Goal: Task Accomplishment & Management: Use online tool/utility

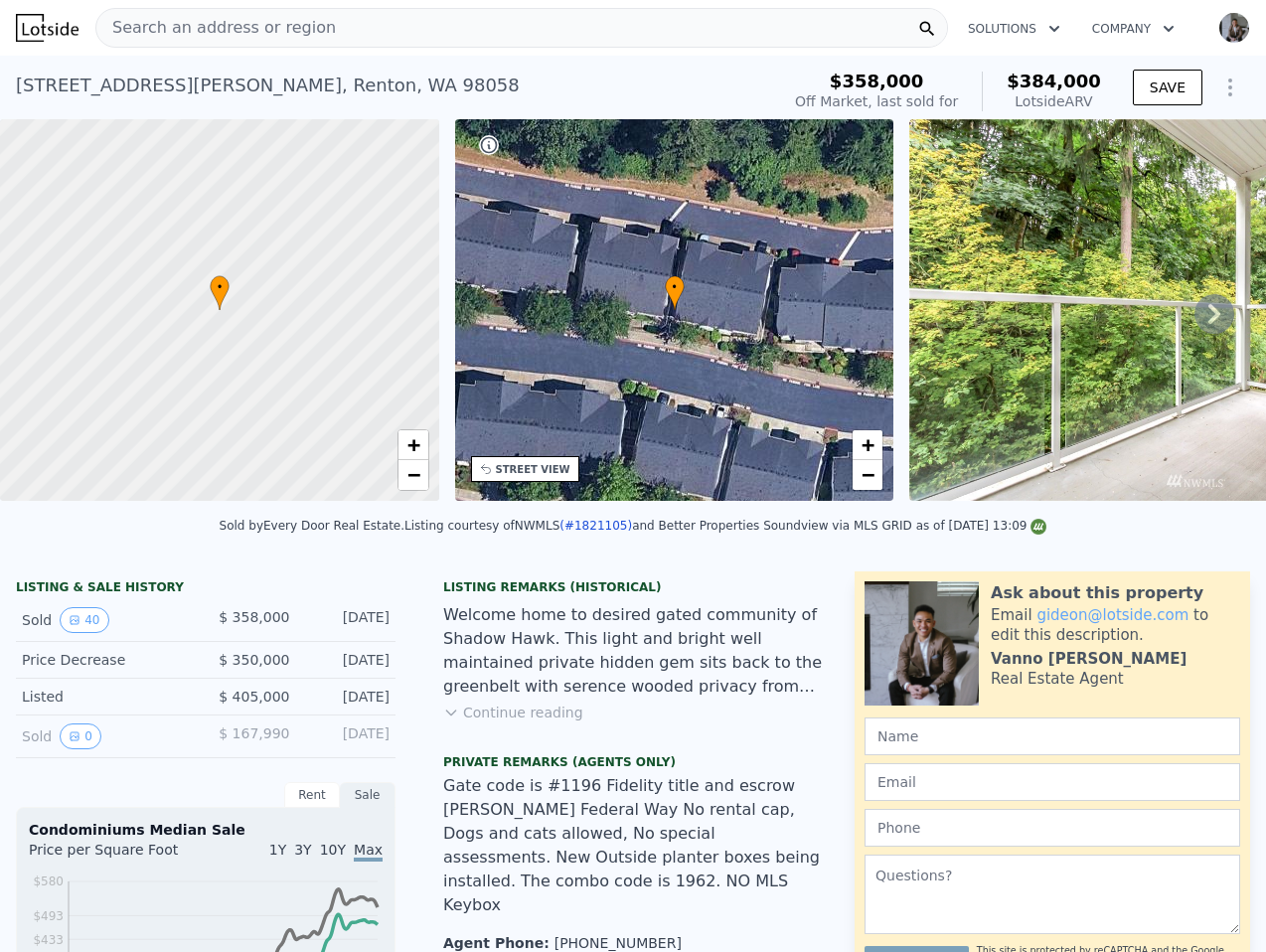
click at [464, 15] on div "Search an address or region" at bounding box center [521, 28] width 852 height 40
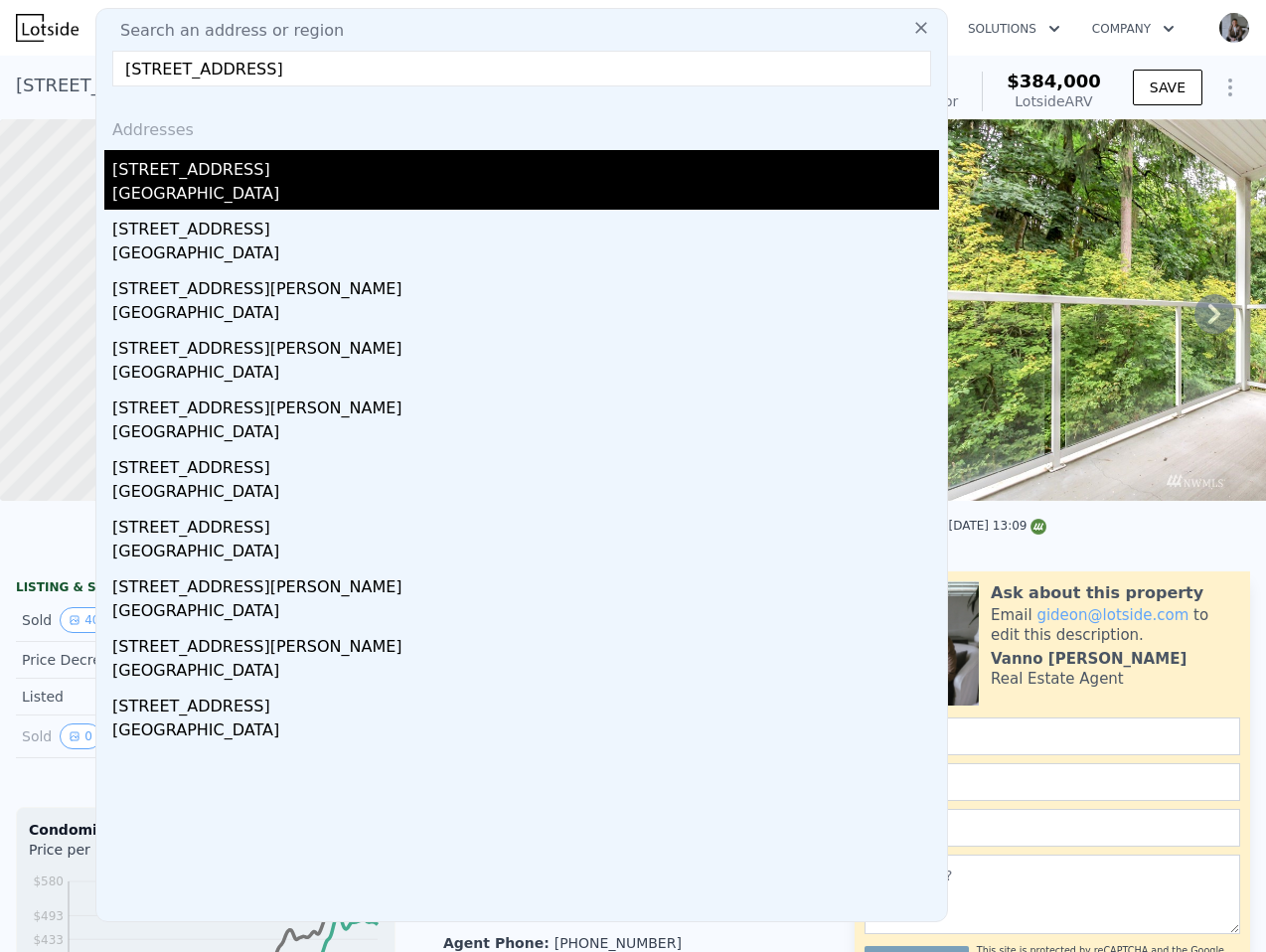
type input "[STREET_ADDRESS]"
click at [357, 164] on div "[STREET_ADDRESS]" at bounding box center [525, 166] width 827 height 32
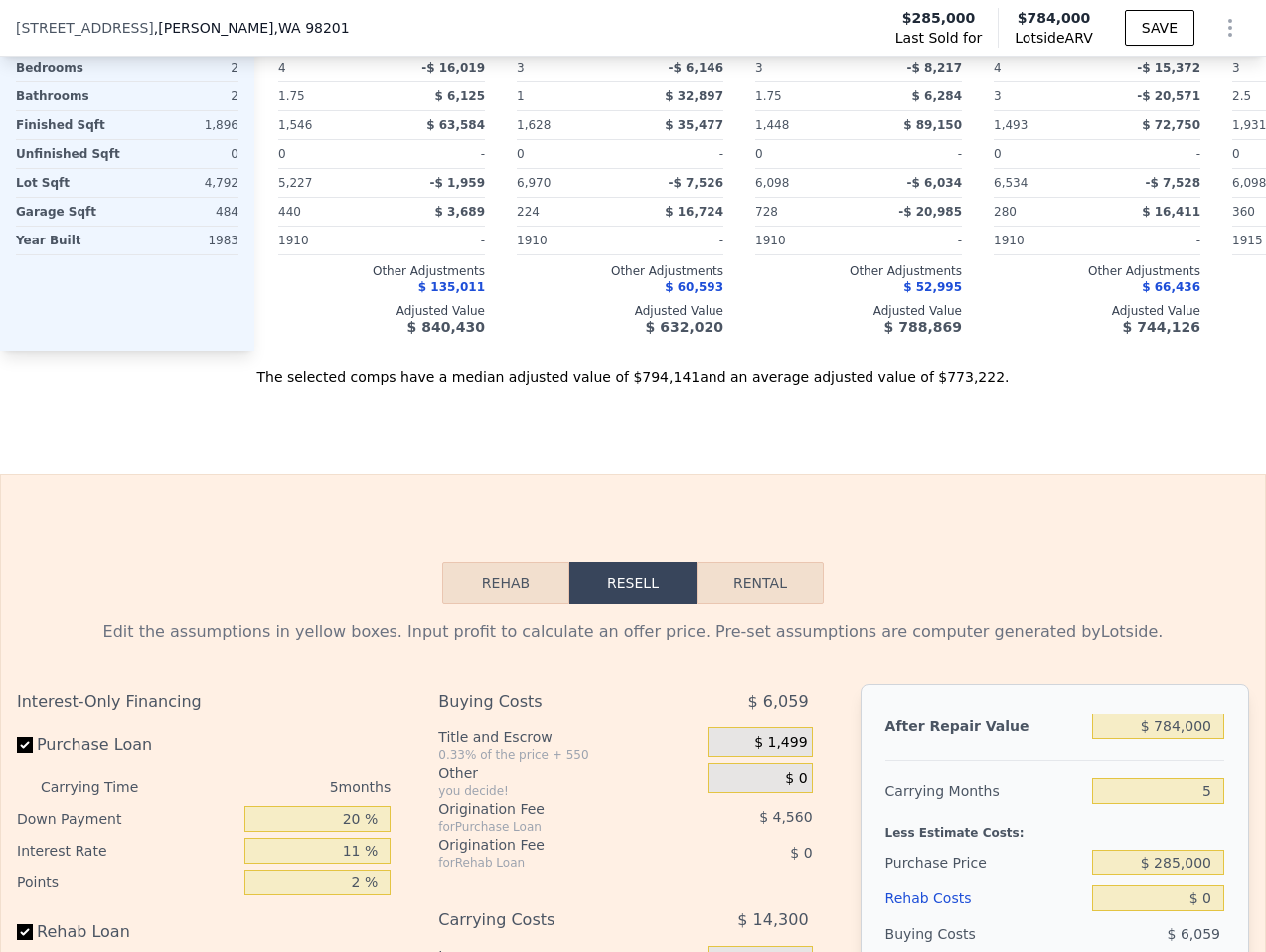
scroll to position [2962, 0]
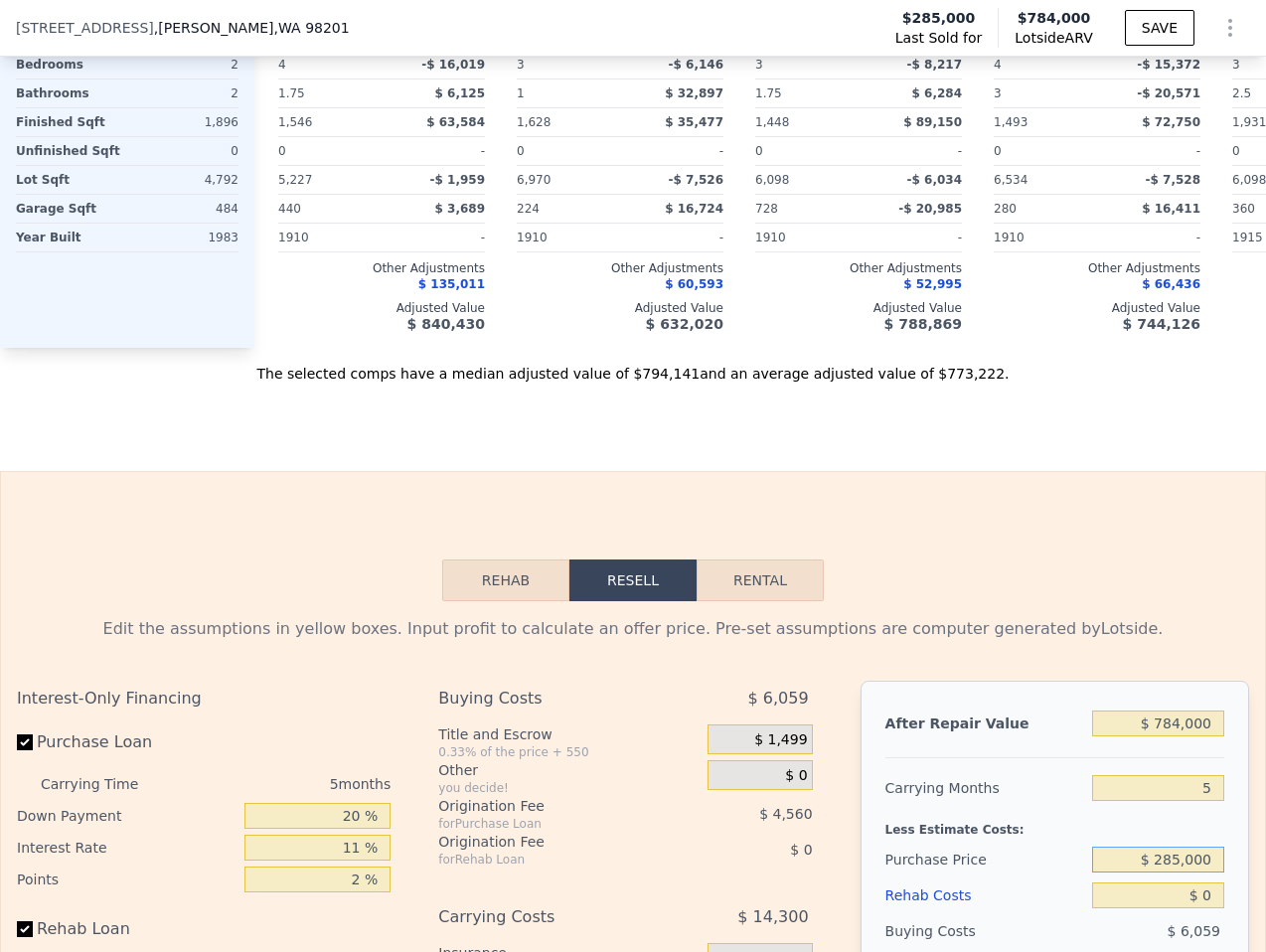
click at [1194, 846] on input "$ 285,000" at bounding box center [1158, 859] width 132 height 26
click at [1197, 846] on input "$ 285,000" at bounding box center [1158, 859] width 132 height 26
type input "$ 6"
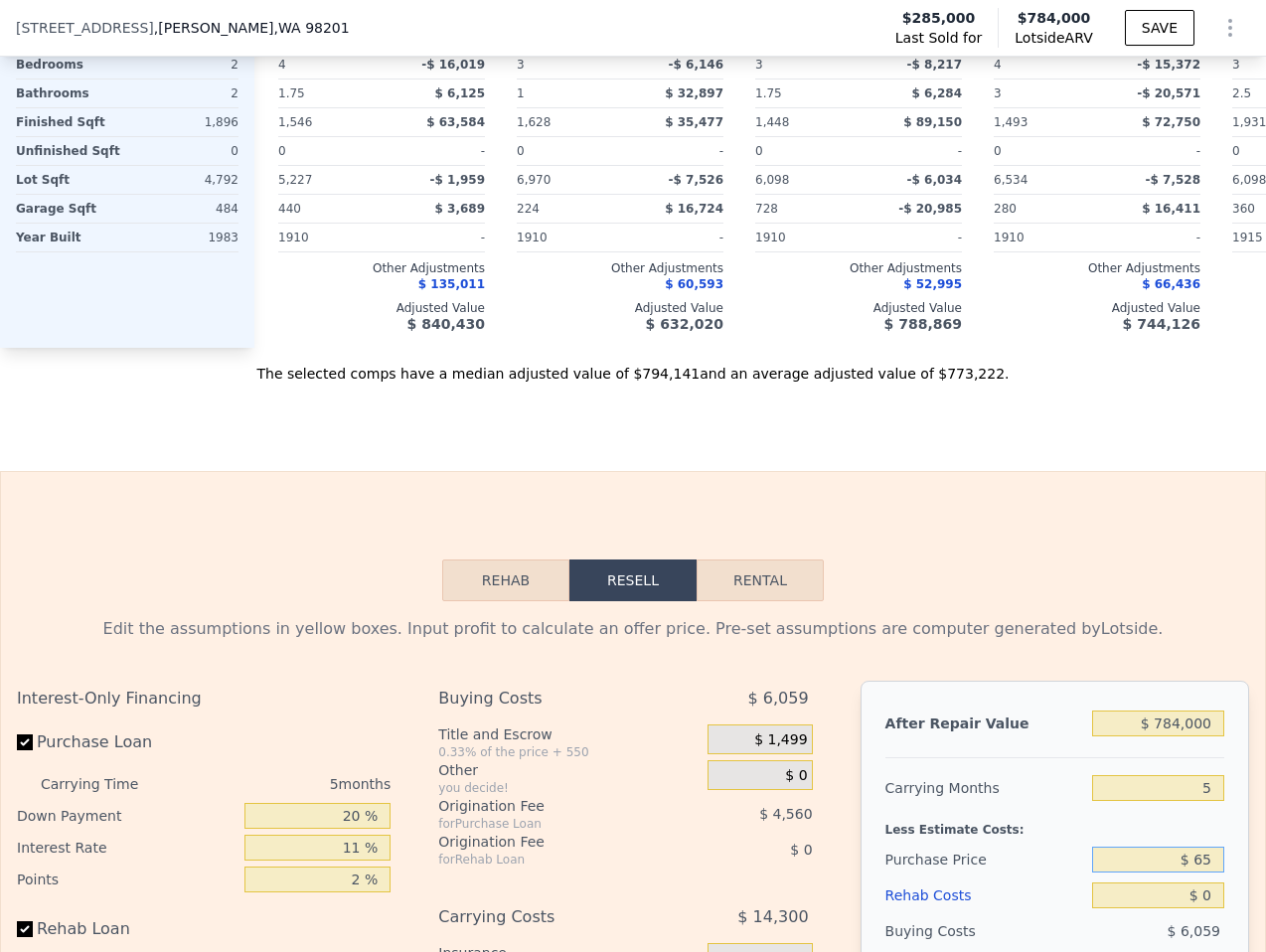
type input "$ 6"
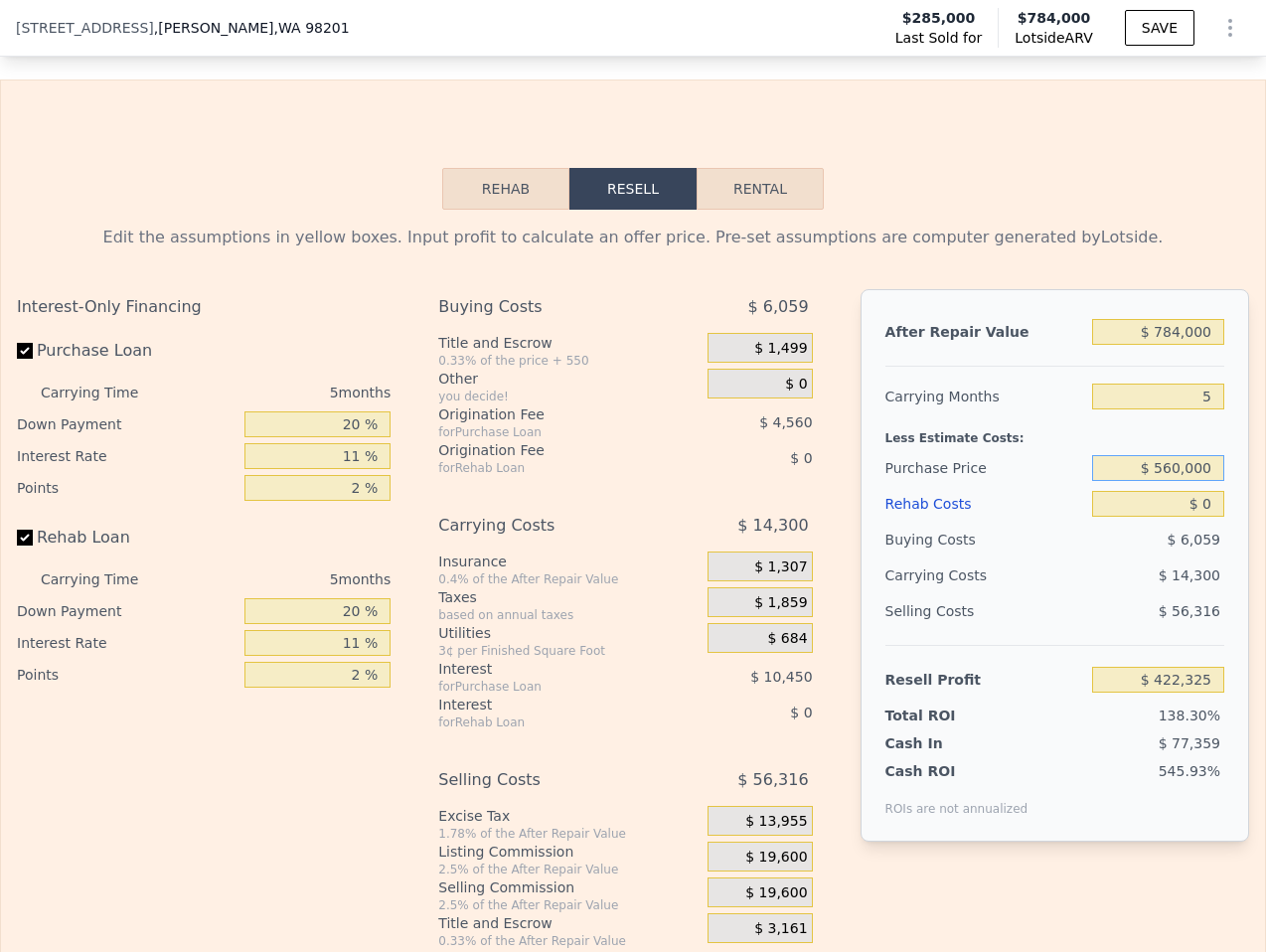
scroll to position [3373, 0]
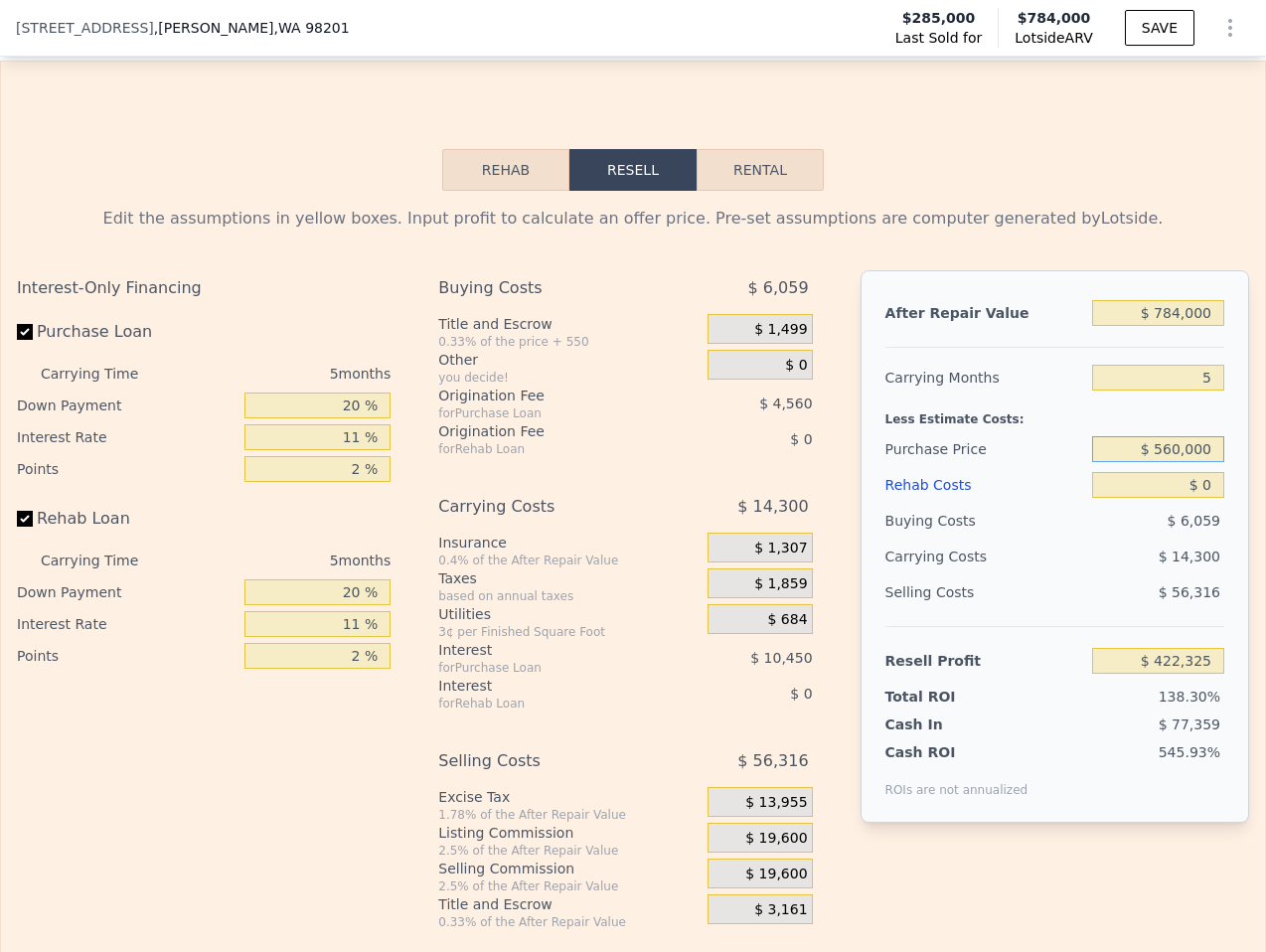
type input "$ 560,000"
click at [362, 424] on input "11 %" at bounding box center [317, 437] width 146 height 26
type input "$ 131,924"
click at [362, 424] on input "11 %" at bounding box center [317, 437] width 146 height 26
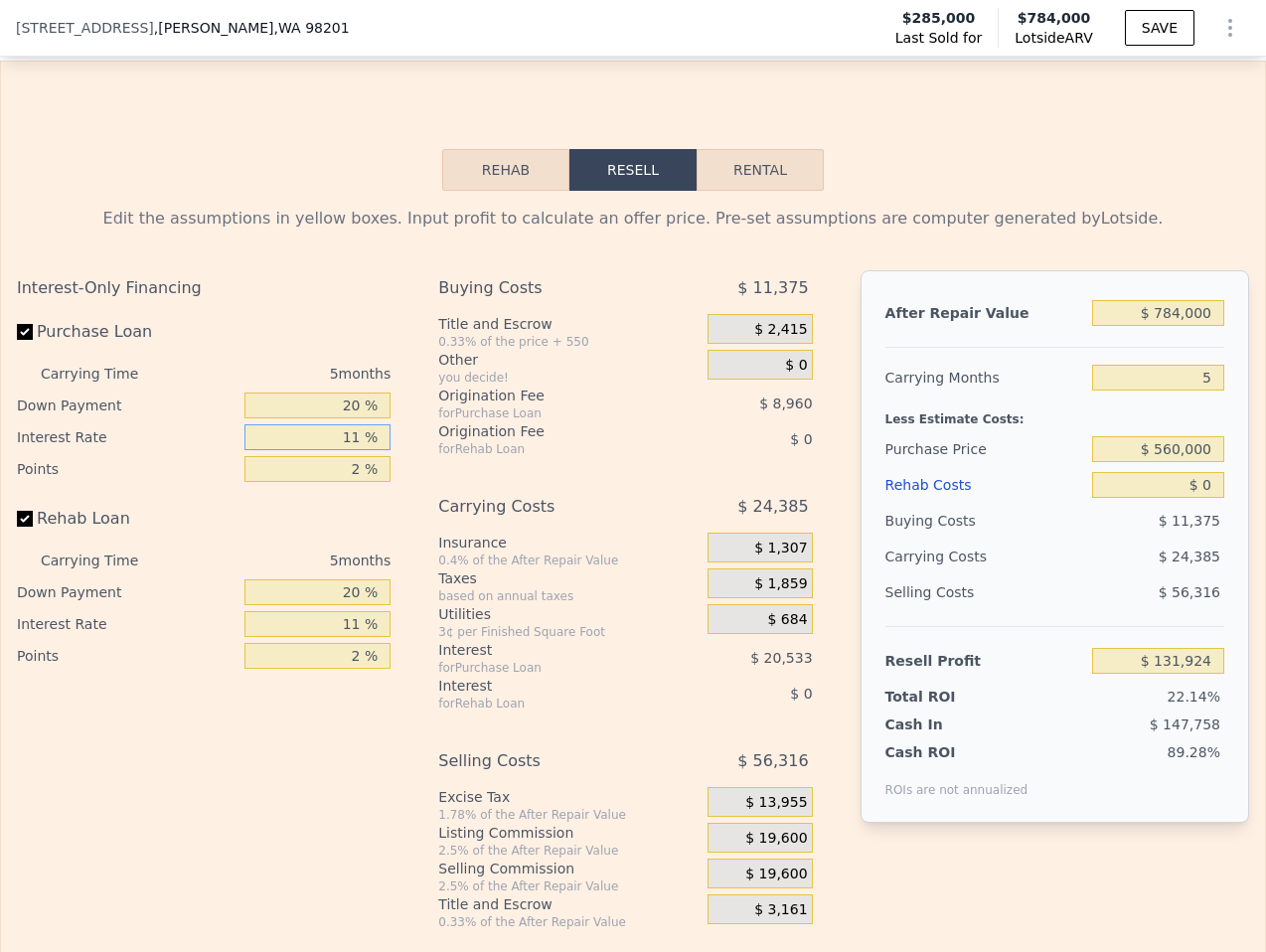
type input "4 %"
type input "$ 144,994"
type input "4.2 %"
type input "$ 144,619"
type input "4.25 %"
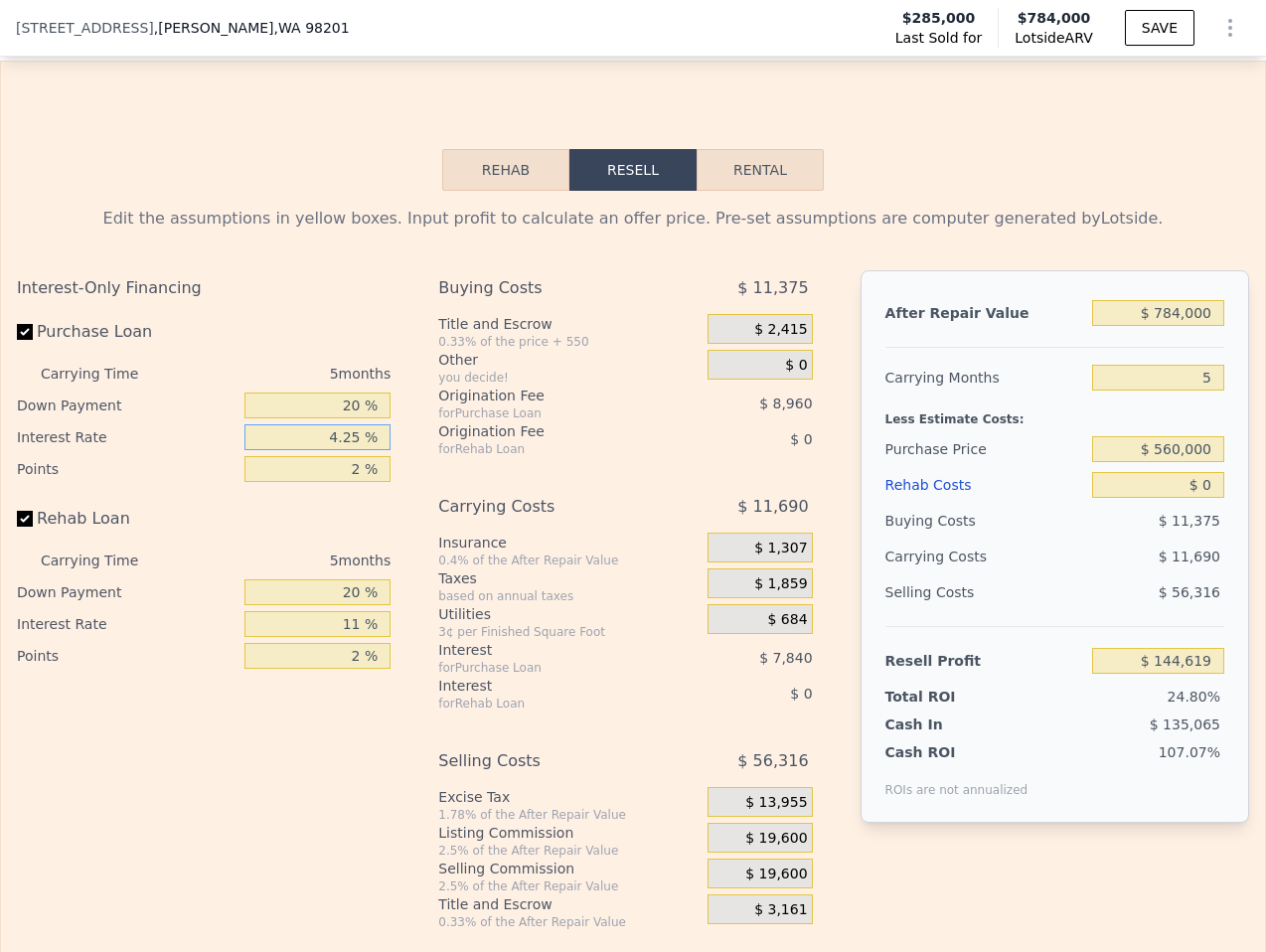
type input "$ 144,524"
type input "4.25 %"
drag, startPoint x: 437, startPoint y: 398, endPoint x: 418, endPoint y: 389, distance: 20.9
click at [436, 397] on div "Interest-Only Financing Purchase Loan Carrying Time 5 months Down Payment 20 % …" at bounding box center [633, 601] width 1232 height 660
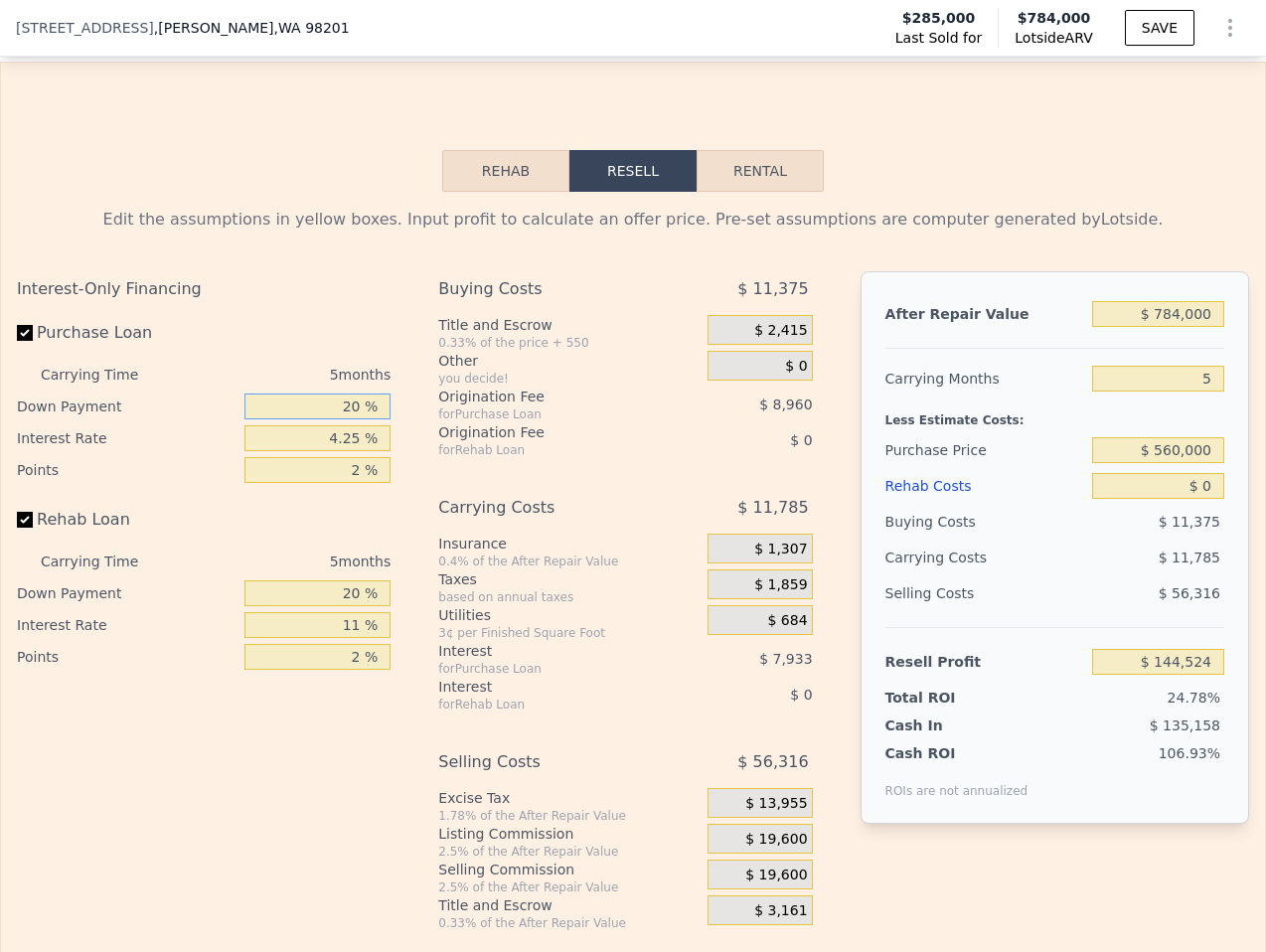
click at [346, 393] on input "20 %" at bounding box center [317, 406] width 146 height 26
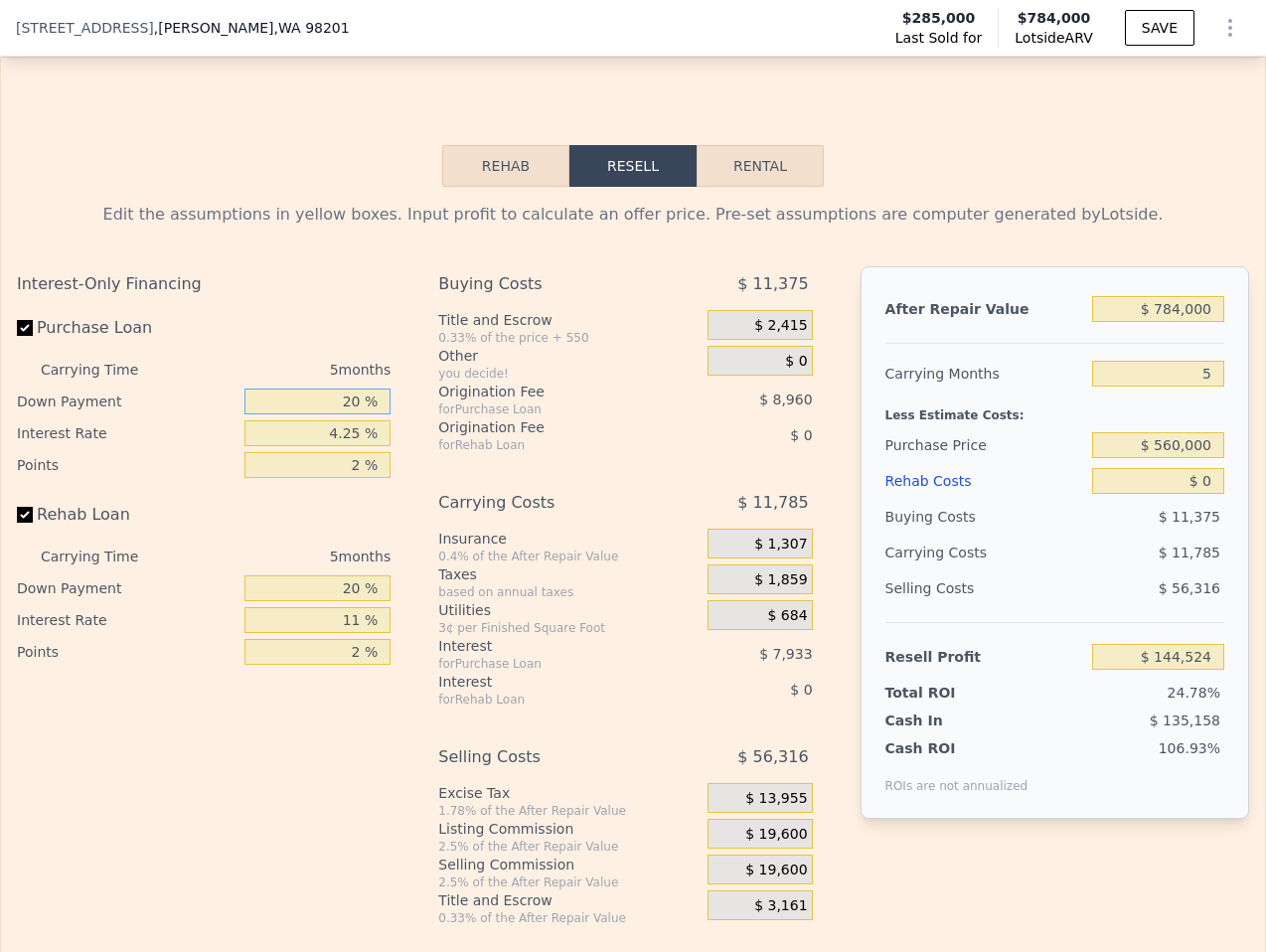
click at [366, 388] on input "20 %" at bounding box center [317, 401] width 146 height 26
click at [367, 388] on input "20 %" at bounding box center [317, 401] width 146 height 26
type input "3 %"
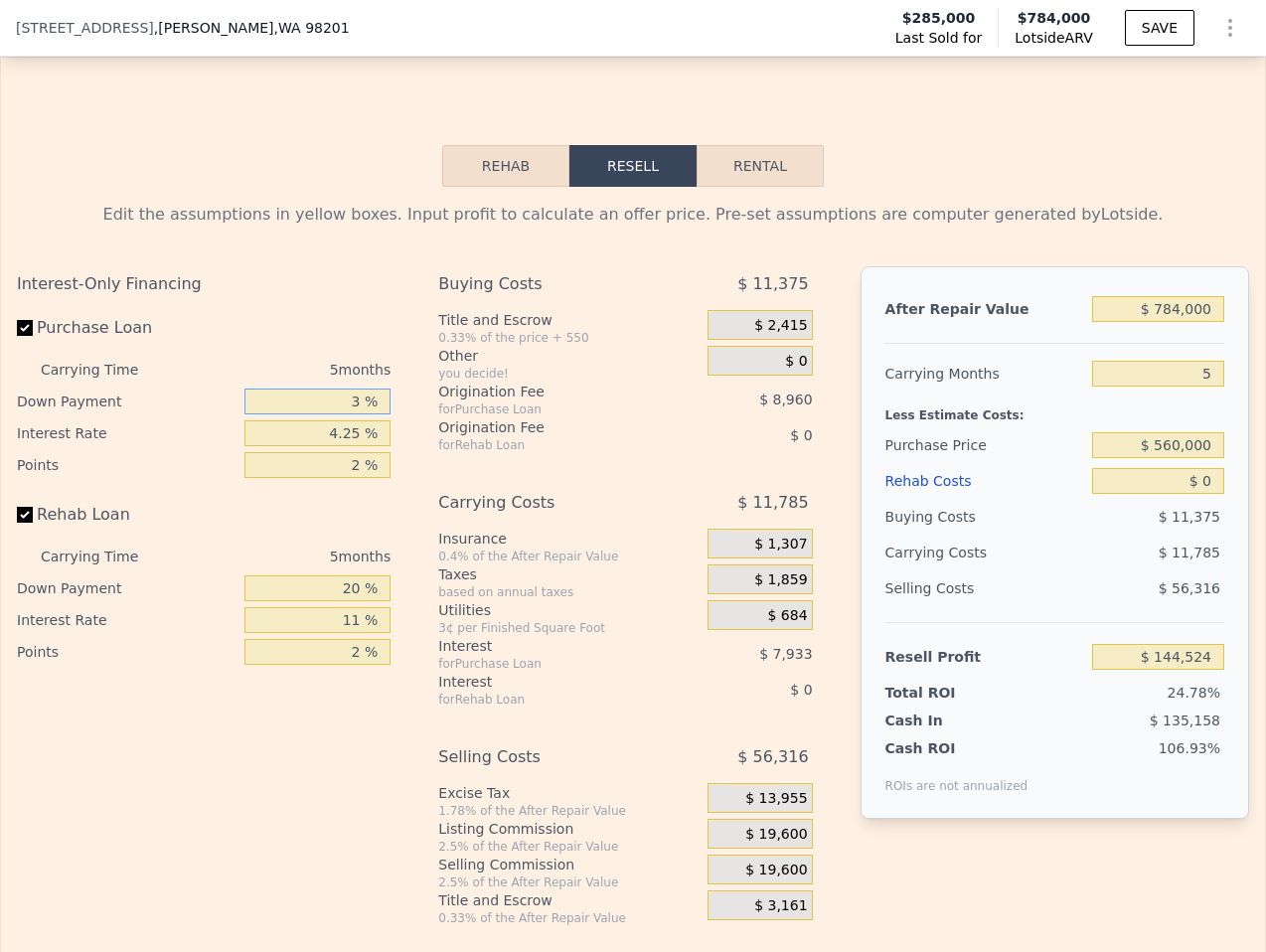
type input "$ 140,935"
type input "33 %"
type input "$ 147,270"
type input "33 %"
click at [353, 452] on input "2 %" at bounding box center [317, 465] width 146 height 26
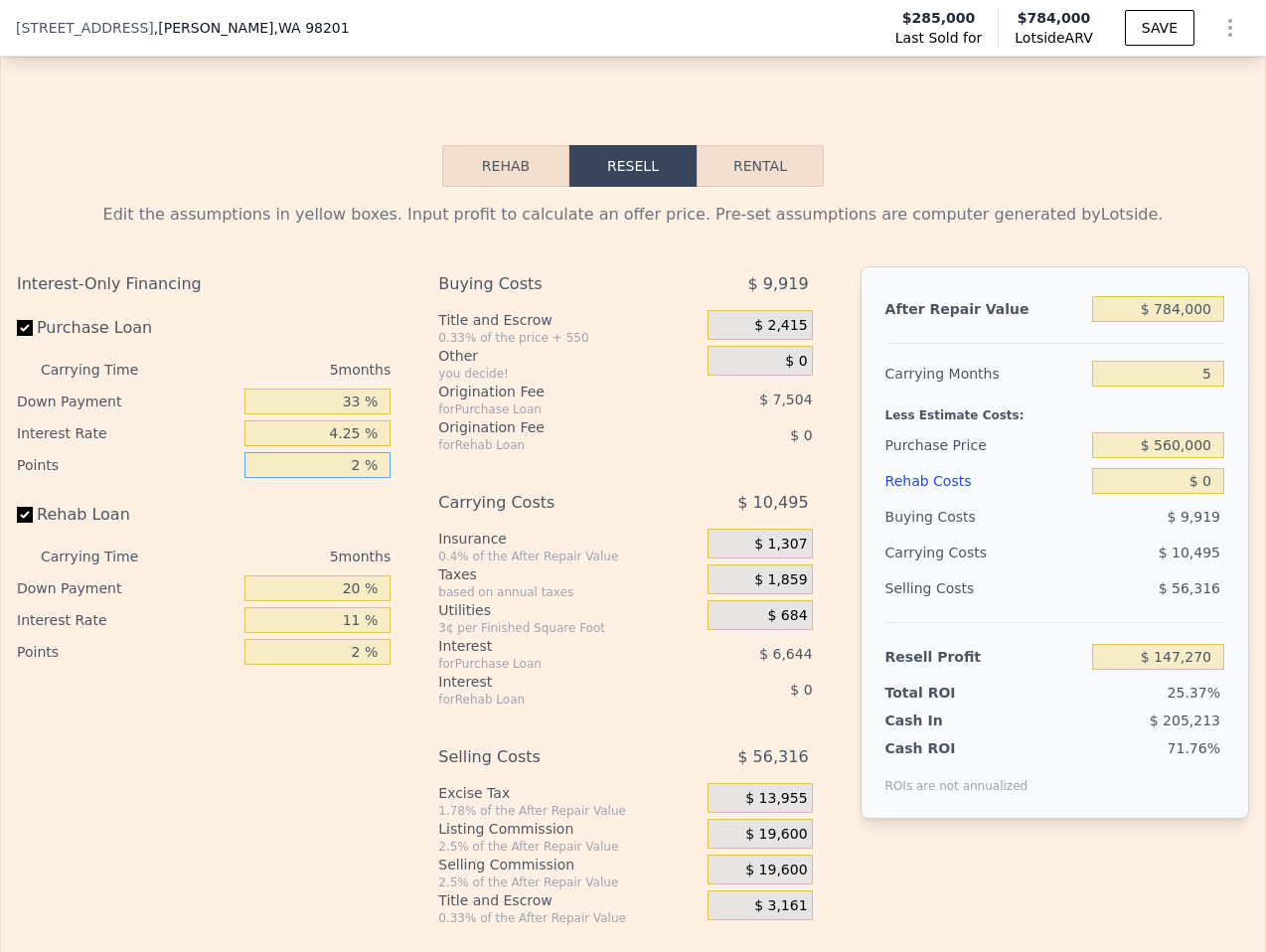
click at [353, 452] on input "2 %" at bounding box center [317, 465] width 146 height 26
type input "0 %"
type input "$ 154,774"
type input "0 %"
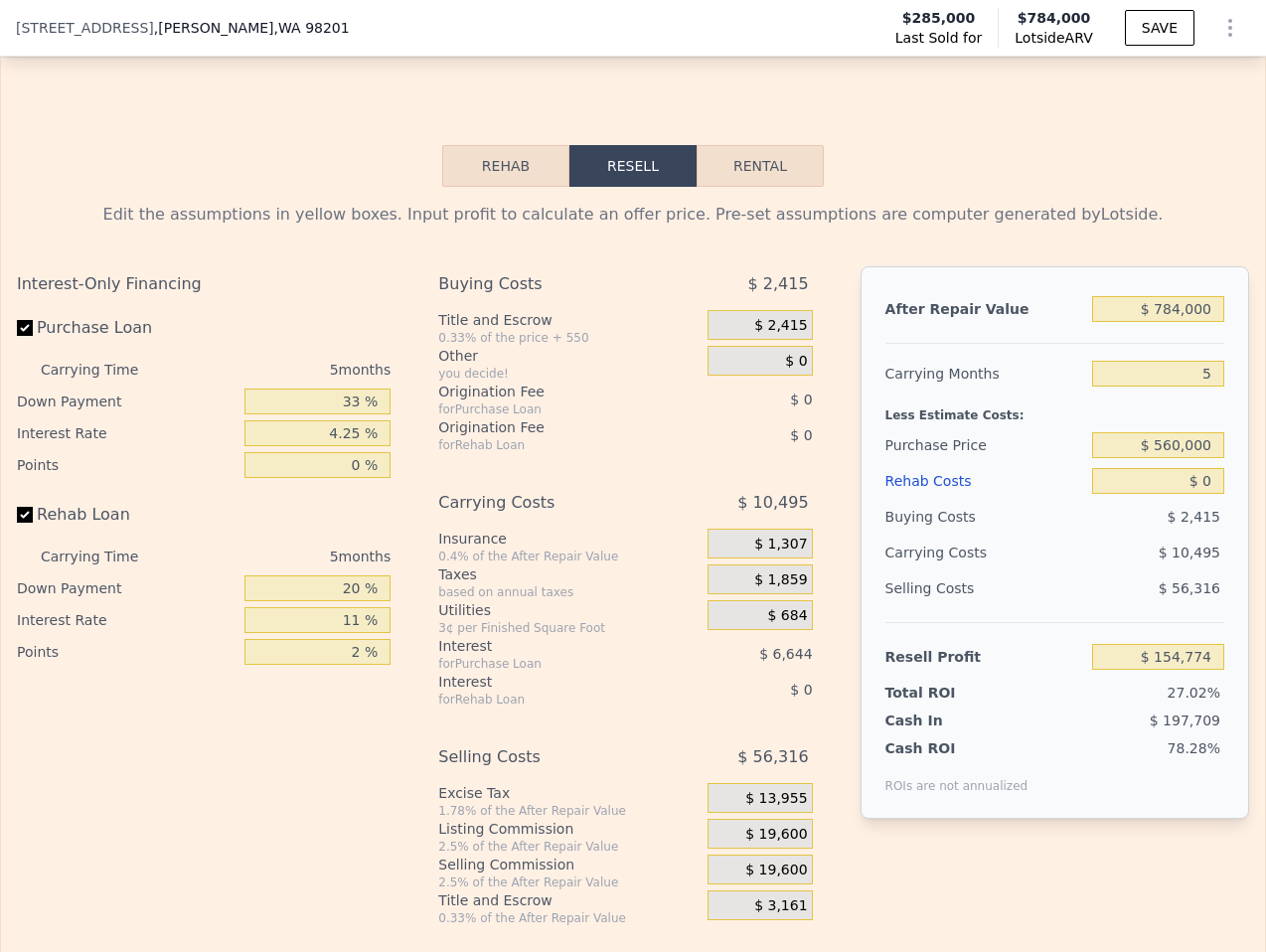
click at [512, 529] on div "Insurance" at bounding box center [568, 539] width 261 height 20
click at [795, 826] on span "$ 19,600" at bounding box center [776, 835] width 62 height 18
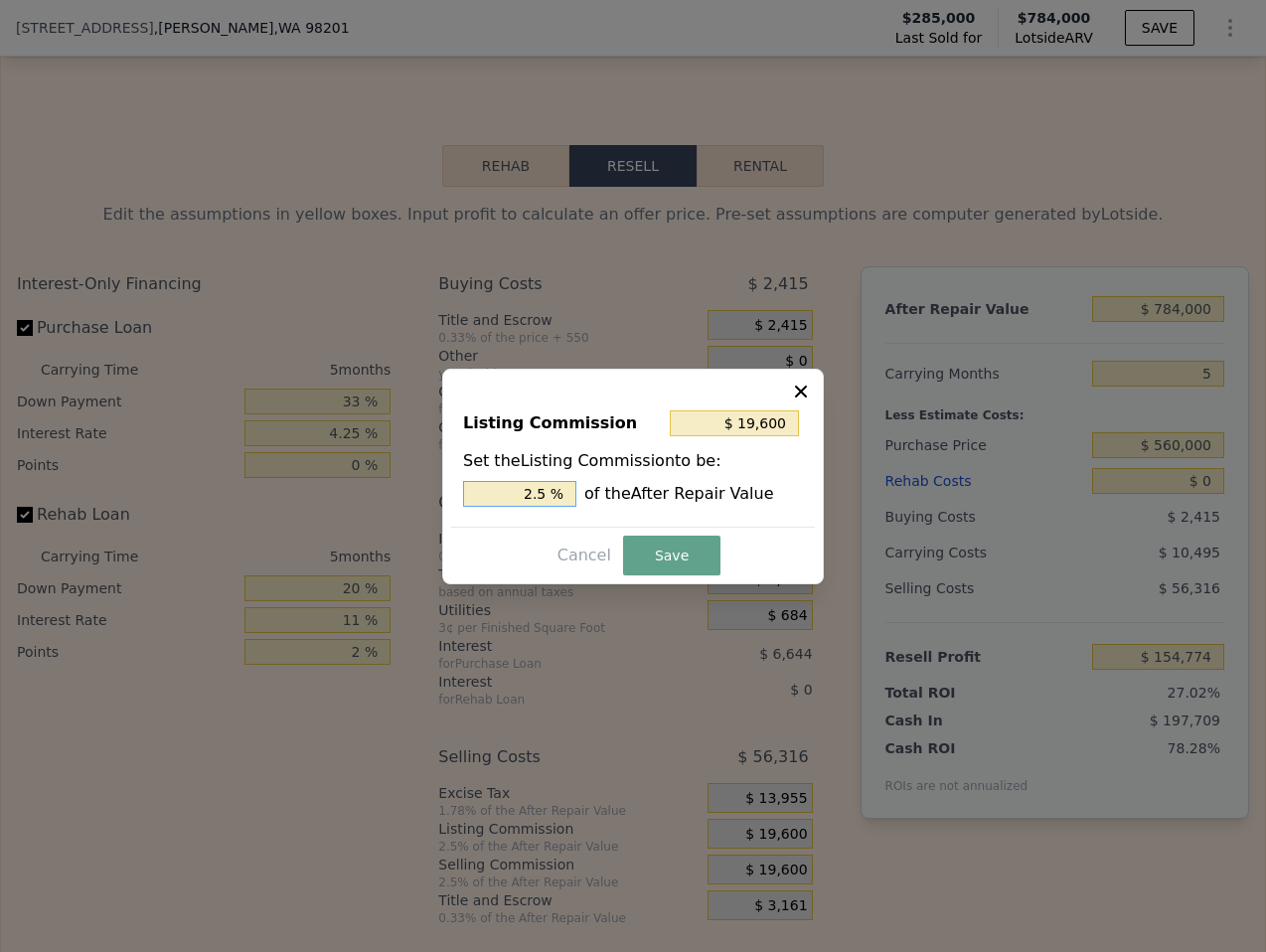
click at [533, 505] on input "2.5 %" at bounding box center [519, 494] width 113 height 26
type input "$ 7,840"
type input "1 %"
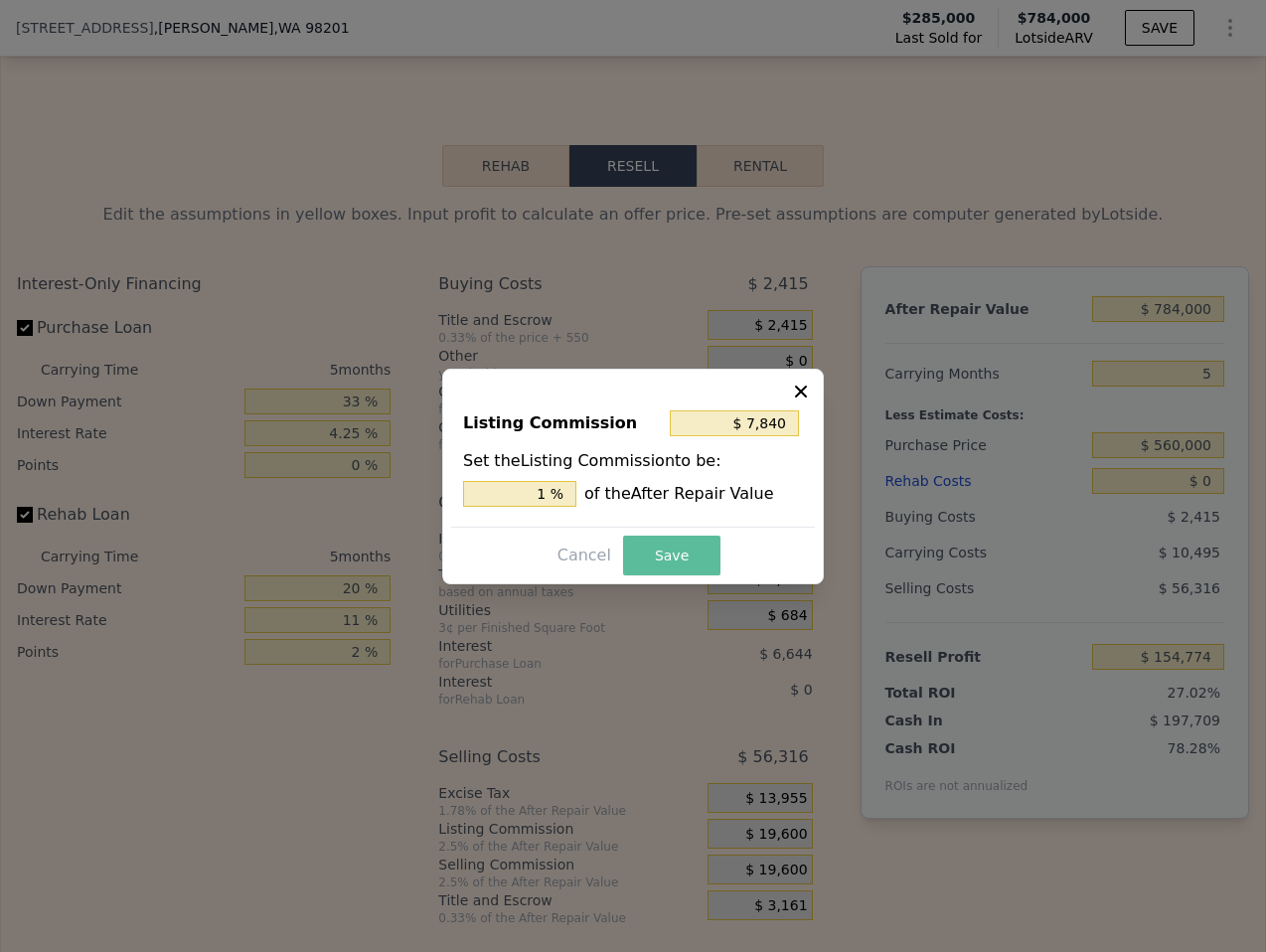
click at [698, 548] on button "Save" at bounding box center [671, 555] width 97 height 40
type input "$ 166,534"
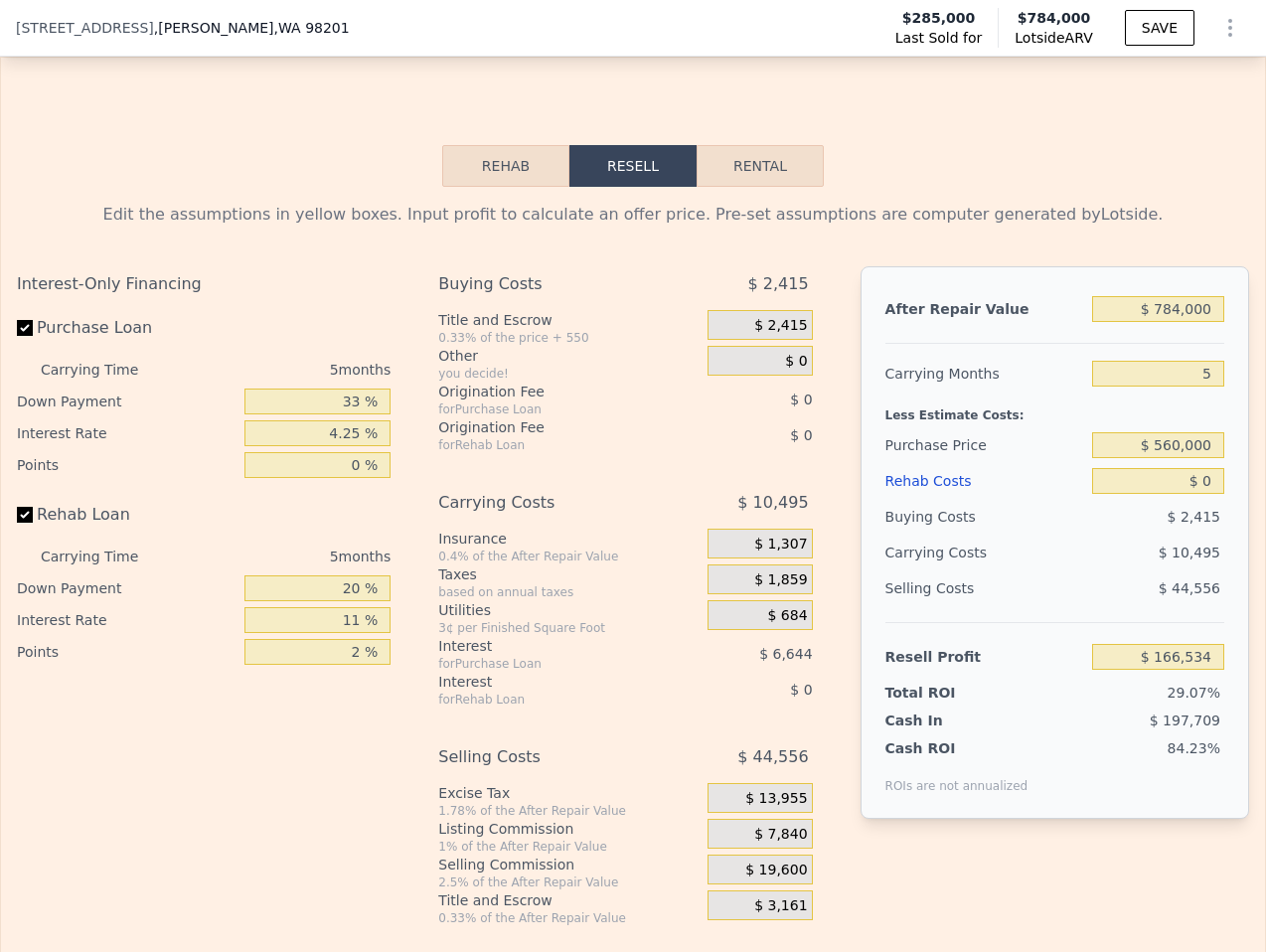
click at [799, 826] on span "$ 7,840" at bounding box center [780, 835] width 53 height 18
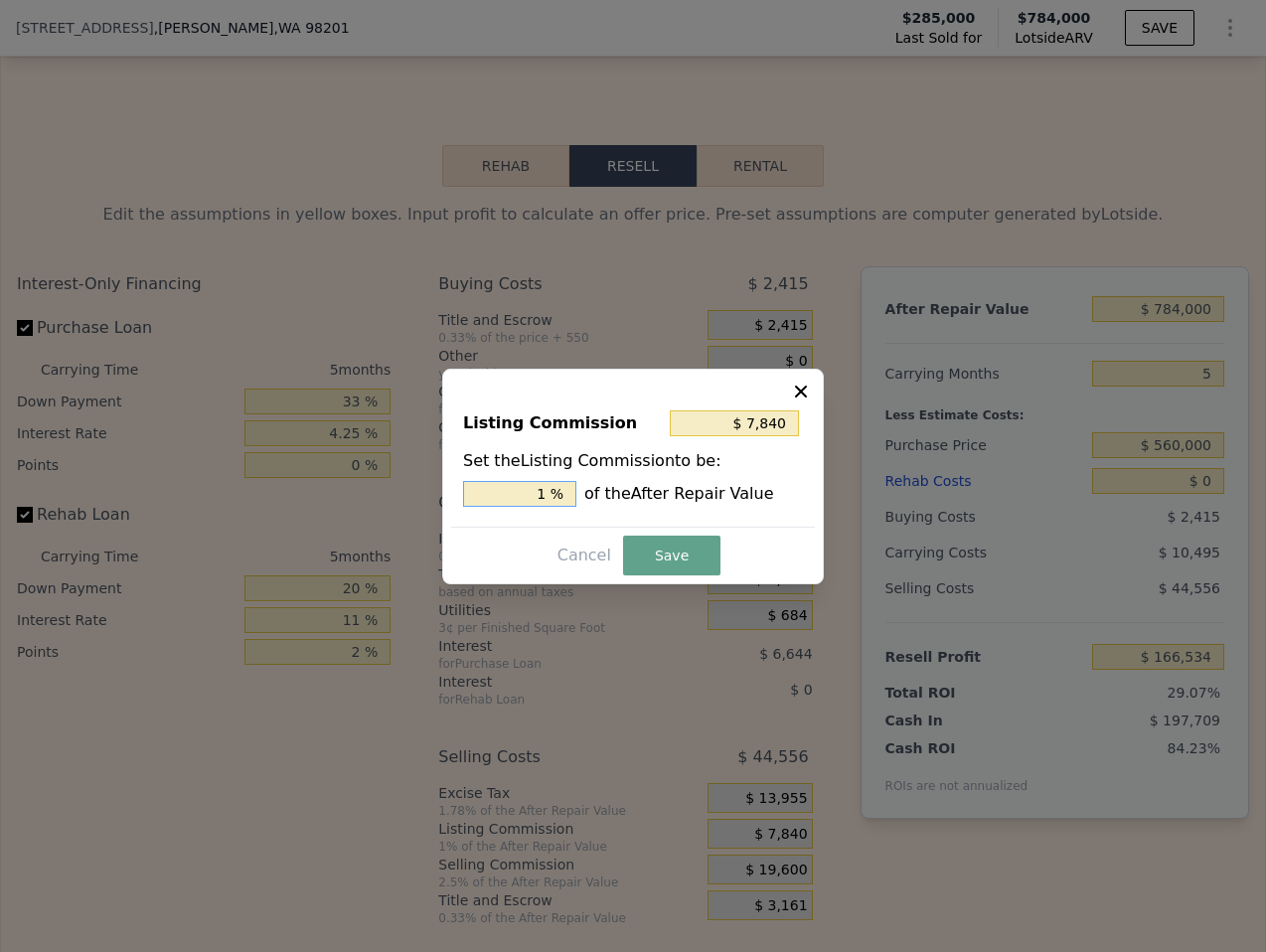
click at [552, 496] on input "1 %" at bounding box center [519, 494] width 113 height 26
type input "$ 15,680"
type input "2 %"
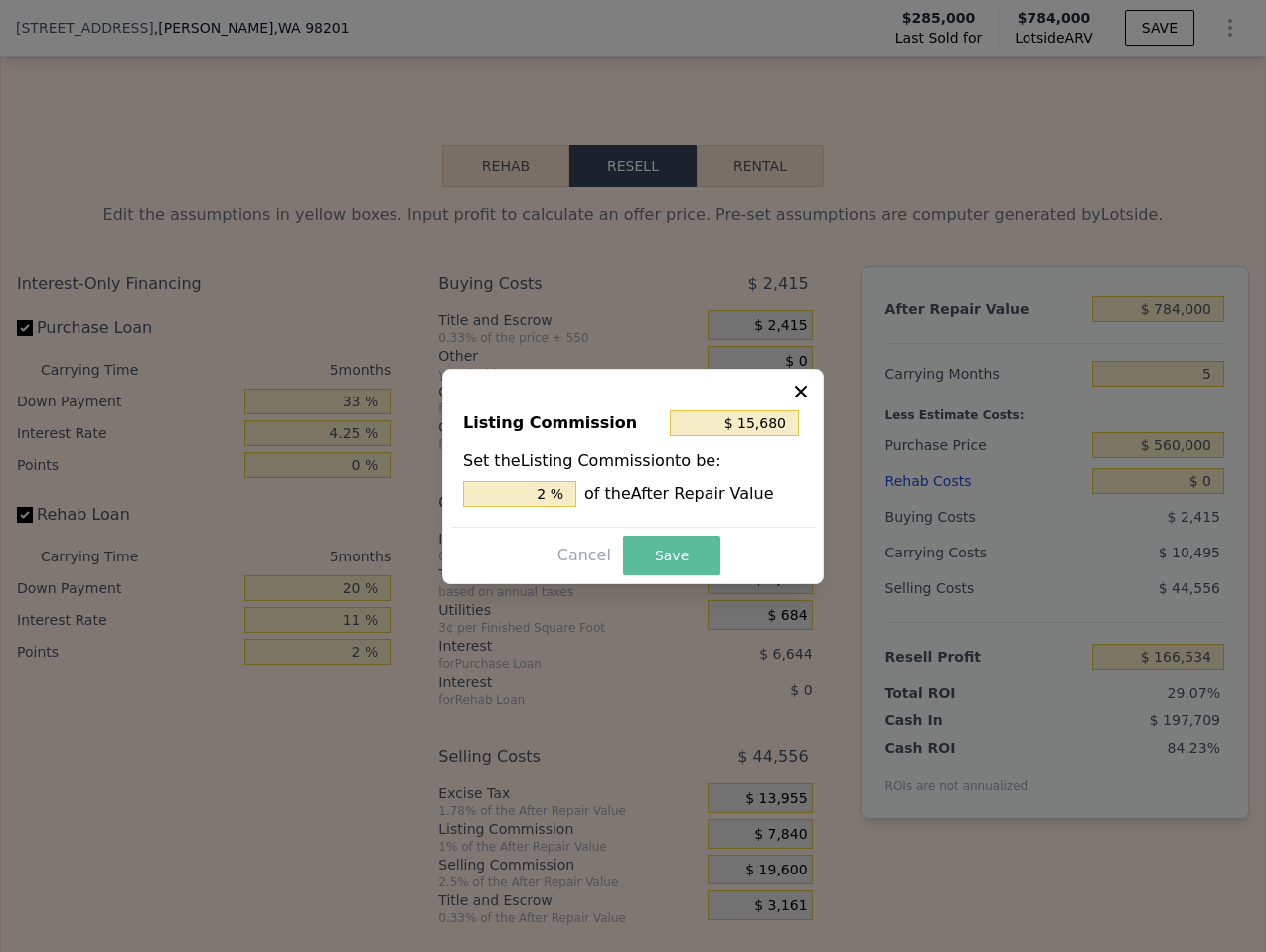
click at [667, 556] on button "Save" at bounding box center [671, 555] width 97 height 40
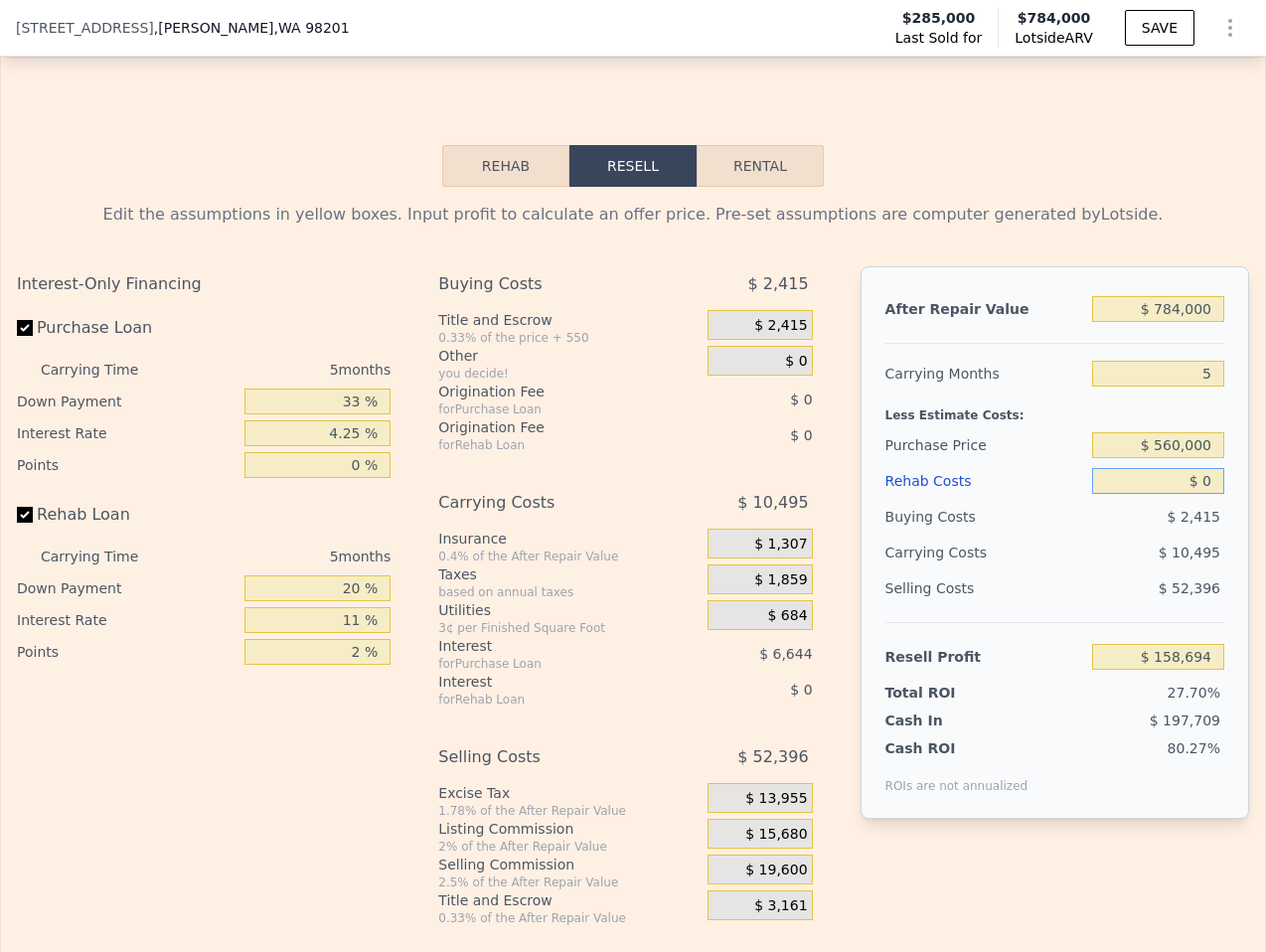
click at [1186, 468] on input "$ 0" at bounding box center [1158, 481] width 132 height 26
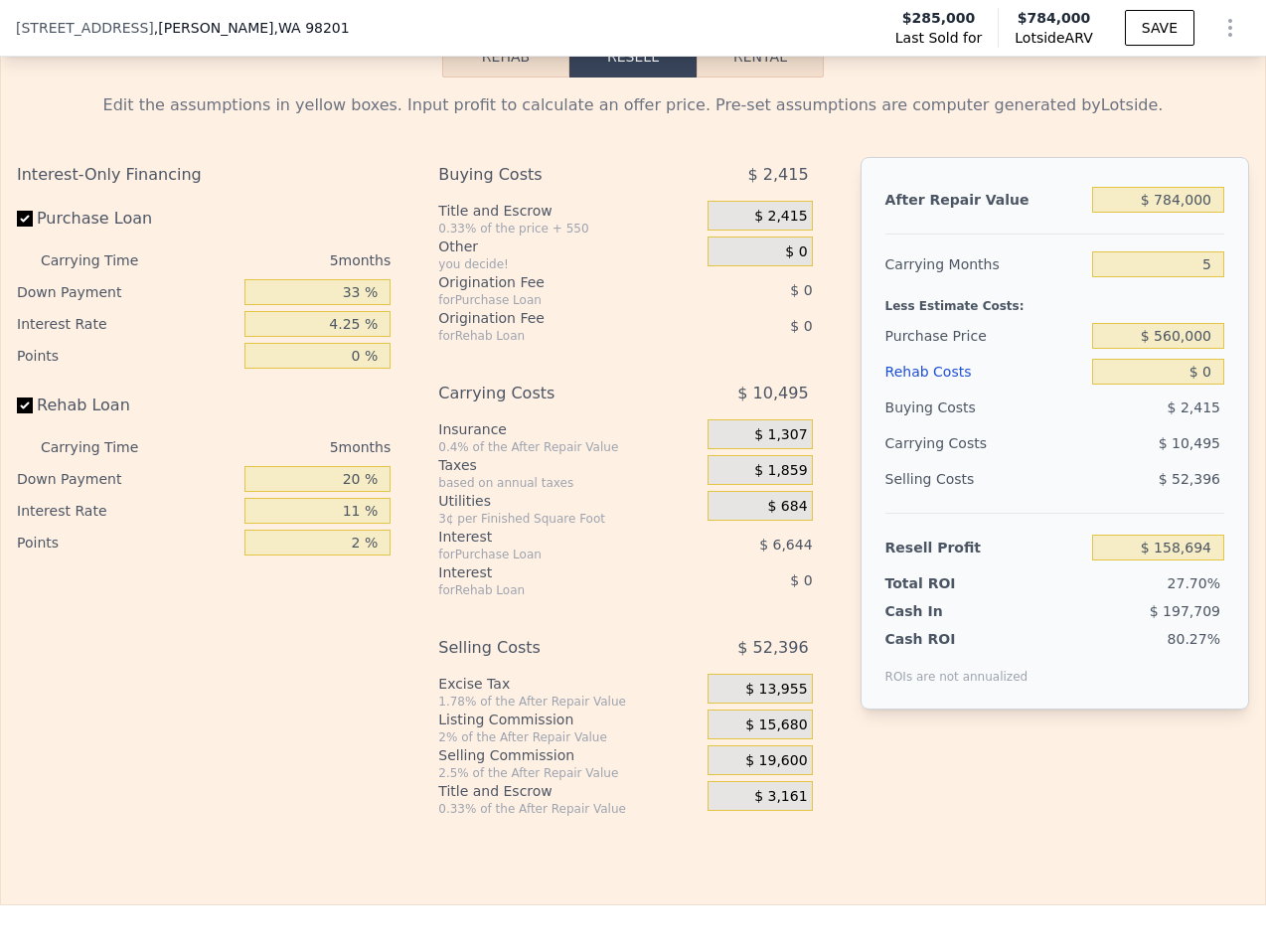
scroll to position [3502, 0]
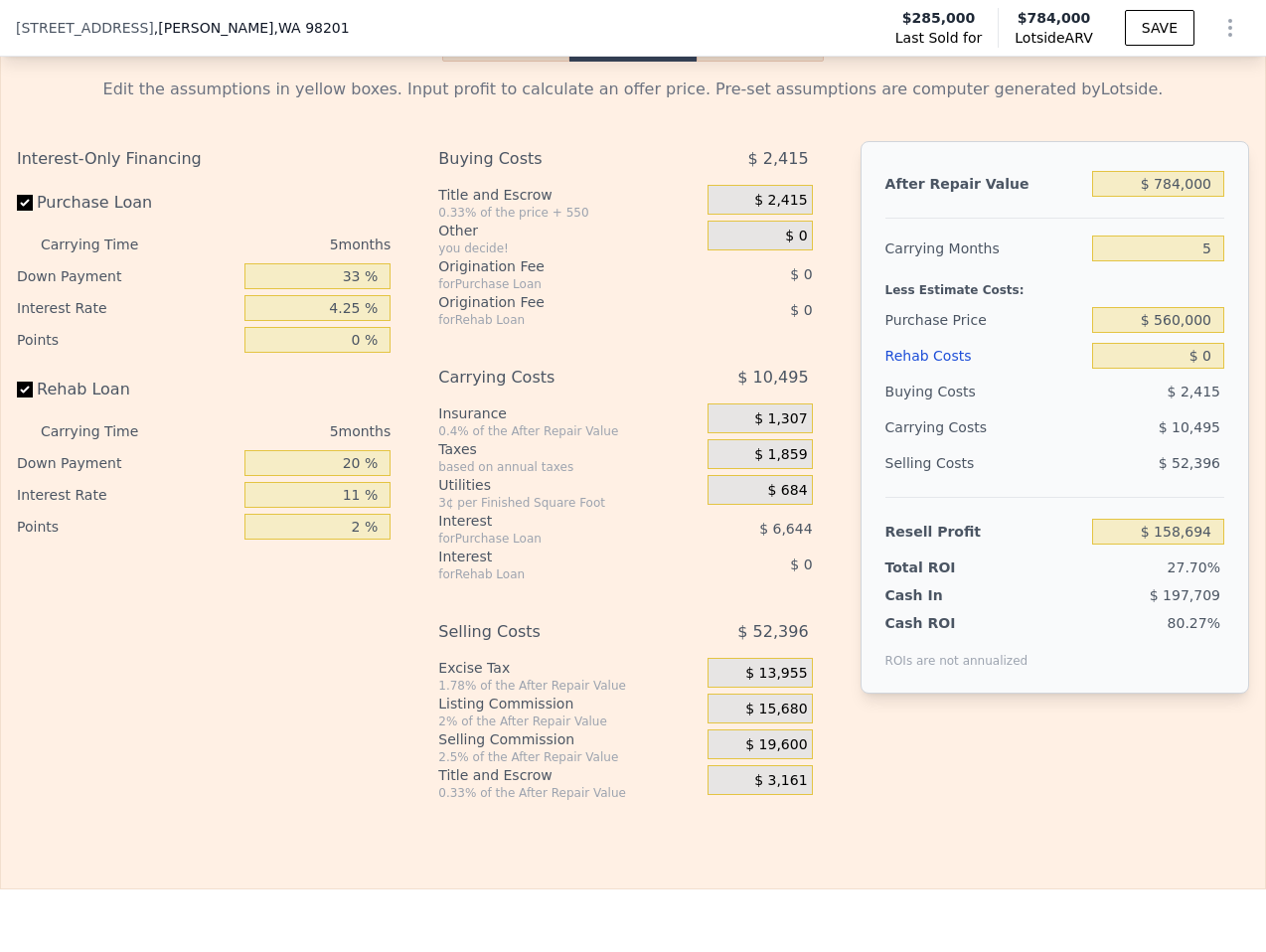
click at [1174, 409] on div "$ 10,495" at bounding box center [1120, 427] width 208 height 36
click at [1175, 419] on span "$ 10,495" at bounding box center [1189, 427] width 62 height 16
click at [1161, 445] on div "$ 52,396" at bounding box center [1158, 463] width 132 height 36
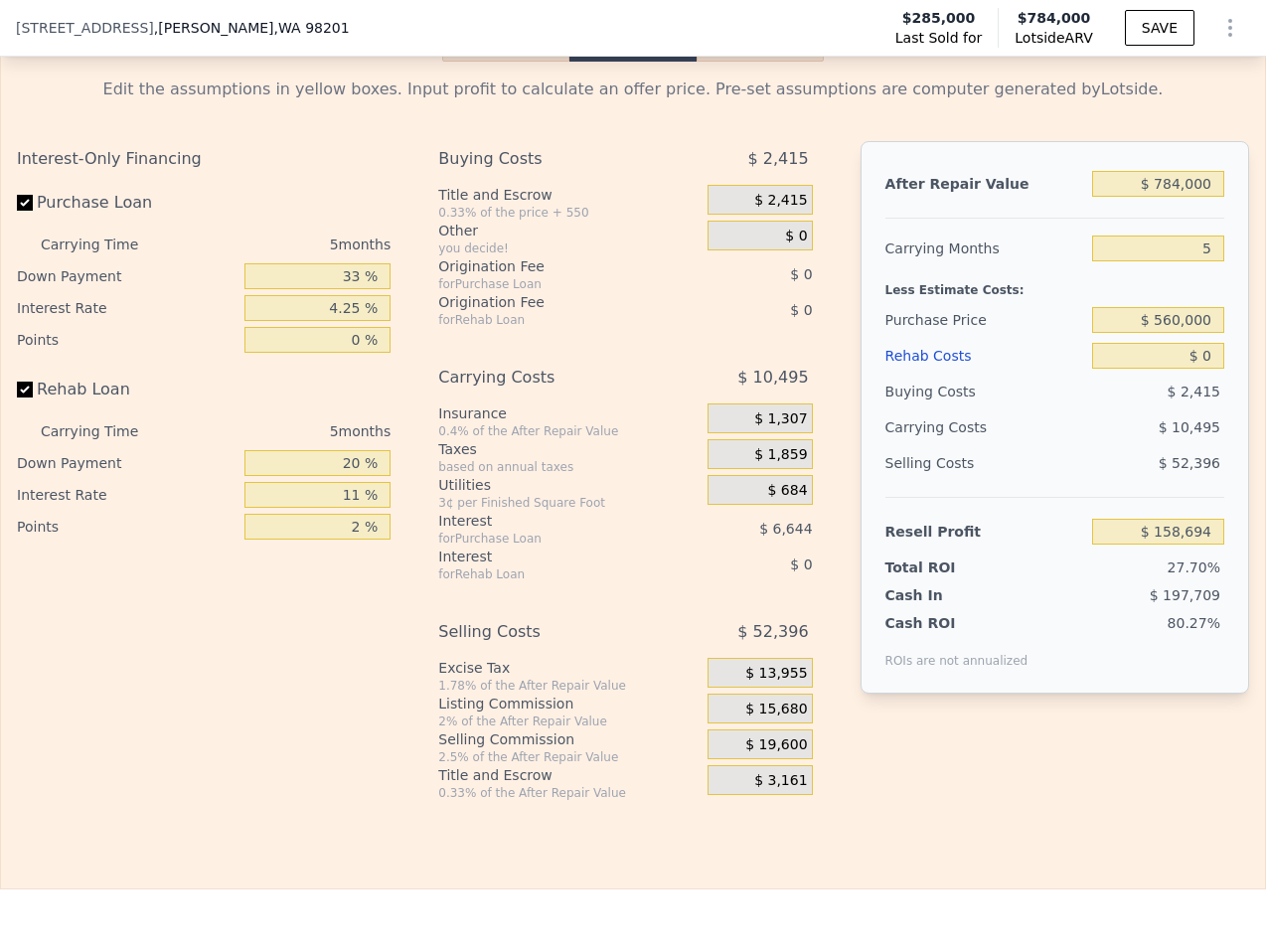
type input "$ 422,325"
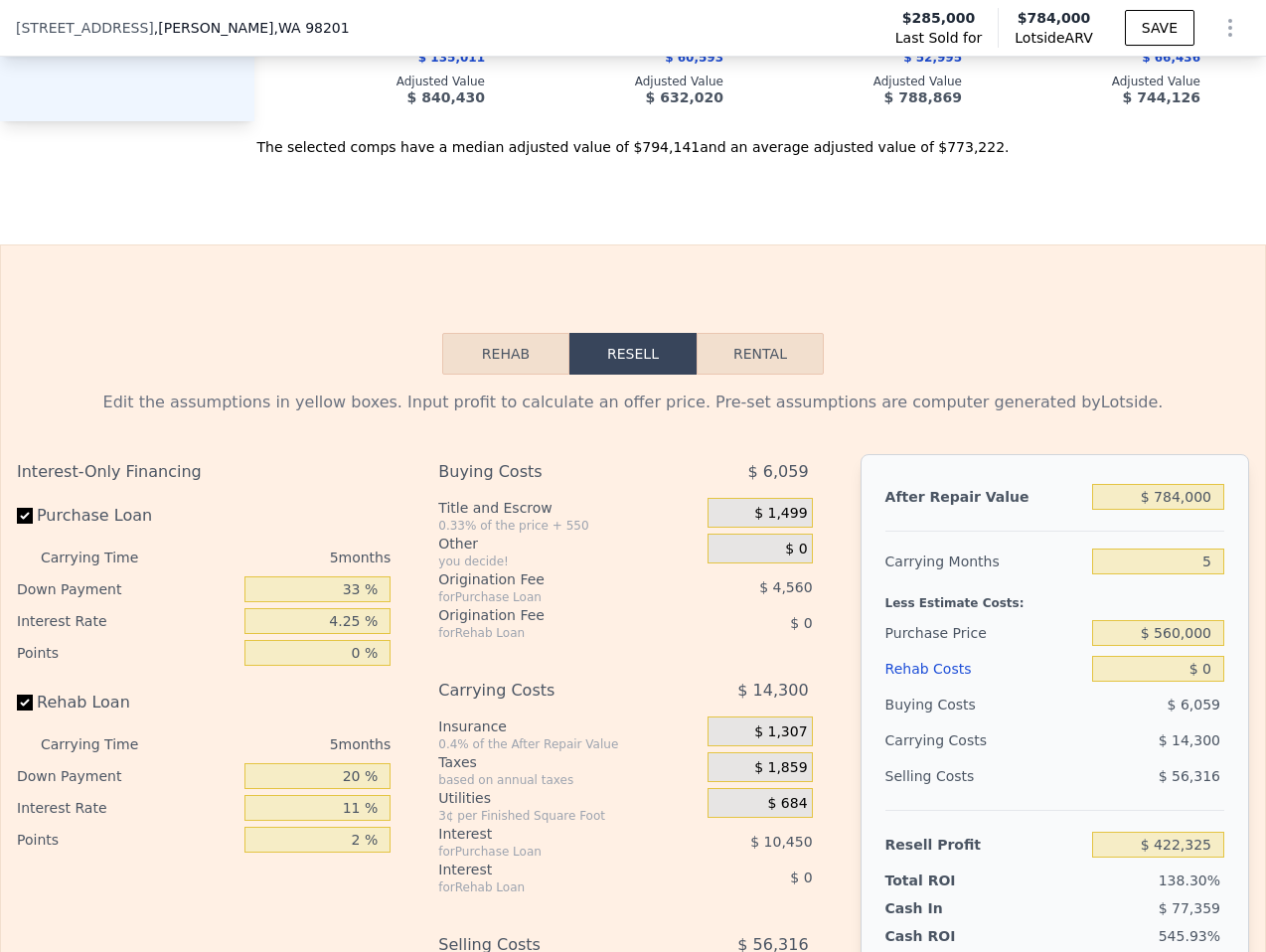
scroll to position [3246, 0]
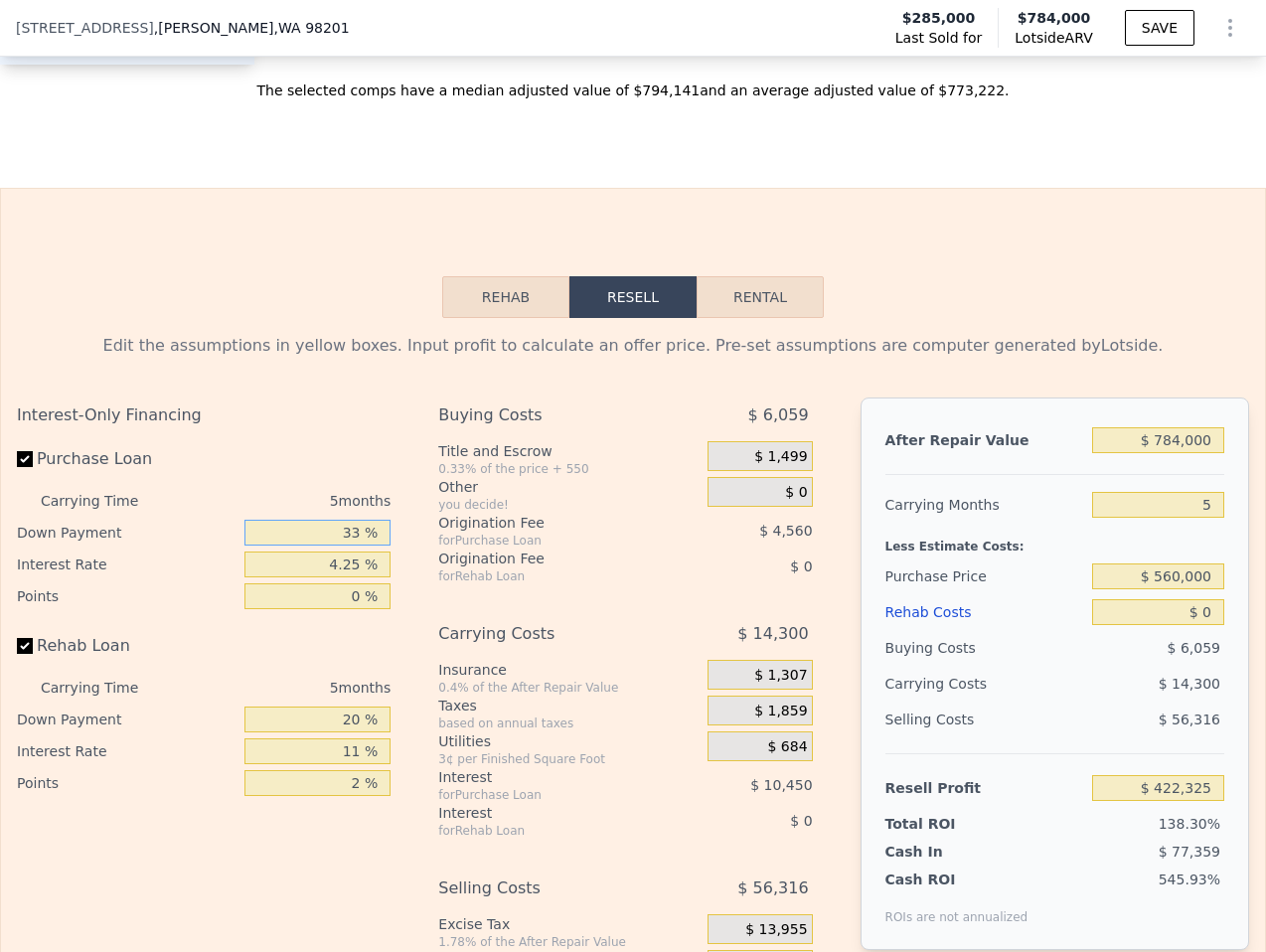
click at [334, 520] on input "33 %" at bounding box center [317, 533] width 146 height 26
type input "20 %"
type input "$ 422,325"
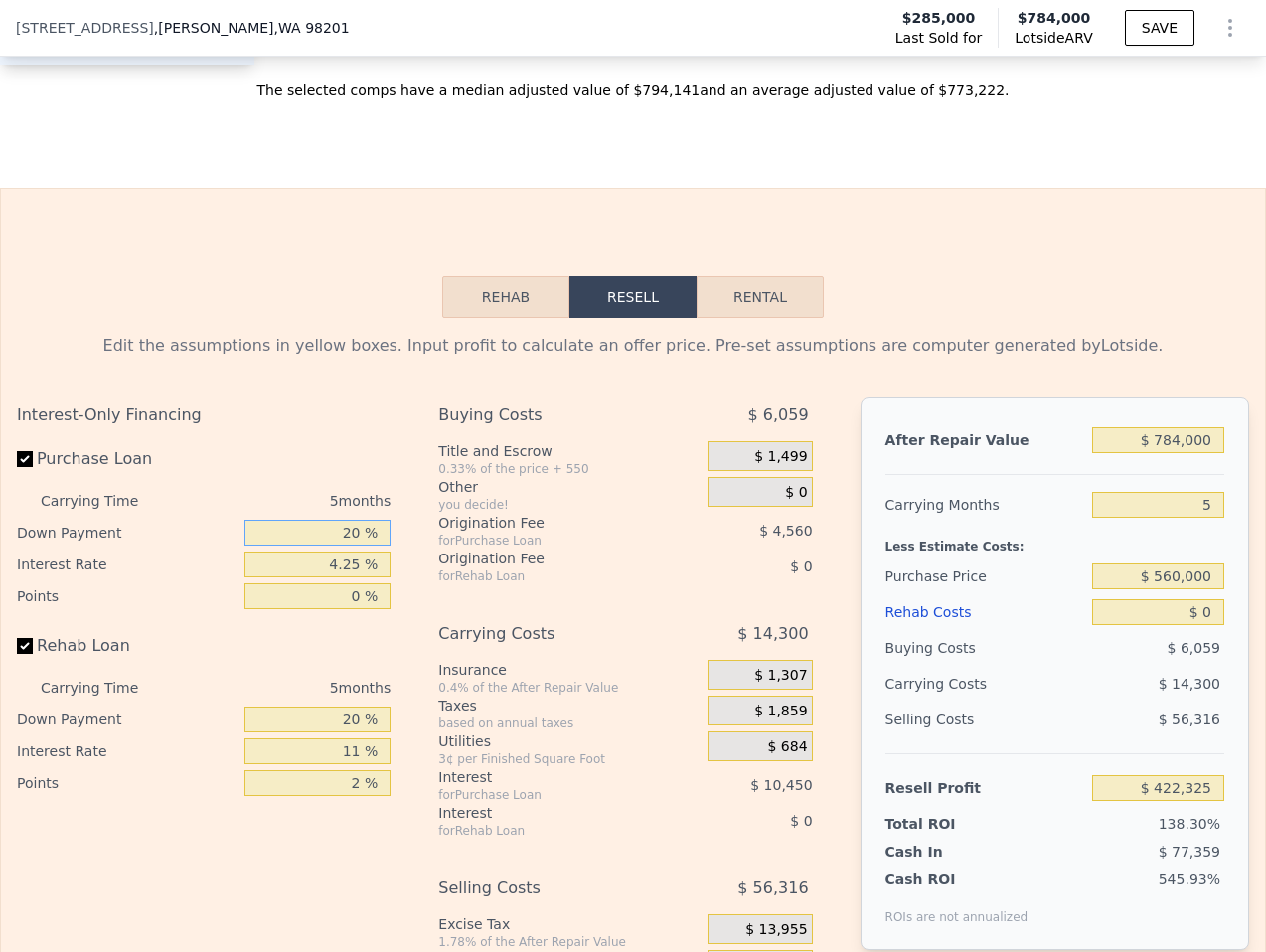
type input "20 %"
type input "1 %"
type input "$ 431,825"
type input "11 %"
type input "$ 422,325"
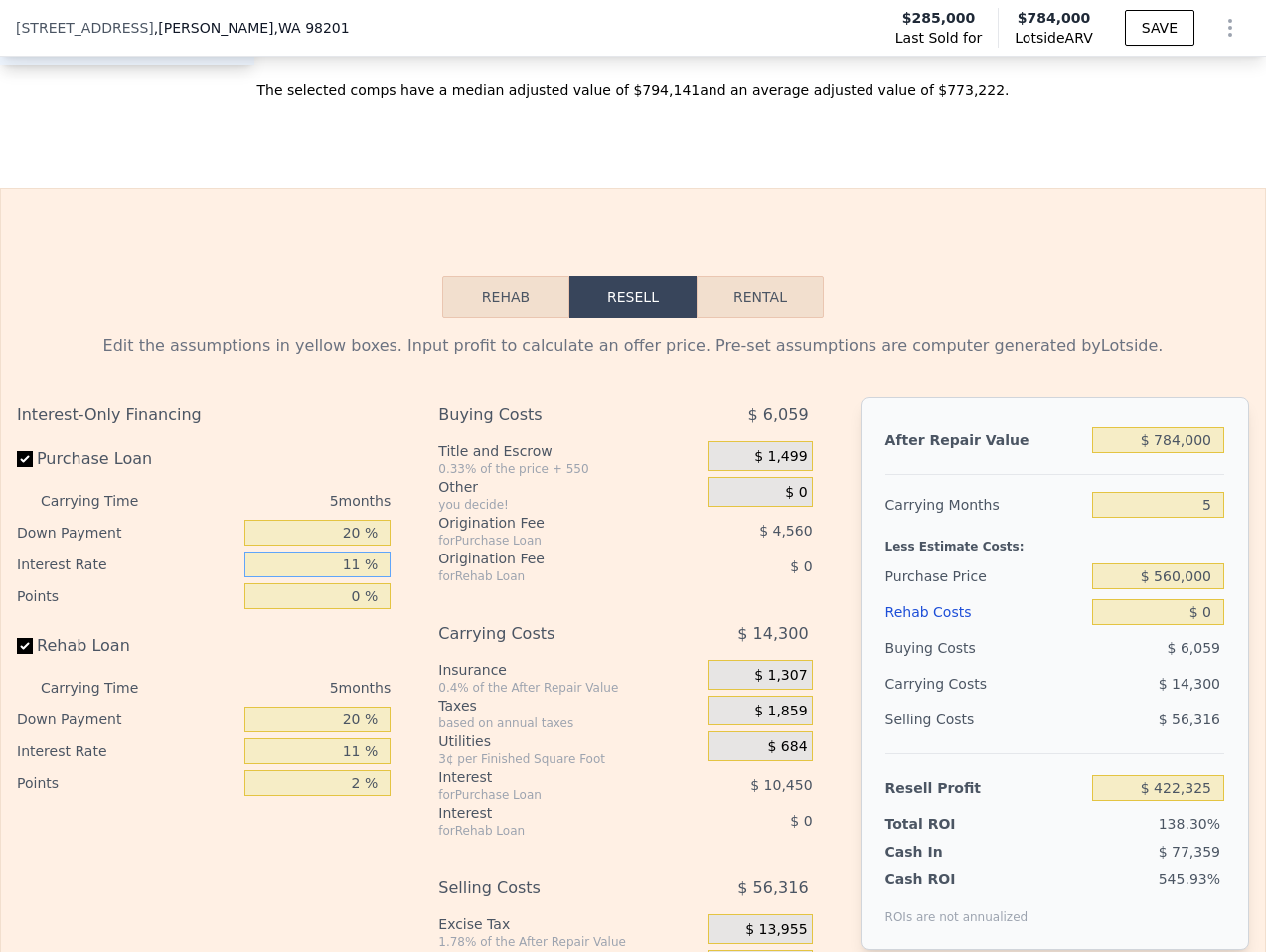
type input "11 %"
type input "1 %"
type input "$ 424,605"
type input "1.5 %"
type input "$ 423,465"
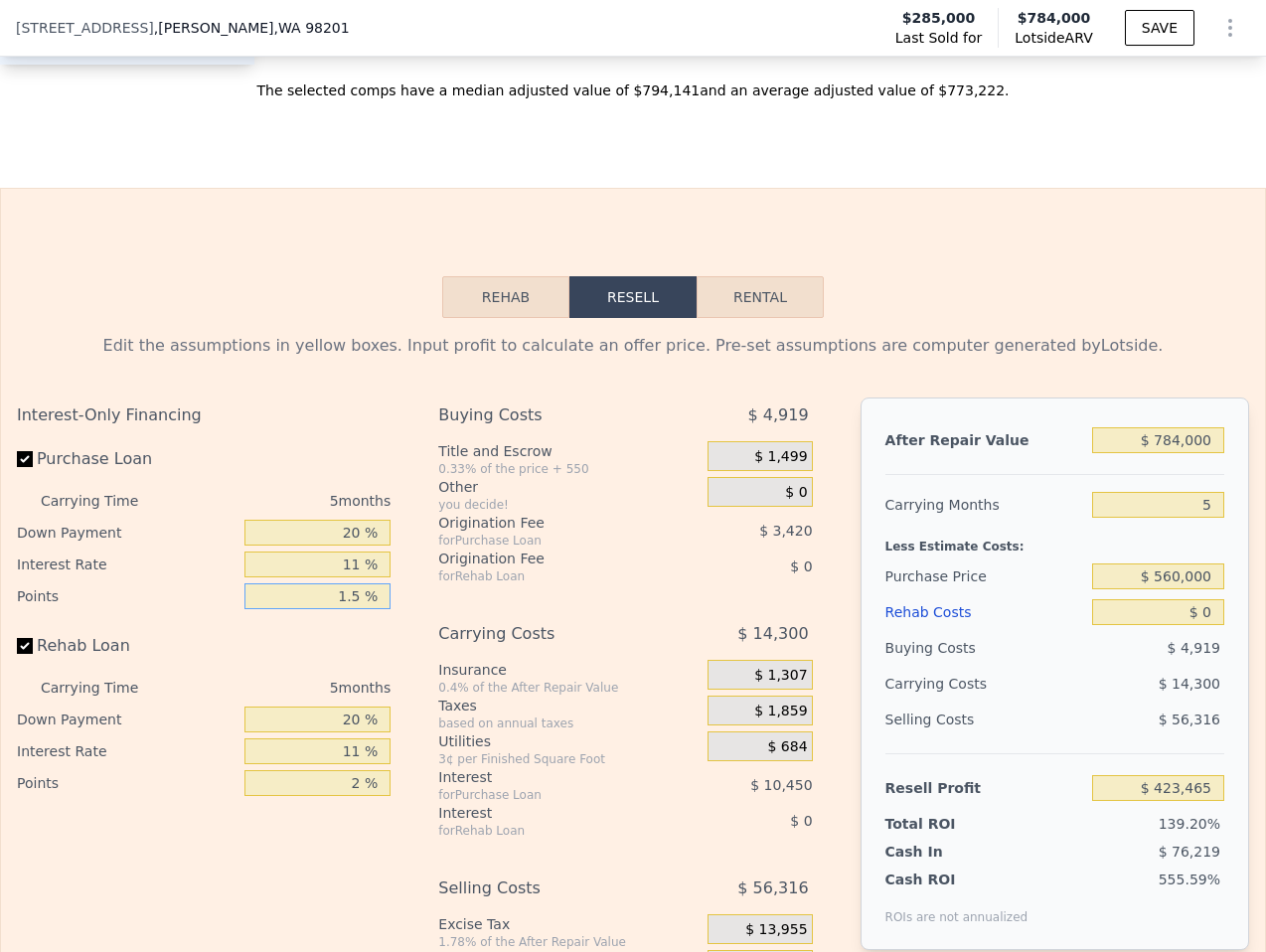
type input "1. %"
type input "$ 424,605"
type input "12 %"
type input "$ 399,525"
type input "1 %"
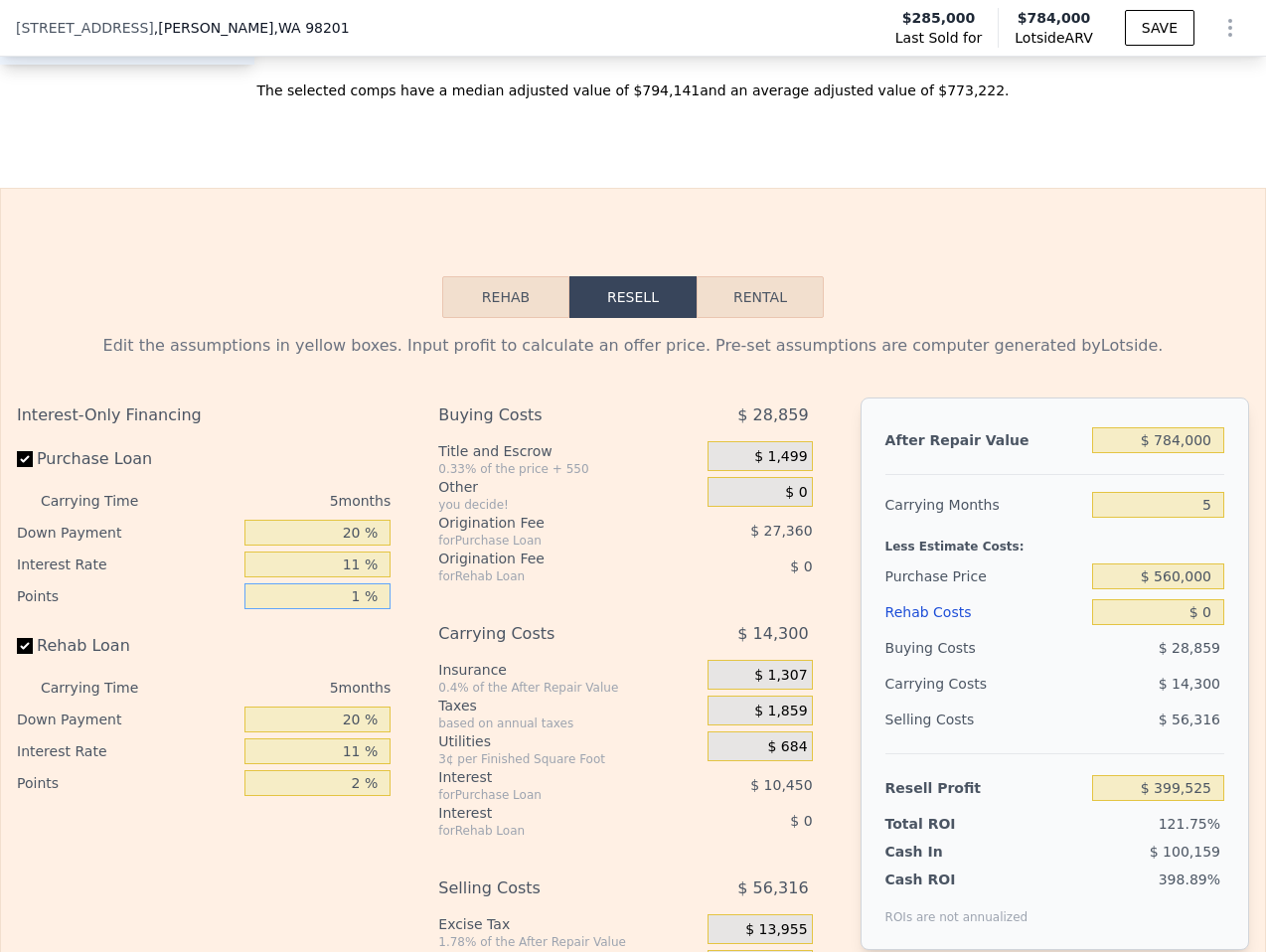
type input "$ 424,605"
type input "1.8 %"
type input "$ 422,781"
type input "1.85 %"
type input "$ 422,667"
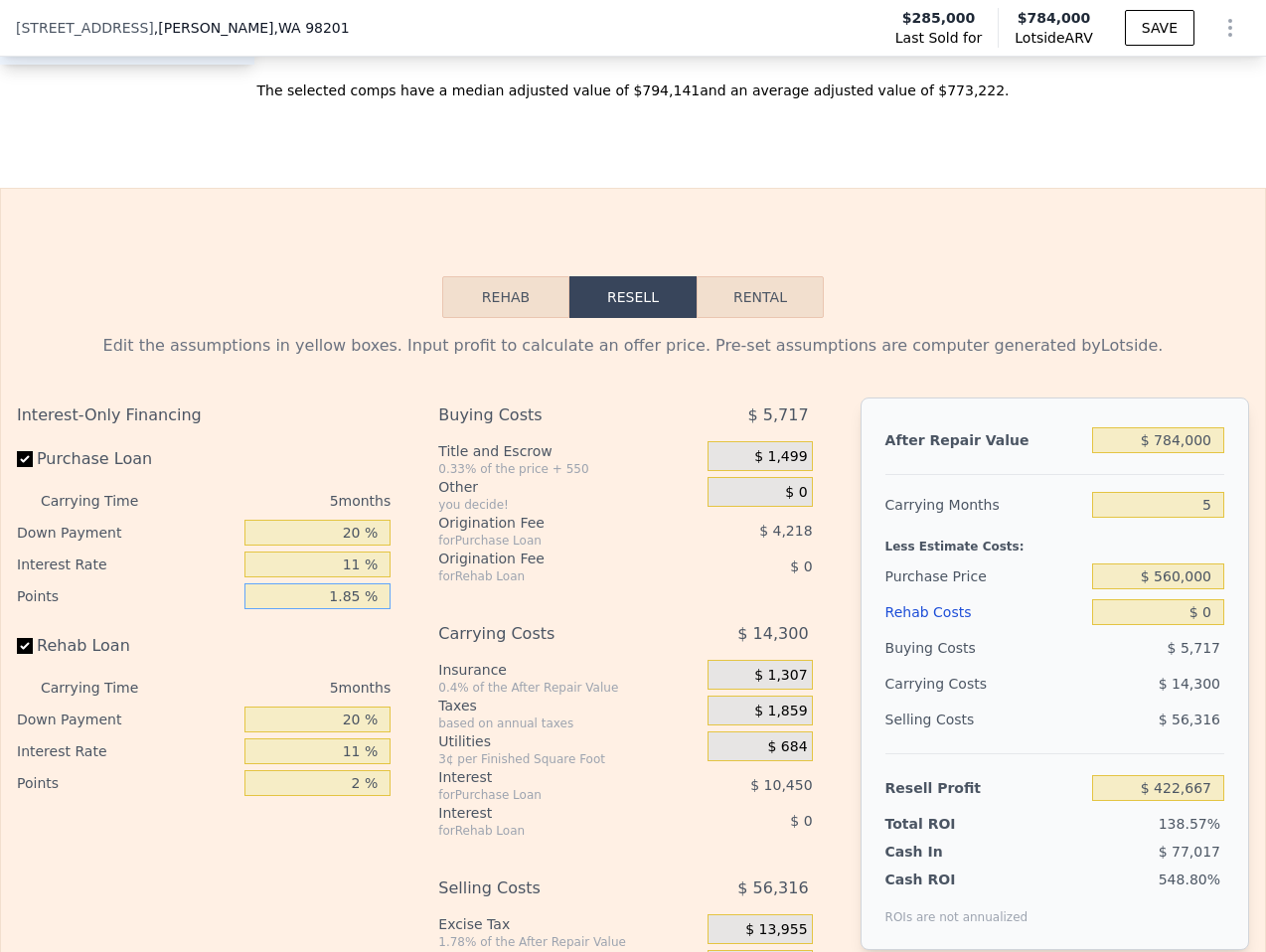
type input "1.8 %"
type input "$ 422,781"
type input "1. %"
type input "$ 424,605"
type input "1.7 %"
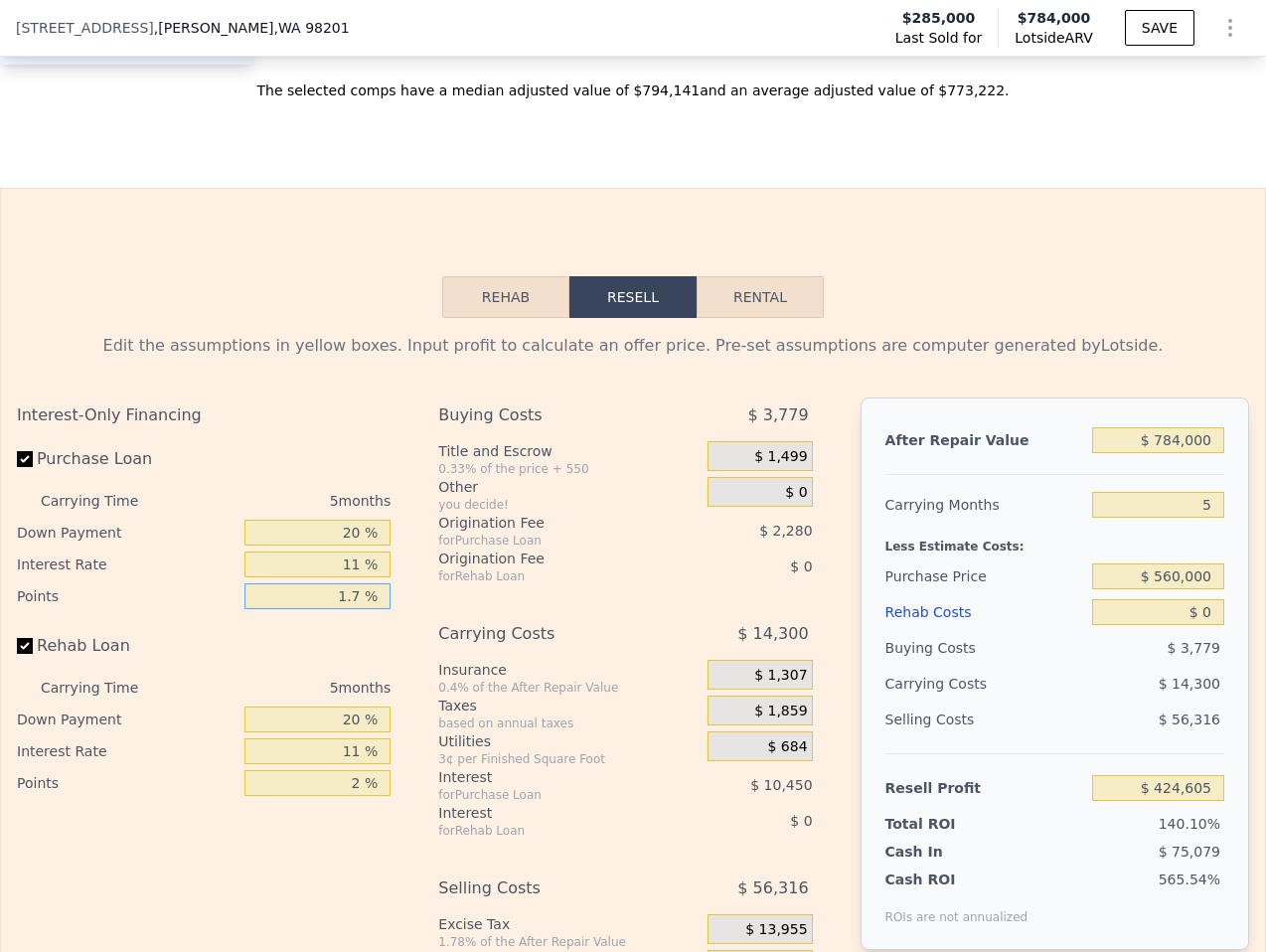
type input "$ 423,009"
type input "1.75 %"
type input "$ 422,895"
type input "1.75 %"
click at [363, 770] on input "2 %" at bounding box center [317, 783] width 146 height 26
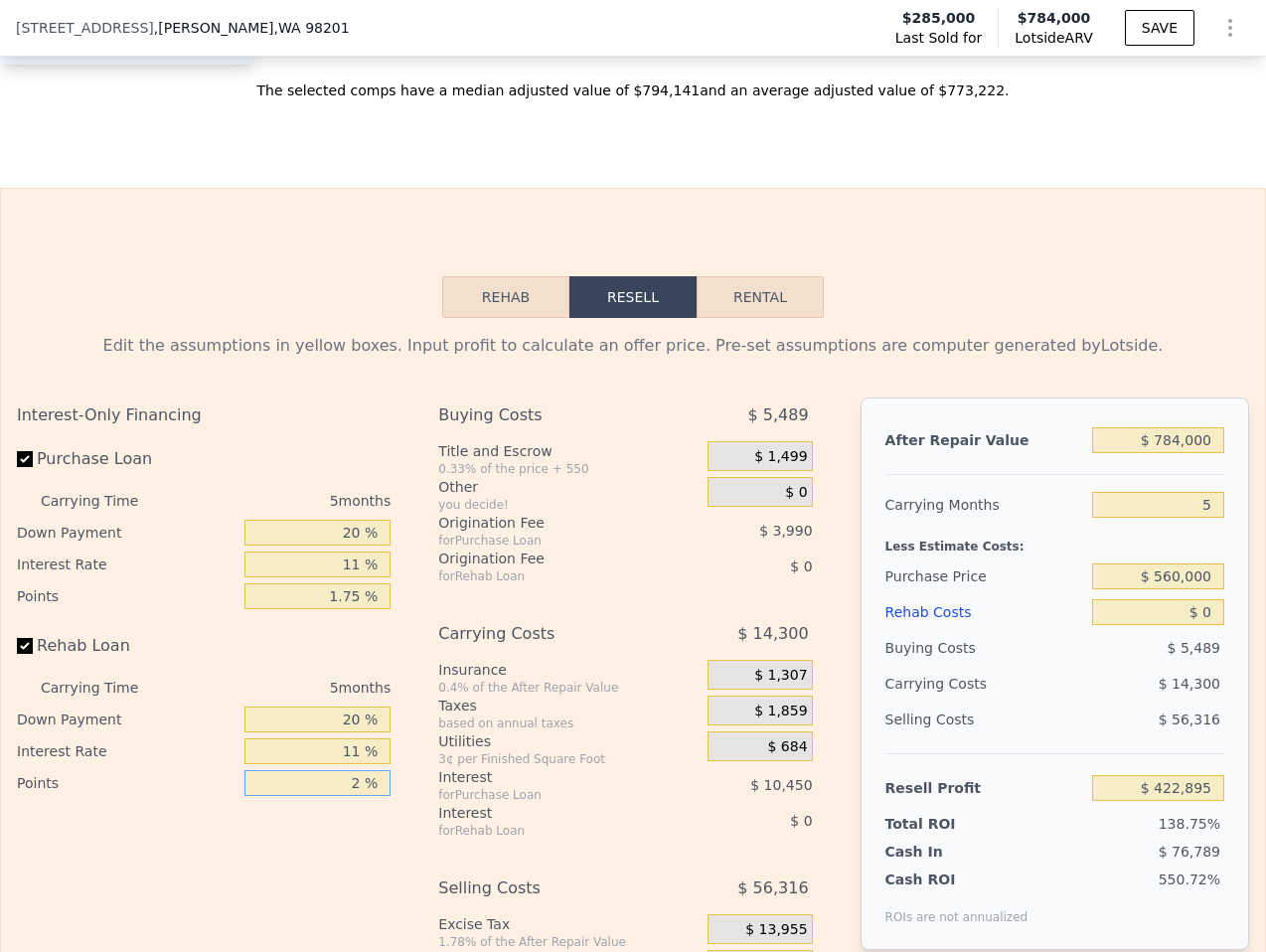
click at [363, 770] on input "2 %" at bounding box center [317, 783] width 146 height 26
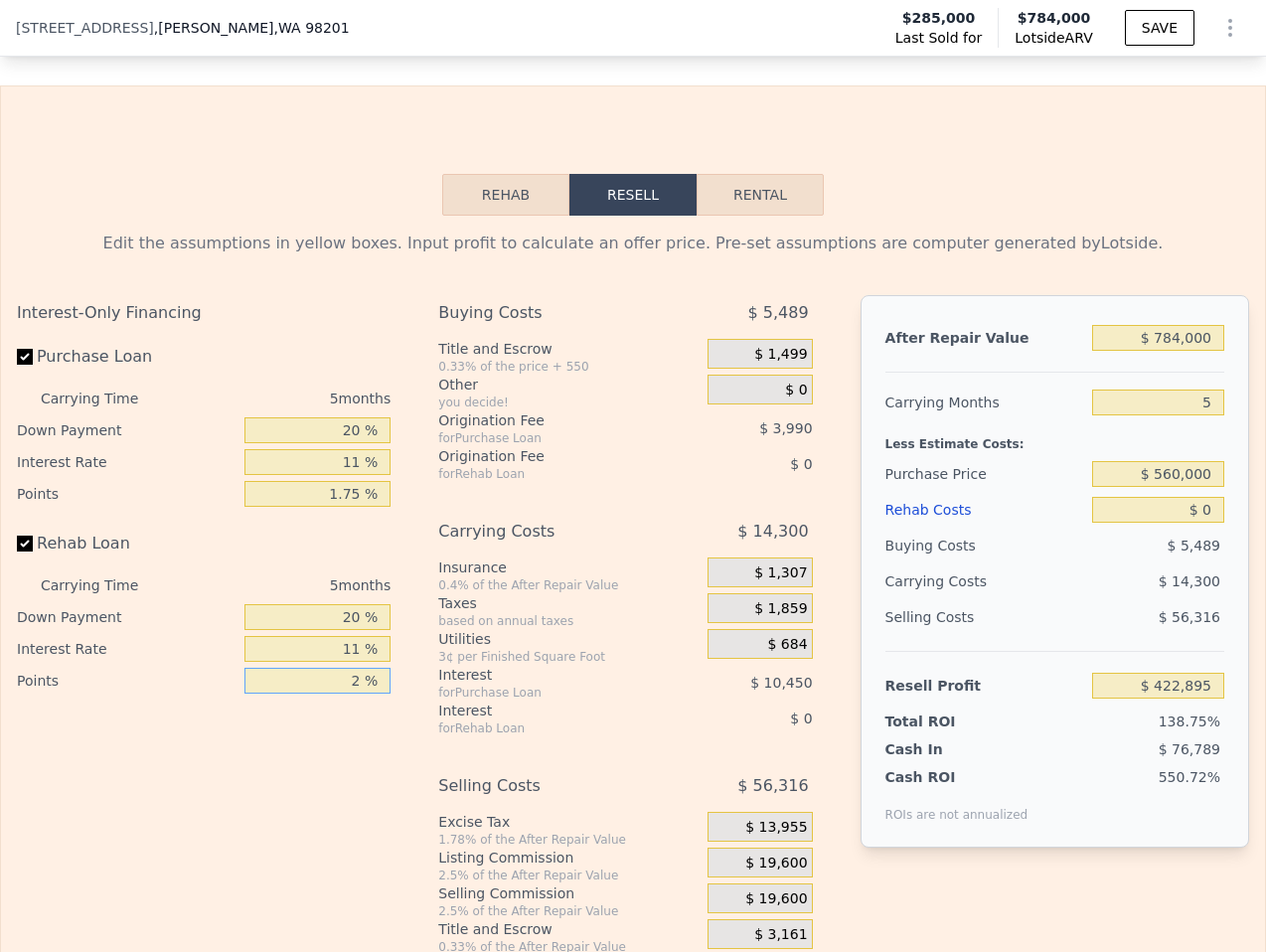
scroll to position [3350, 0]
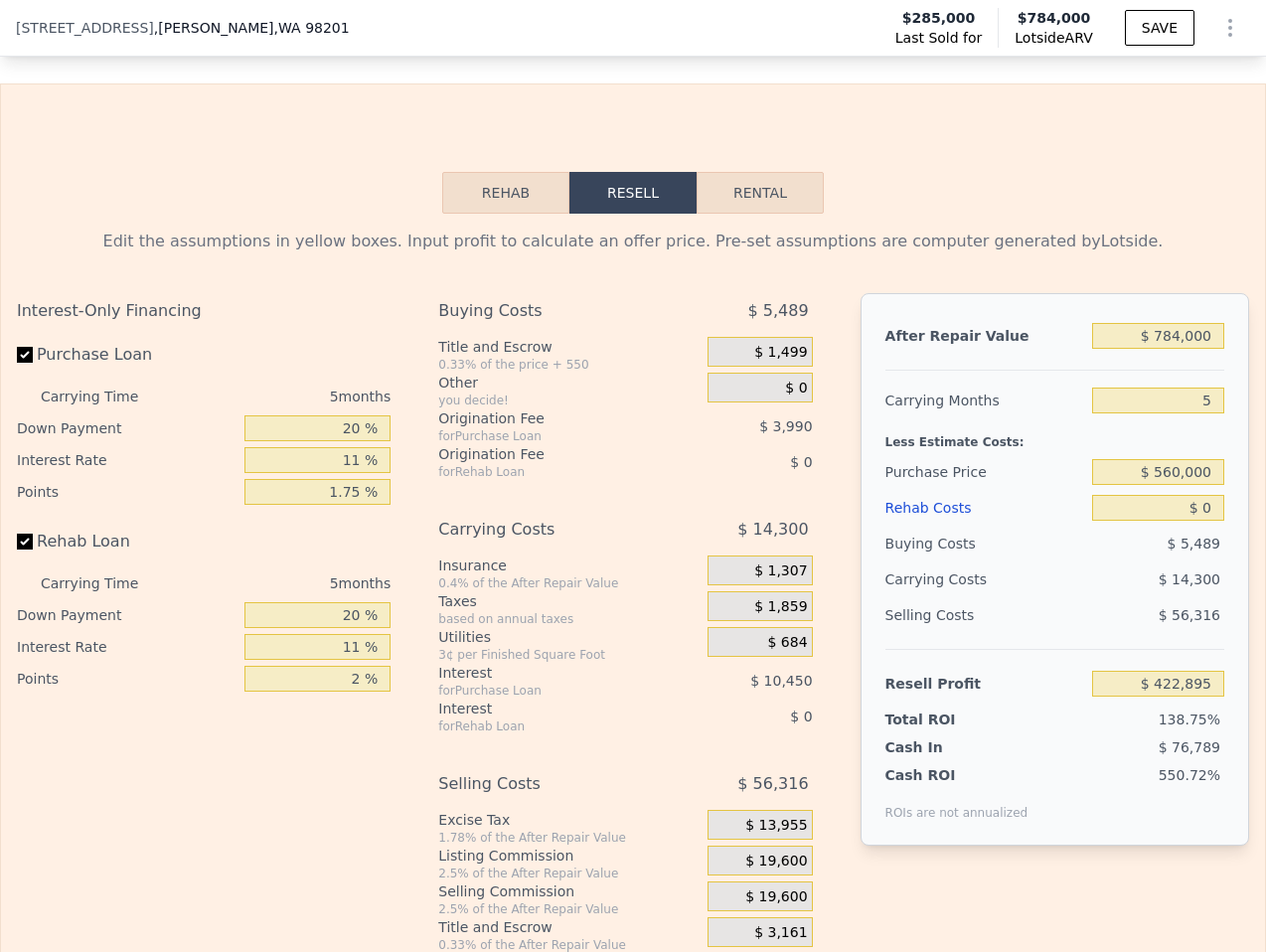
click at [607, 682] on div "for Purchase Loan" at bounding box center [548, 690] width 220 height 16
click at [359, 415] on input "20 %" at bounding box center [317, 428] width 146 height 26
type input "3 %"
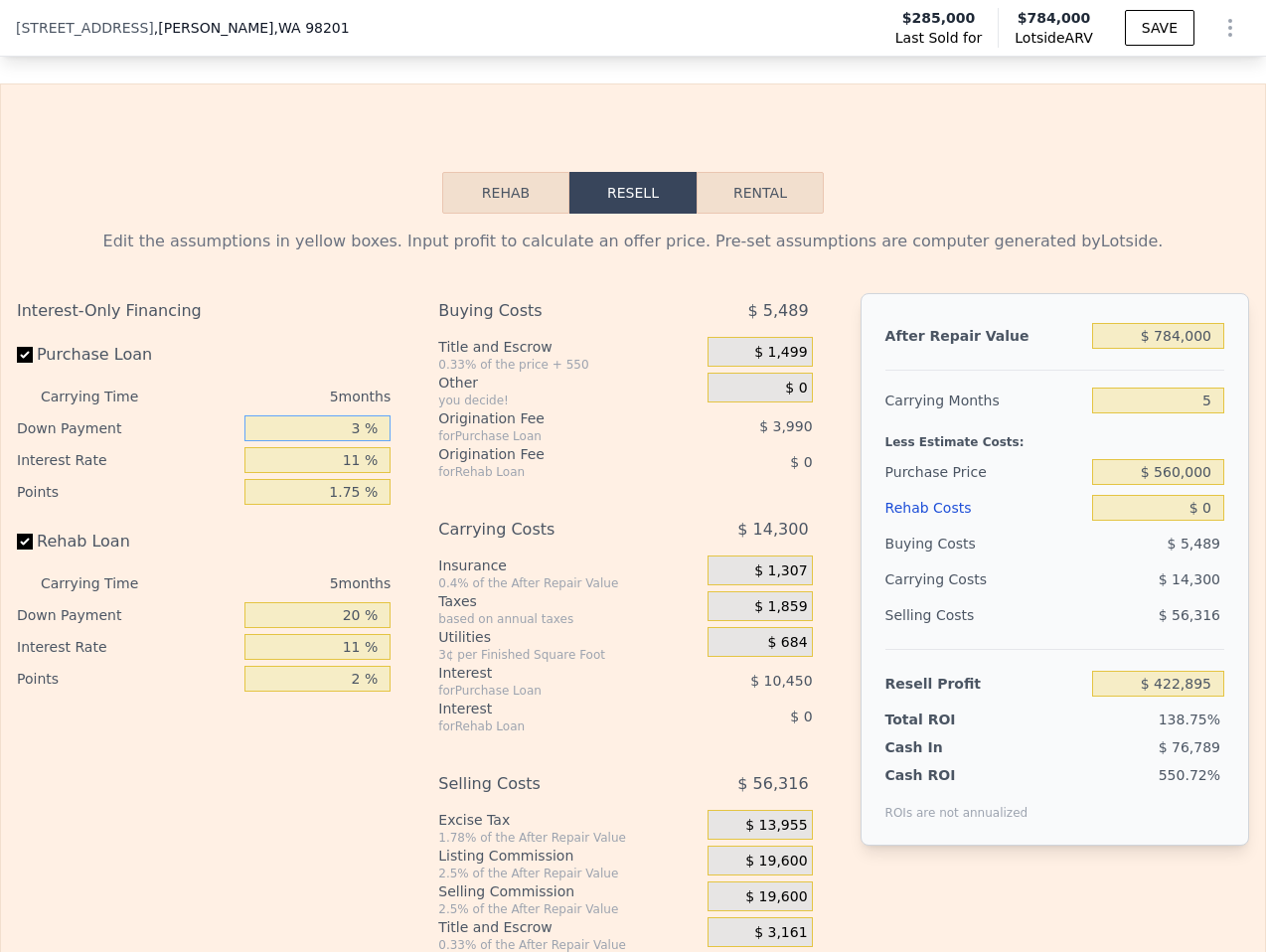
type input "$ 419,827"
type input "33 %"
type input "$ 425,243"
type input "33 %"
click at [377, 447] on input "11 %" at bounding box center [317, 460] width 146 height 26
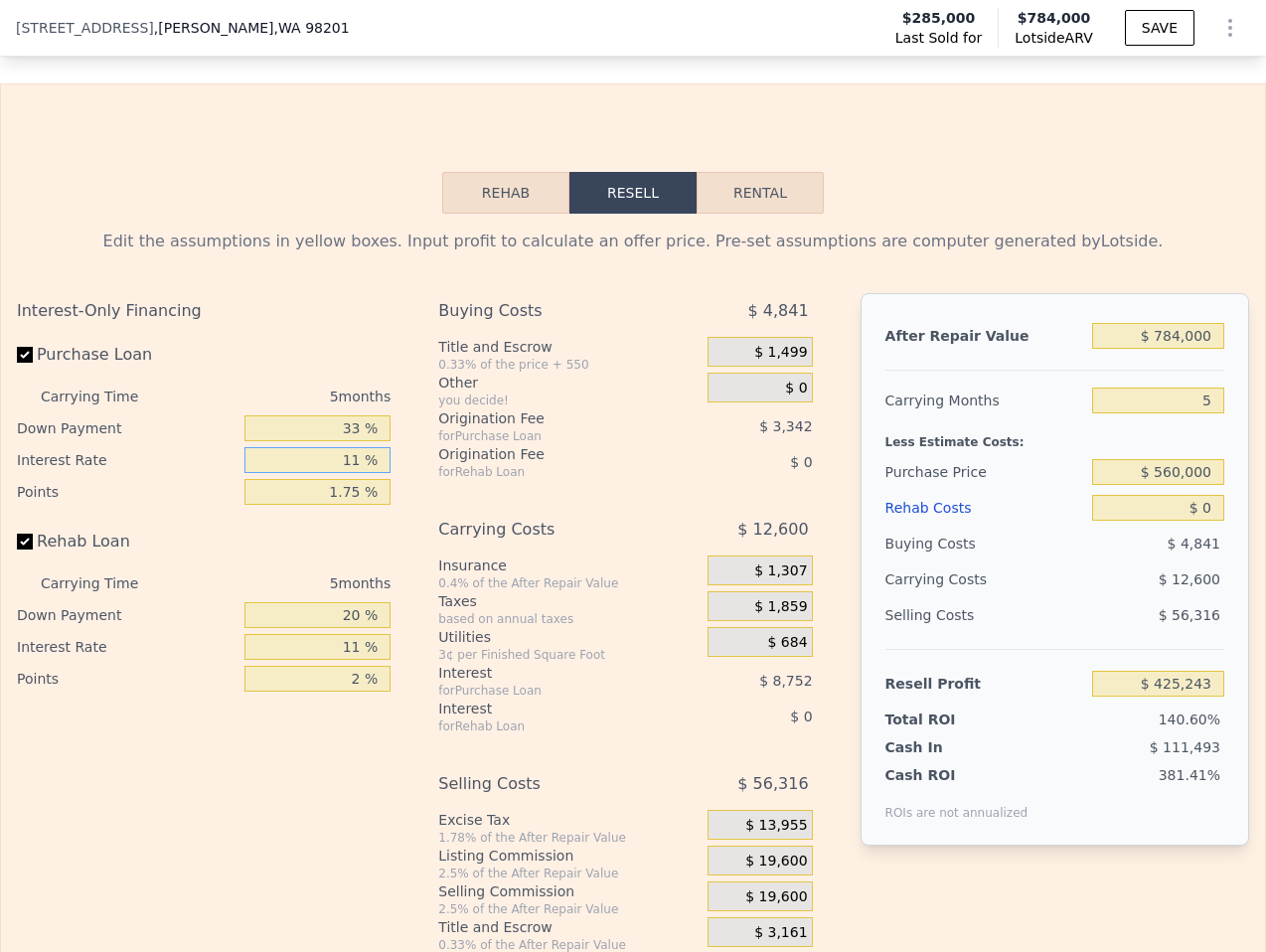
click at [377, 447] on input "11 %" at bounding box center [317, 460] width 146 height 26
type input "4 %"
type input "$ 430,808"
type input "4.2 %"
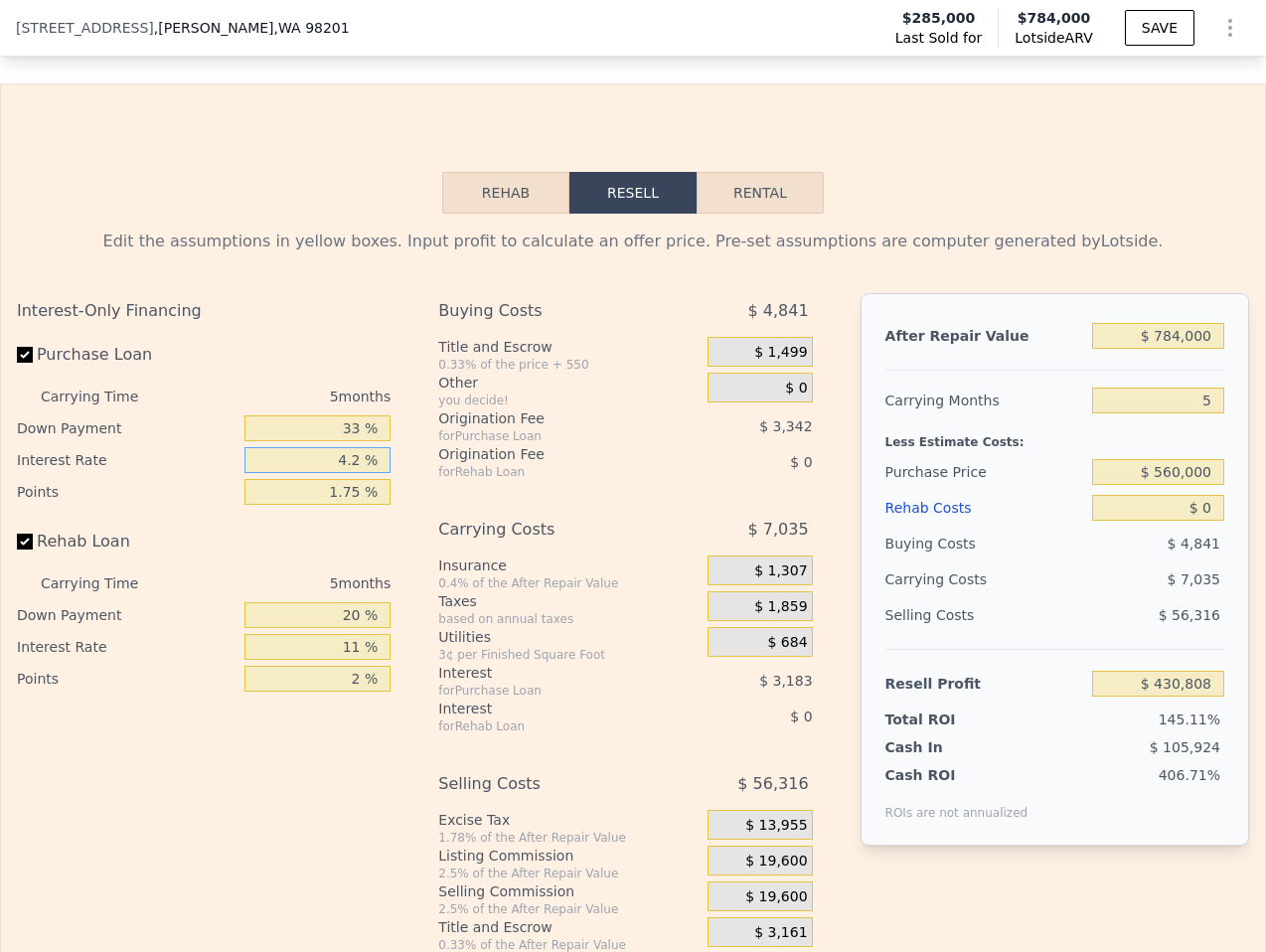
type input "$ 430,653"
type input "4.25 %"
type input "$ 430,613"
type input "4.25 %"
click at [396, 456] on div "Interest-Only Financing Purchase Loan Carrying Time 5 months Down Payment 33 % …" at bounding box center [211, 623] width 389 height 660
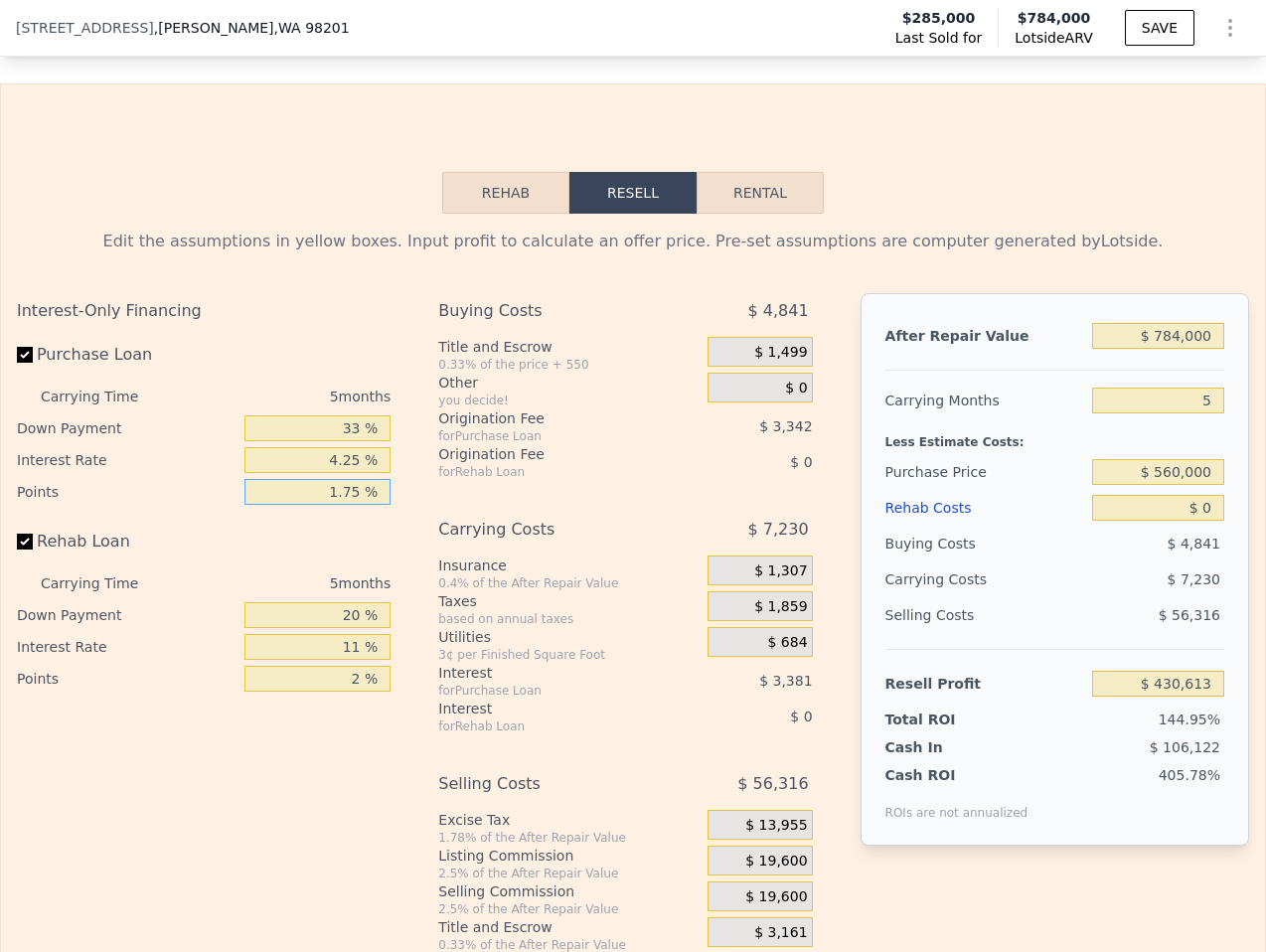
click at [378, 479] on input "1.75 %" at bounding box center [317, 492] width 146 height 26
click at [370, 479] on input "1.75 %" at bounding box center [317, 492] width 146 height 26
click at [368, 479] on input "1.75 %" at bounding box center [317, 492] width 146 height 26
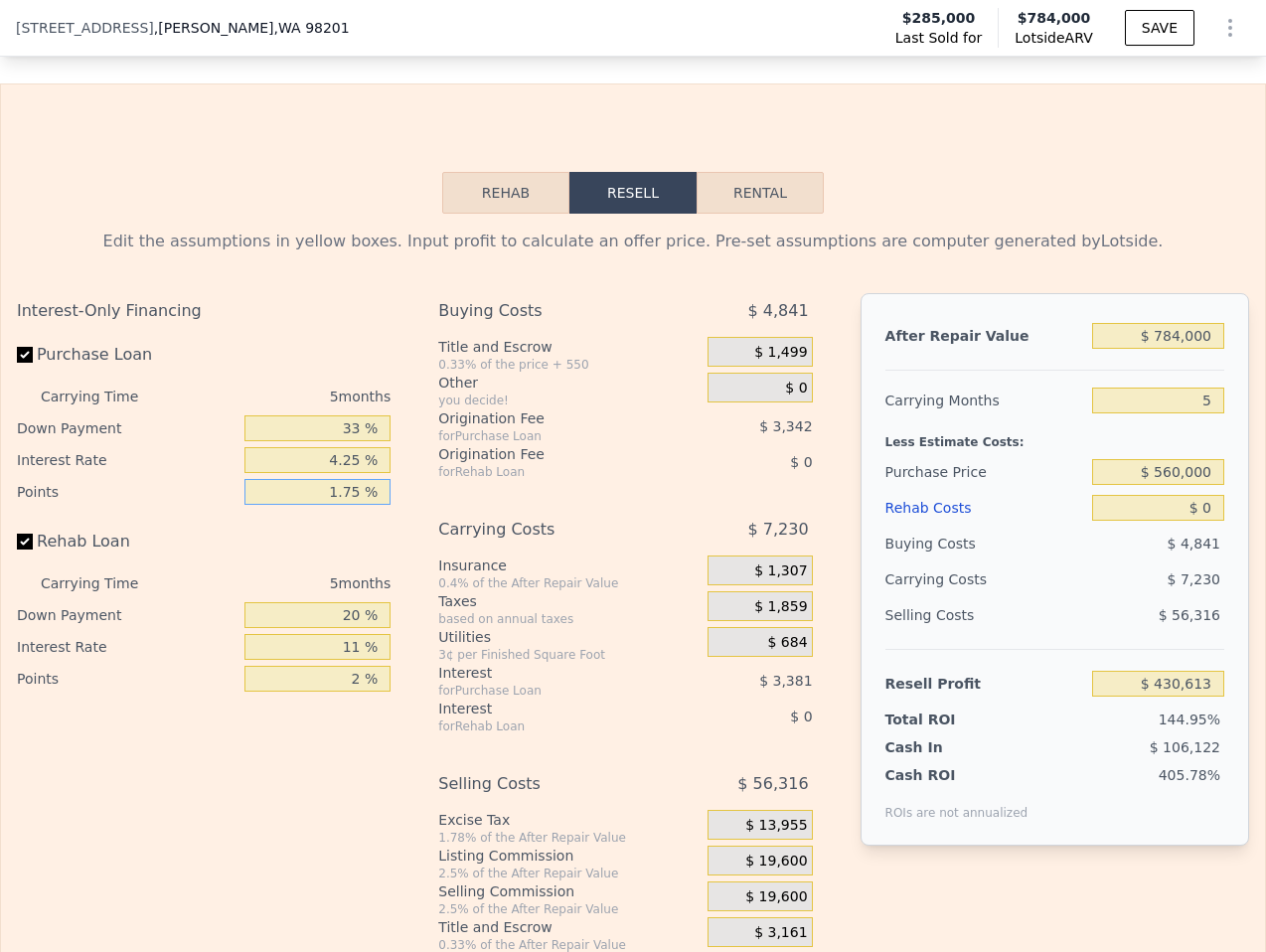
click at [368, 479] on input "1.75 %" at bounding box center [317, 492] width 146 height 26
type input "0 %"
type input "$ 433,955"
type input "0 %"
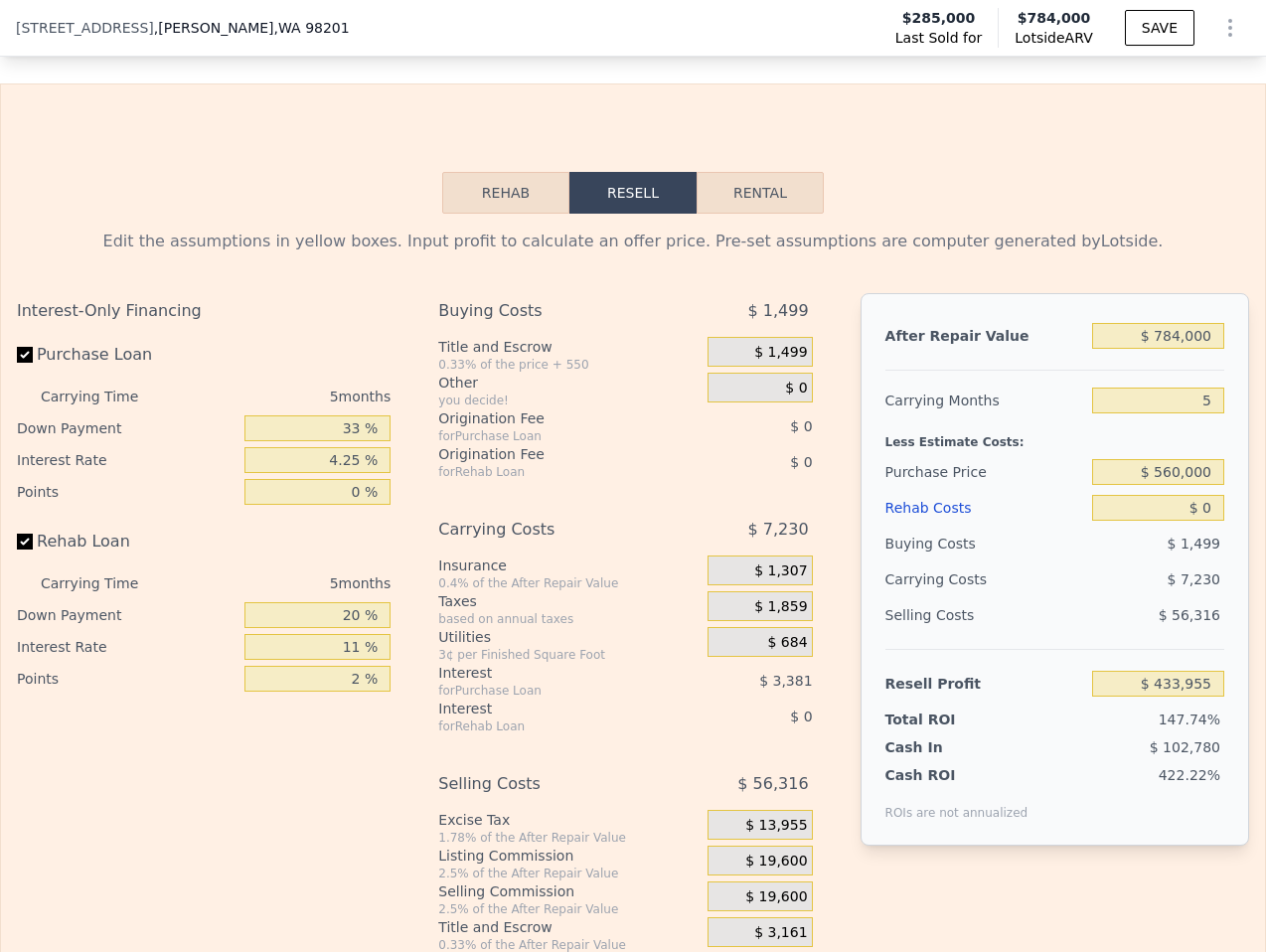
click at [417, 559] on div "Interest-Only Financing Purchase Loan Carrying Time 5 months Down Payment 33 % …" at bounding box center [633, 623] width 1232 height 660
click at [1076, 561] on div "$ 7,230" at bounding box center [1120, 579] width 208 height 36
click at [1191, 495] on input "$ 0" at bounding box center [1158, 508] width 132 height 26
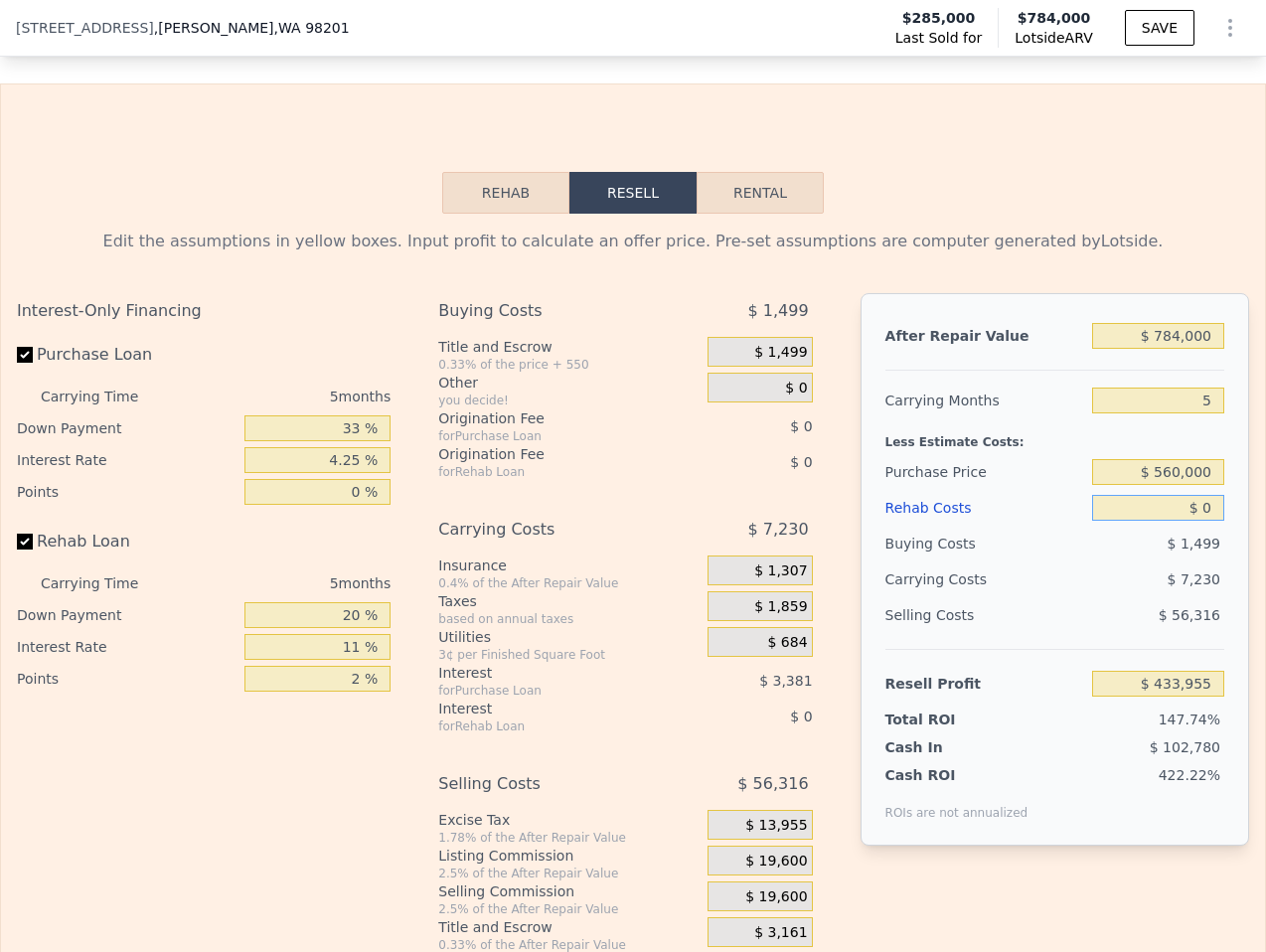
click at [1191, 495] on input "$ 0" at bounding box center [1158, 508] width 132 height 26
type input "$ 15"
type input "$ 433,940"
type input "$ 150"
type input "$ 433,798"
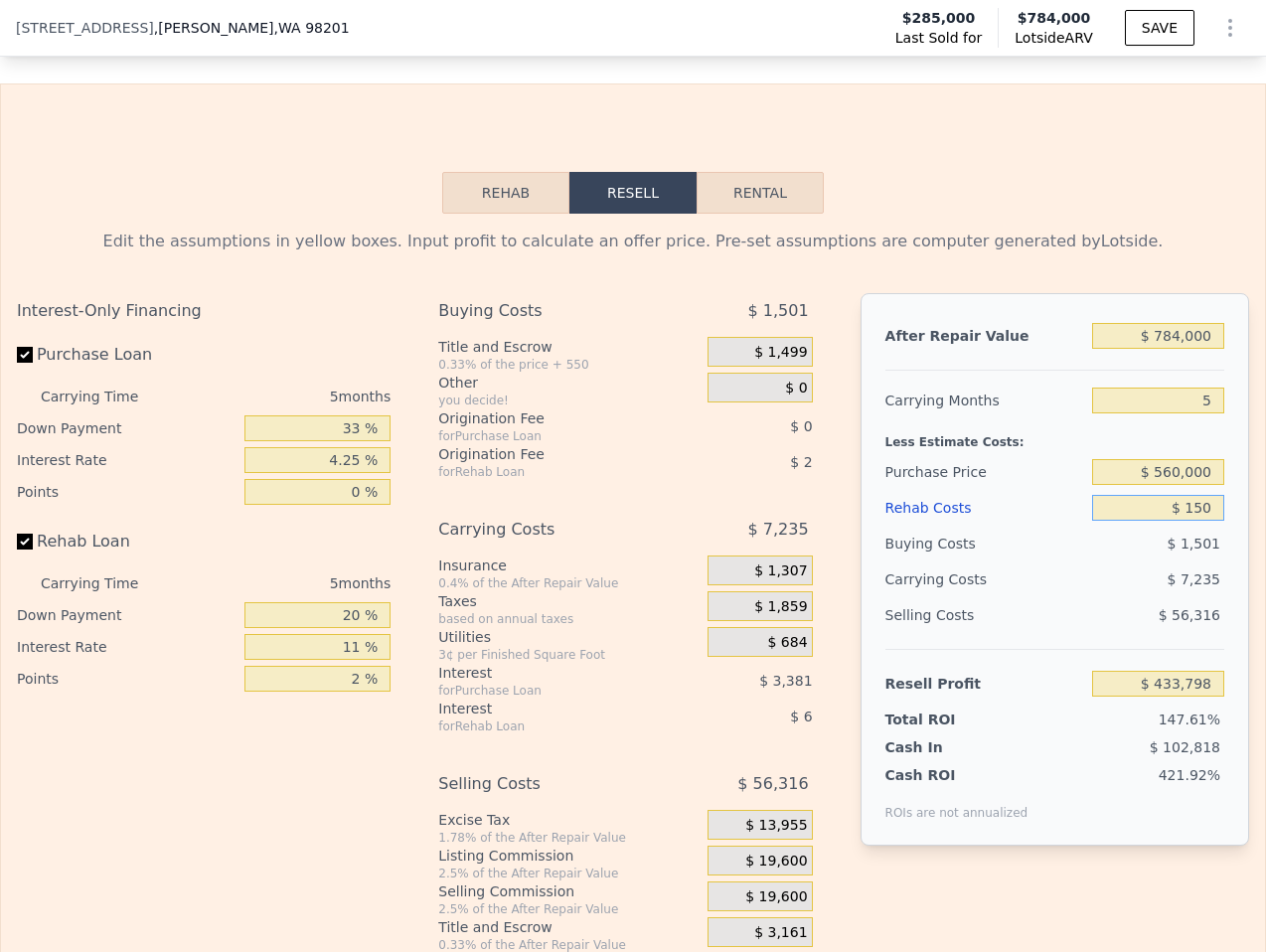
type input "$ 1,500"
type input "$ 432,376"
type input "$ 15,000"
type input "$ 418,165"
type input "$ 150,000"
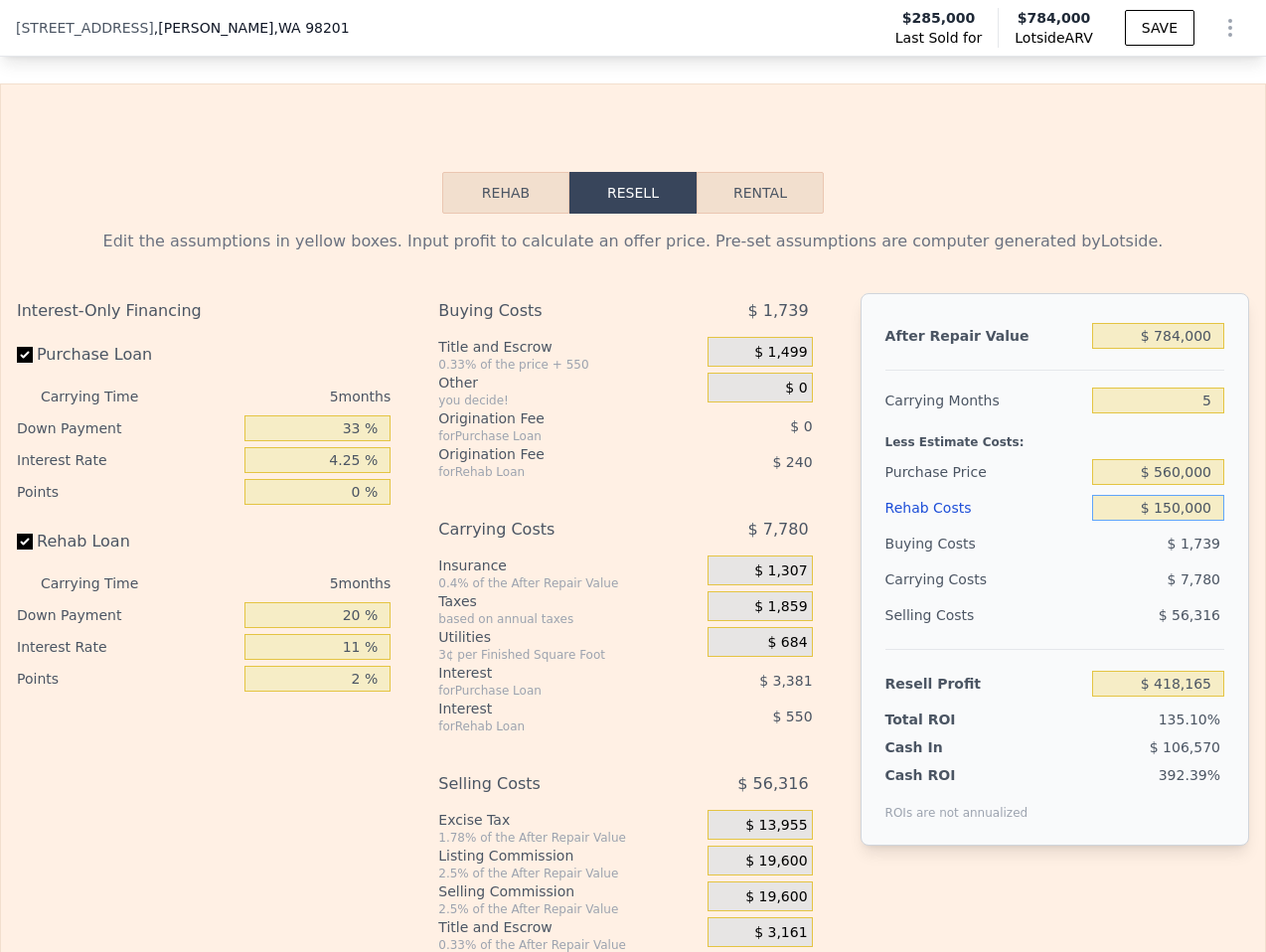
type input "$ 276,055"
type input "$ 150,000"
click at [1133, 526] on div "$ 3,899" at bounding box center [1158, 544] width 132 height 36
click at [1114, 597] on div "$ 56,316" at bounding box center [1158, 615] width 132 height 36
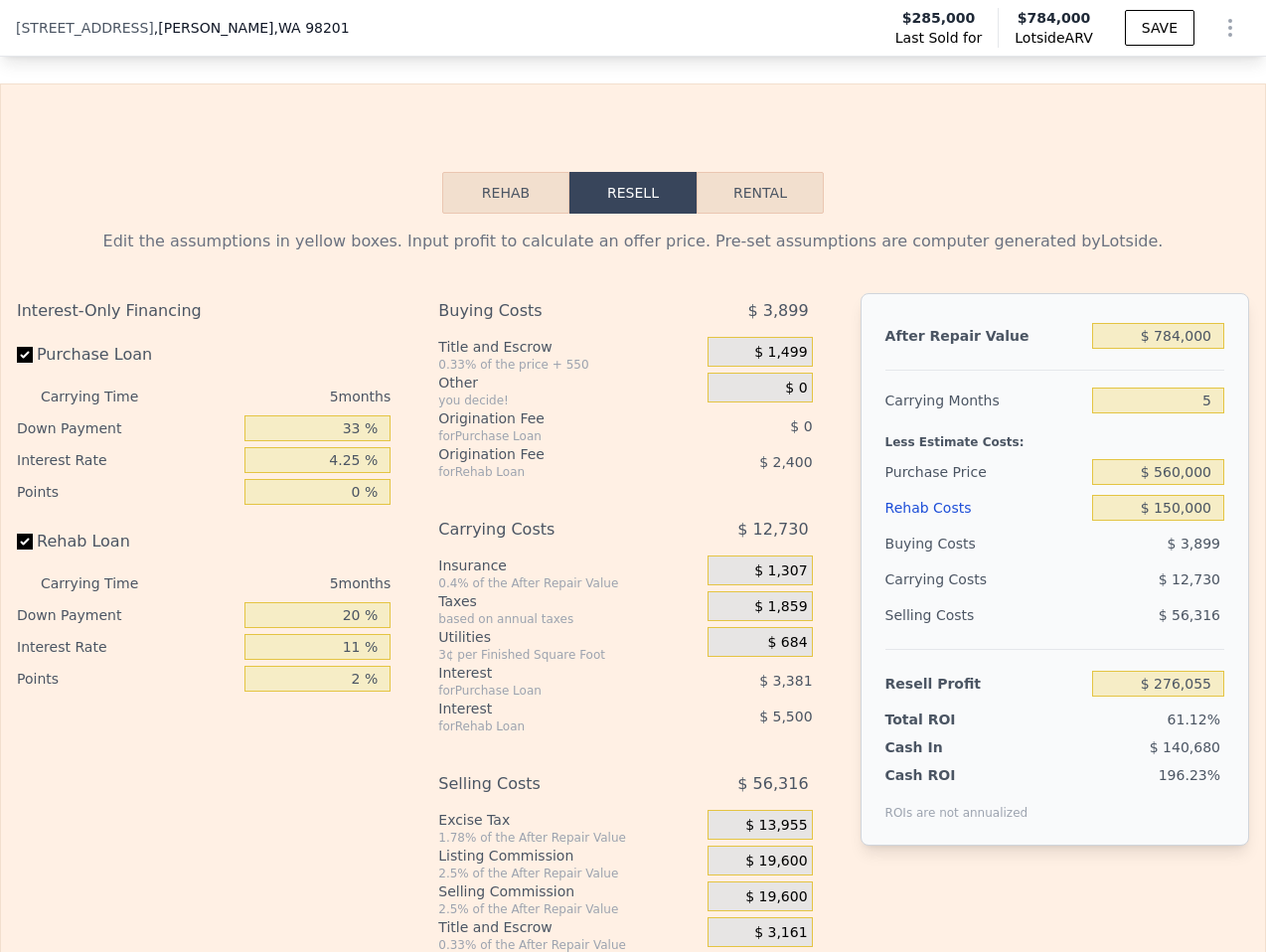
click at [765, 852] on span "$ 19,600" at bounding box center [776, 861] width 62 height 18
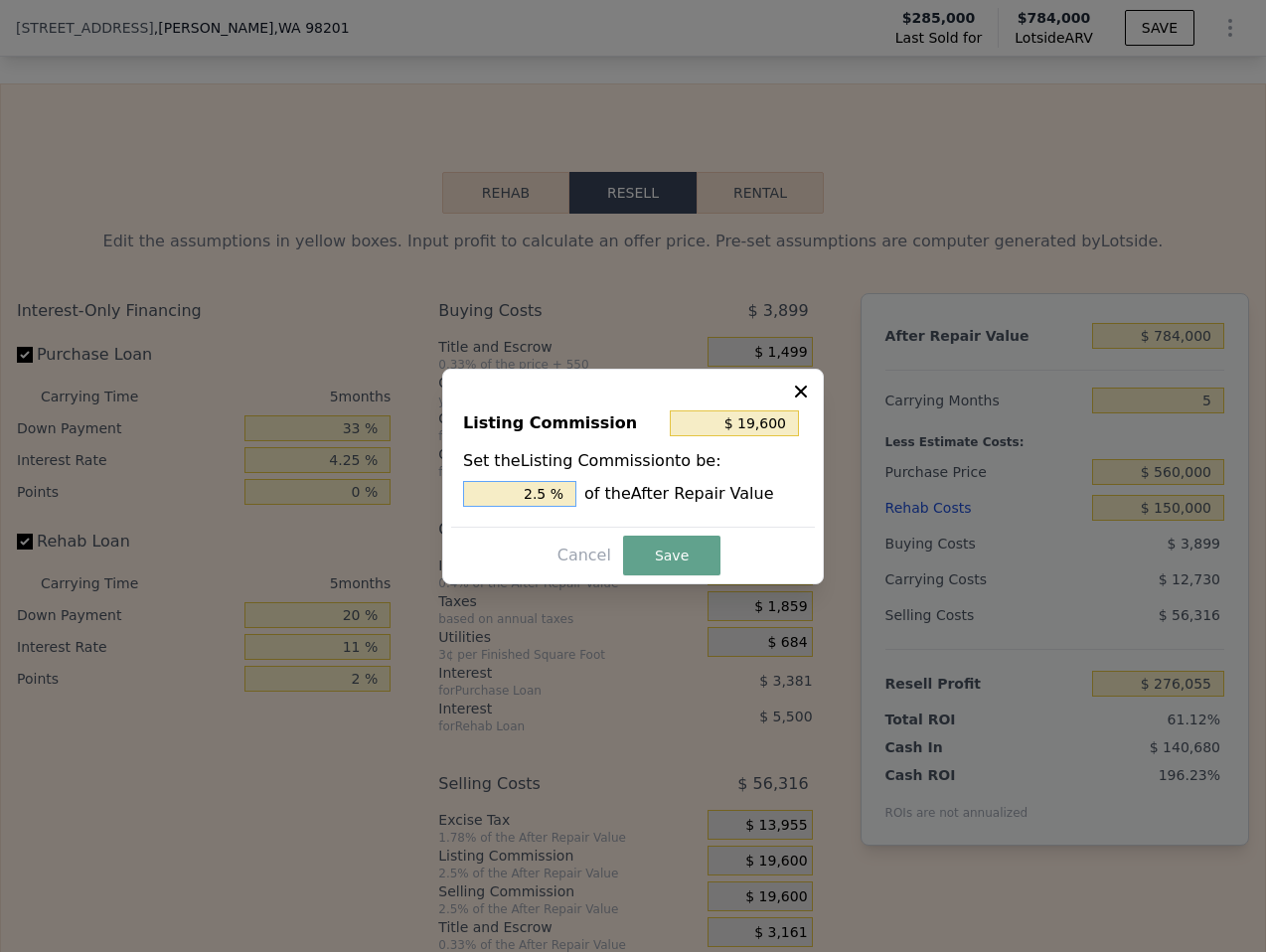
click at [535, 498] on input "2.5 %" at bounding box center [519, 494] width 113 height 26
type input "$ 15,680"
type input "2 %"
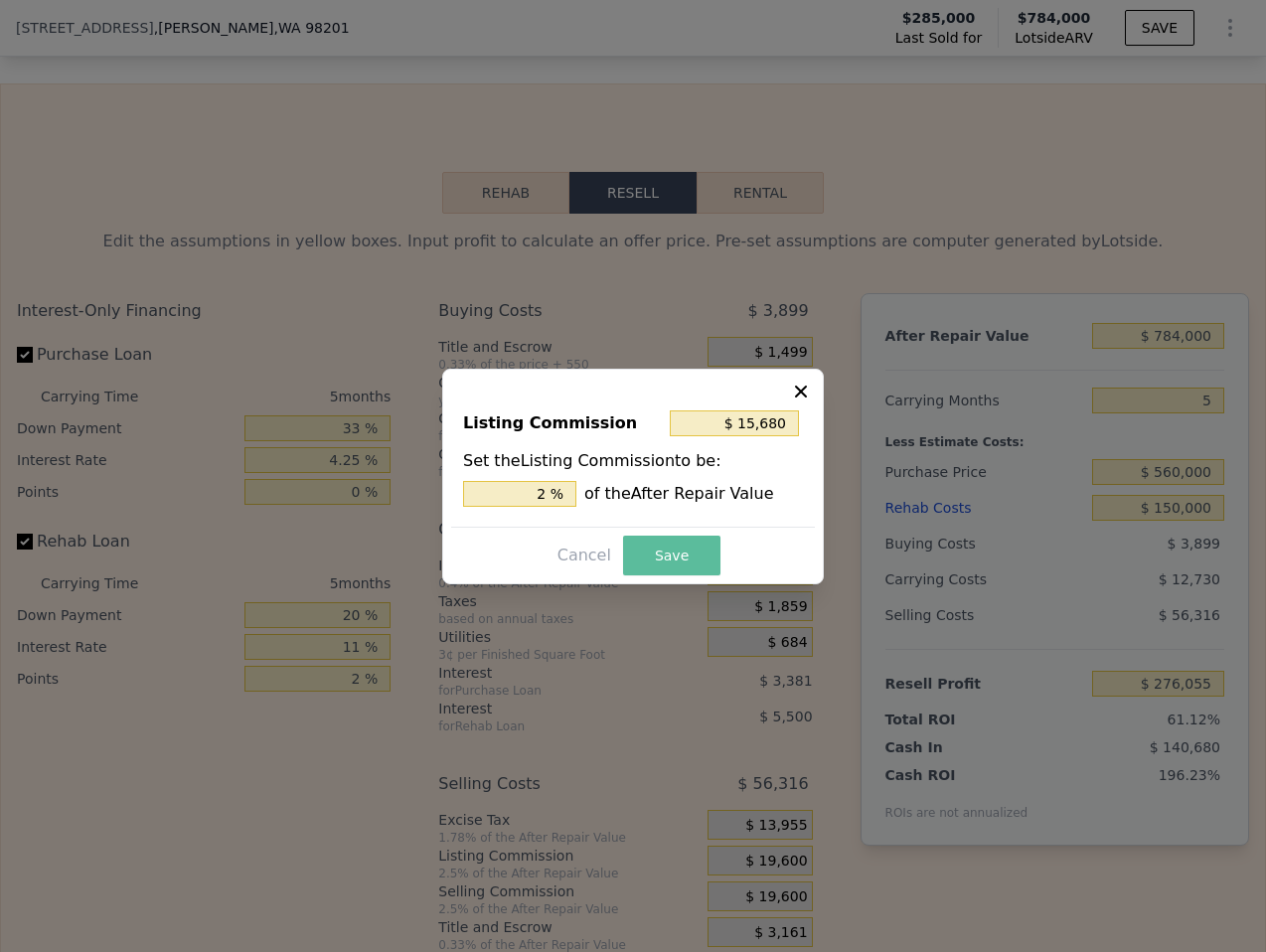
click at [682, 551] on button "Save" at bounding box center [671, 555] width 97 height 40
type input "$ 279,975"
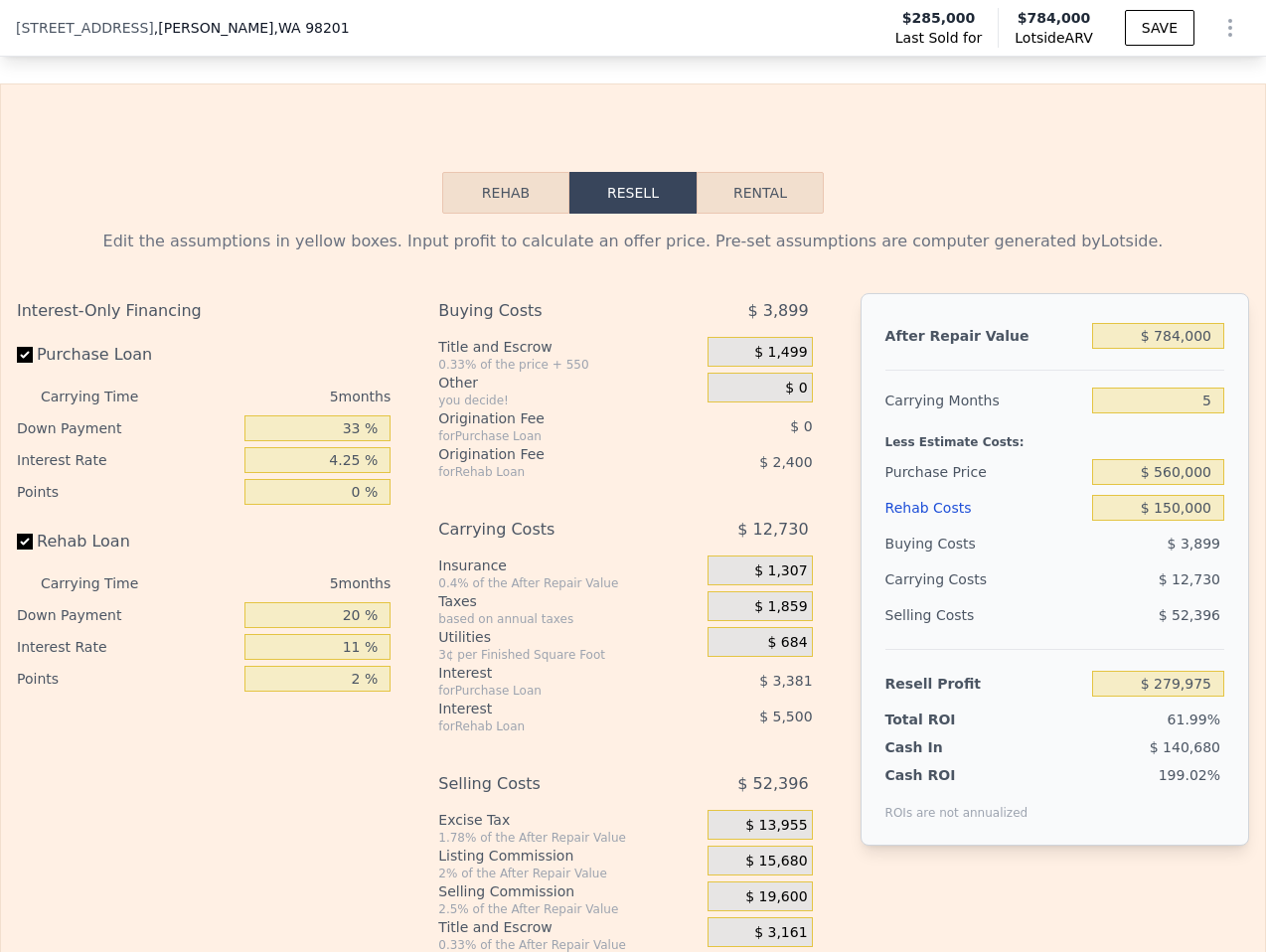
click at [989, 490] on div "Rehab Costs" at bounding box center [984, 508] width 199 height 36
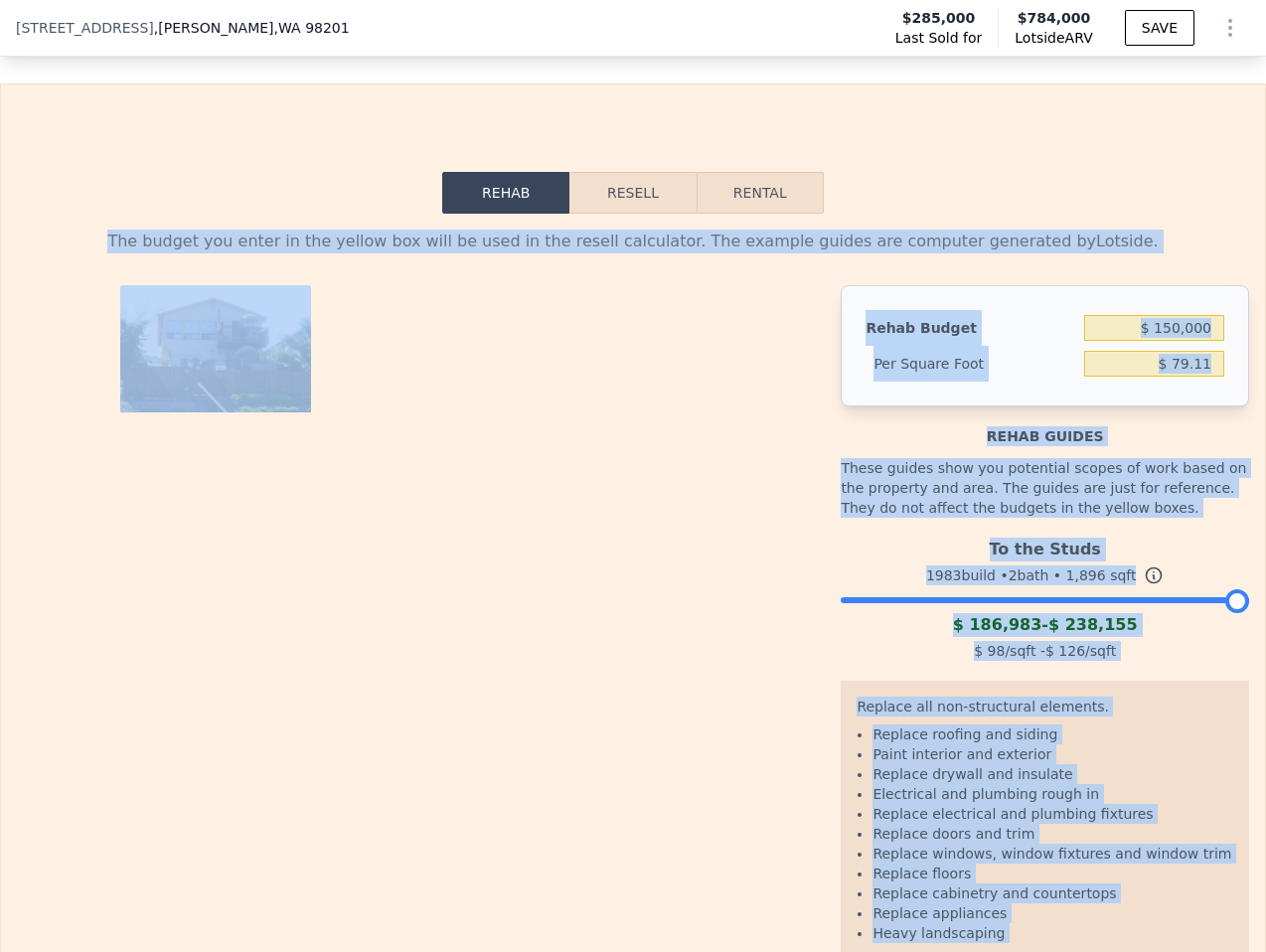
click at [618, 172] on button "Resell" at bounding box center [632, 193] width 126 height 42
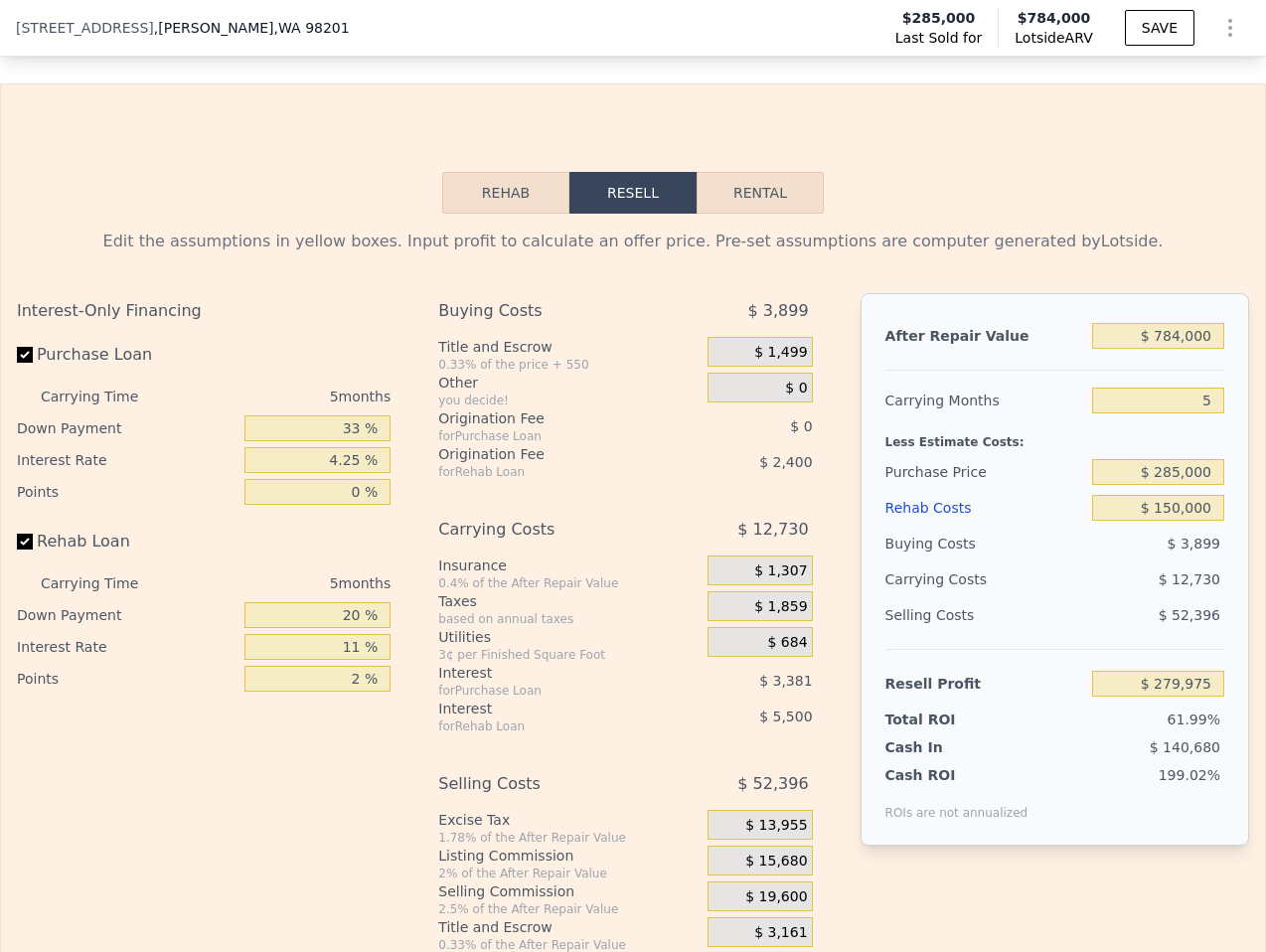
click at [1001, 382] on div "Carrying Months" at bounding box center [984, 400] width 199 height 36
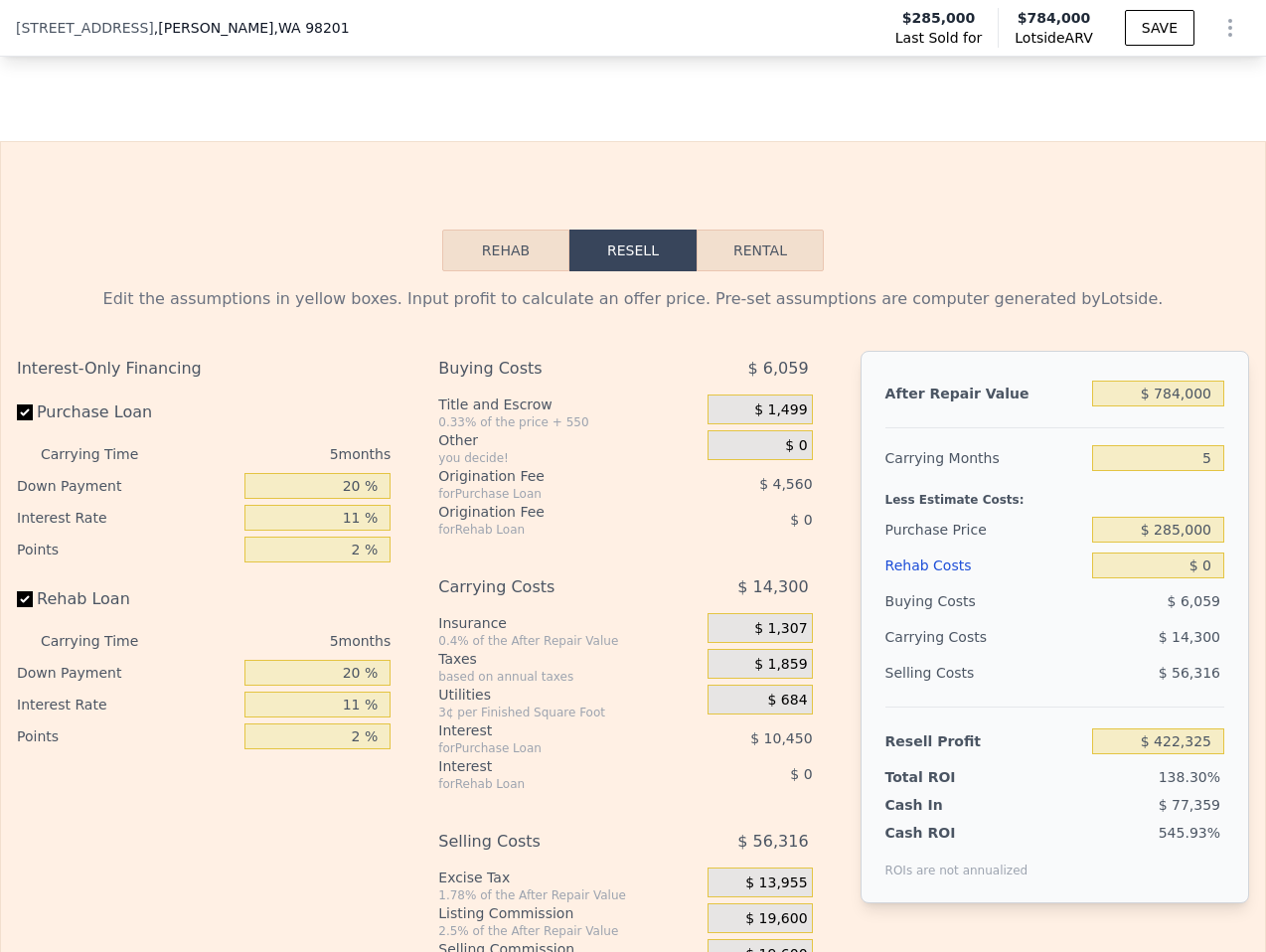
scroll to position [3298, 0]
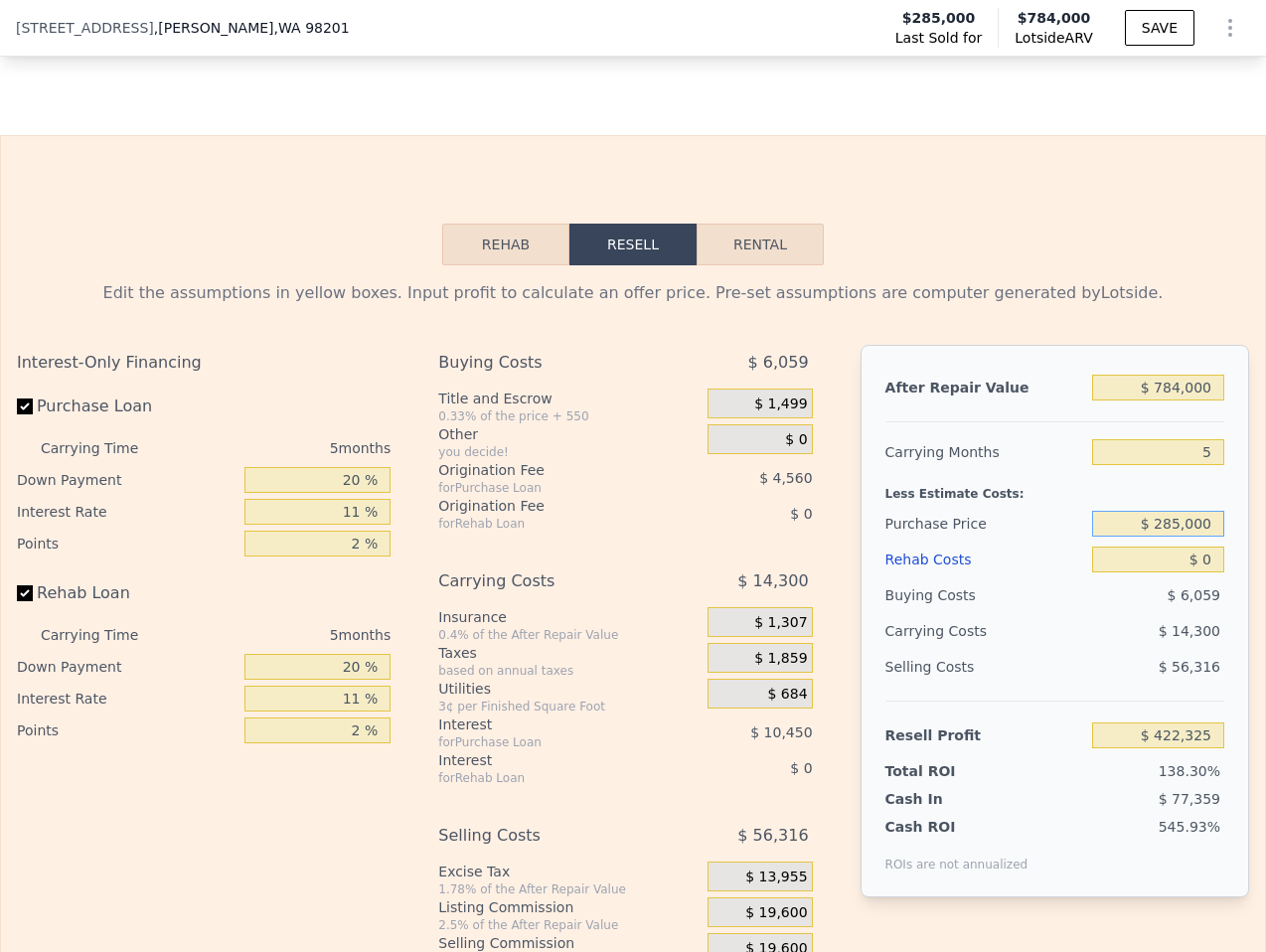
click at [1188, 511] on input "$ 285,000" at bounding box center [1158, 524] width 132 height 26
type input "$ 560,000"
click at [1117, 613] on div "$ 14,300" at bounding box center [1120, 631] width 208 height 36
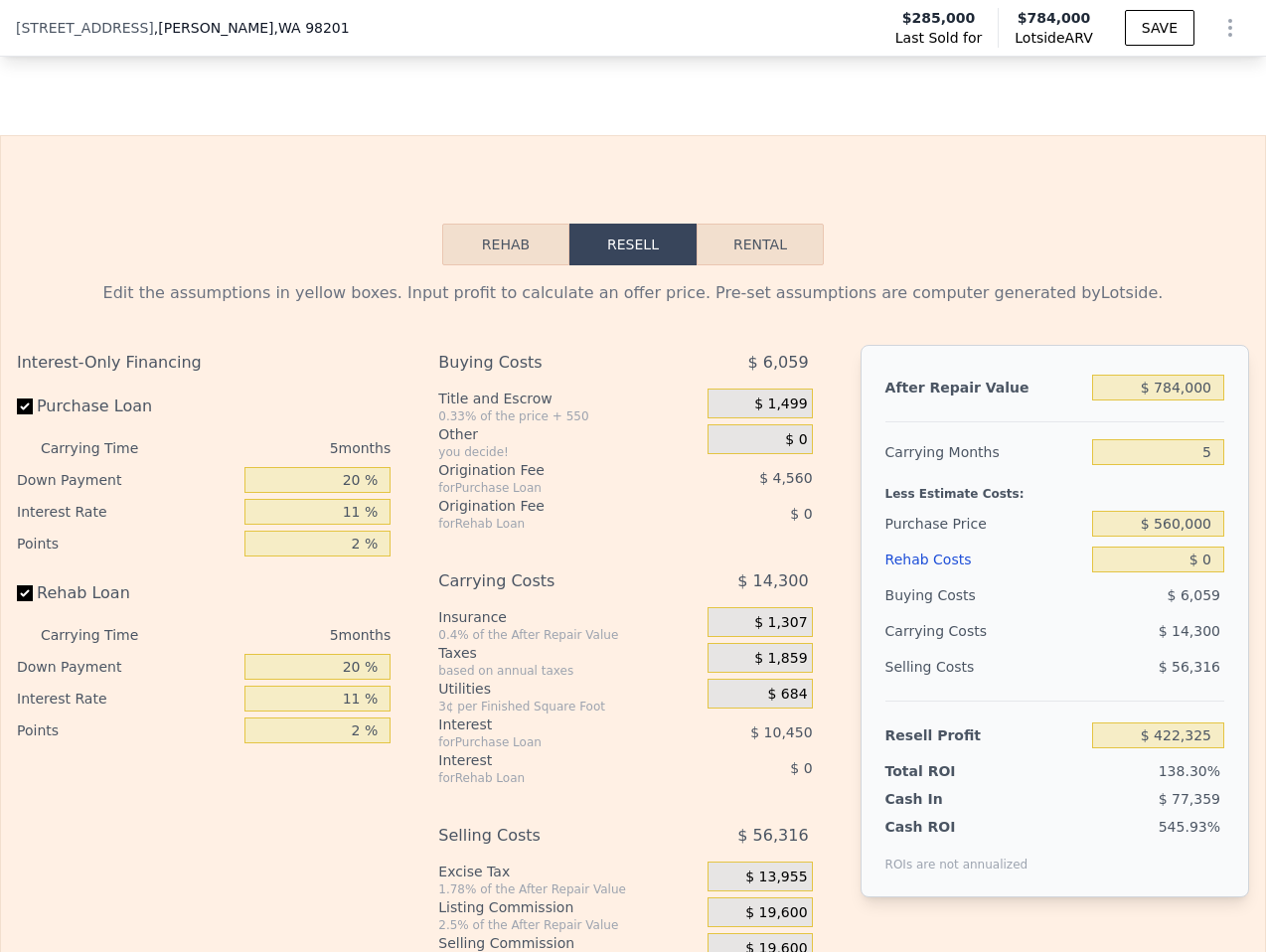
type input "$ 131,924"
click at [374, 467] on input "20 %" at bounding box center [317, 480] width 146 height 26
click at [355, 499] on input "11 %" at bounding box center [317, 512] width 146 height 26
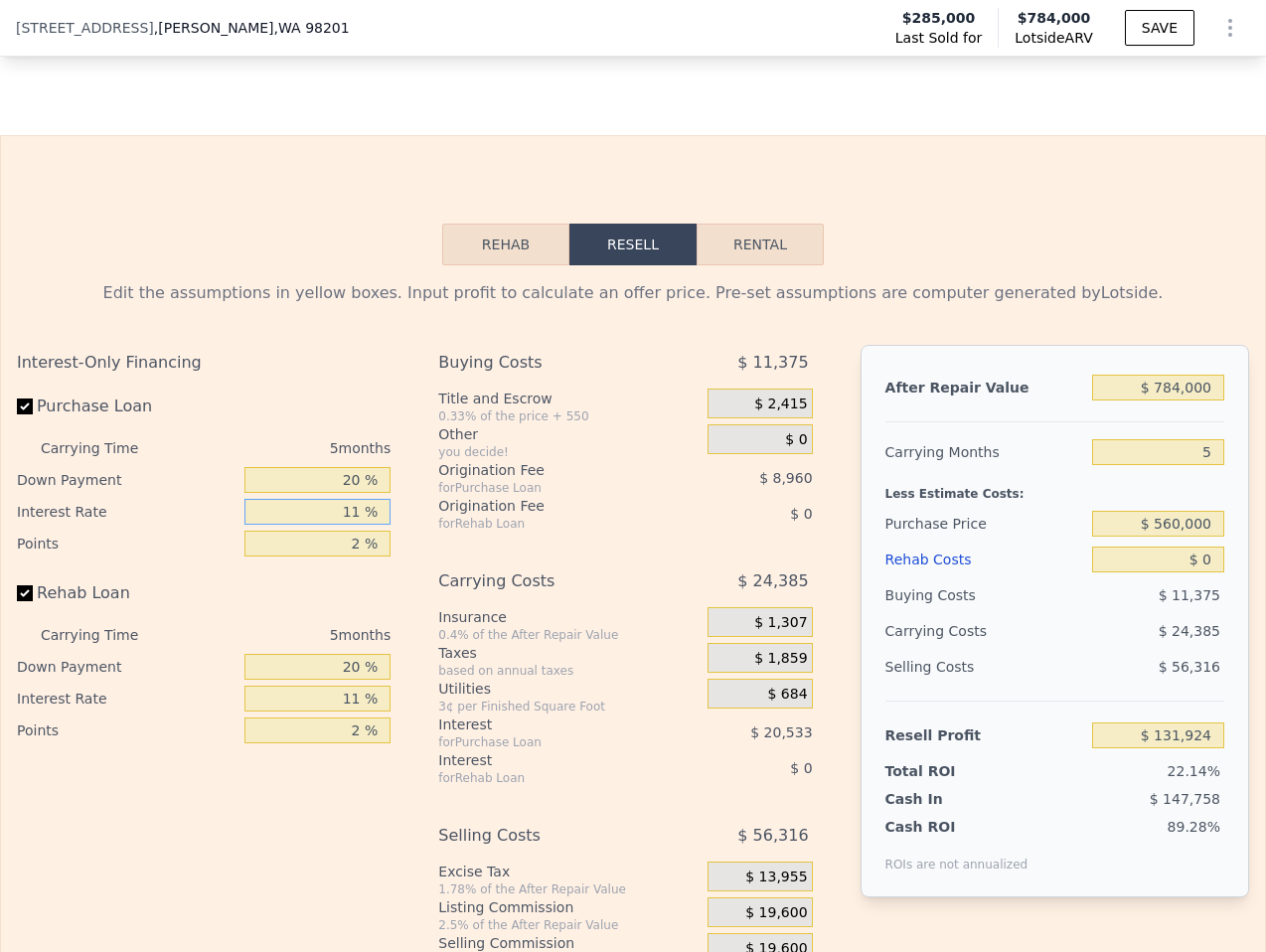
click at [355, 499] on input "11 %" at bounding box center [317, 512] width 146 height 26
type input "4 %"
type input "$ 144,994"
type input "4.2 %"
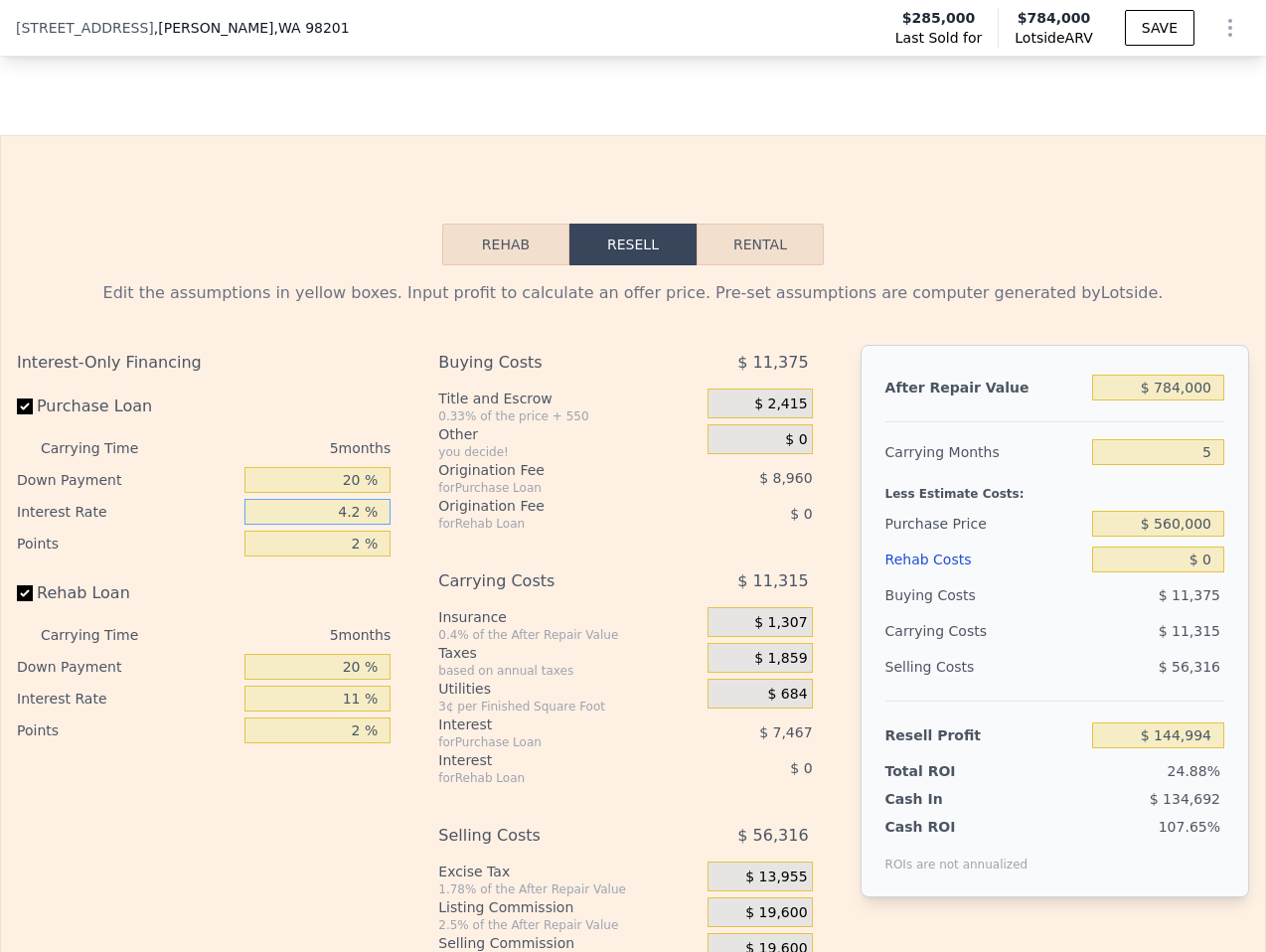
type input "$ 144,619"
type input "4.25 %"
type input "$ 144,524"
type input "4.2 %"
type input "$ 144,619"
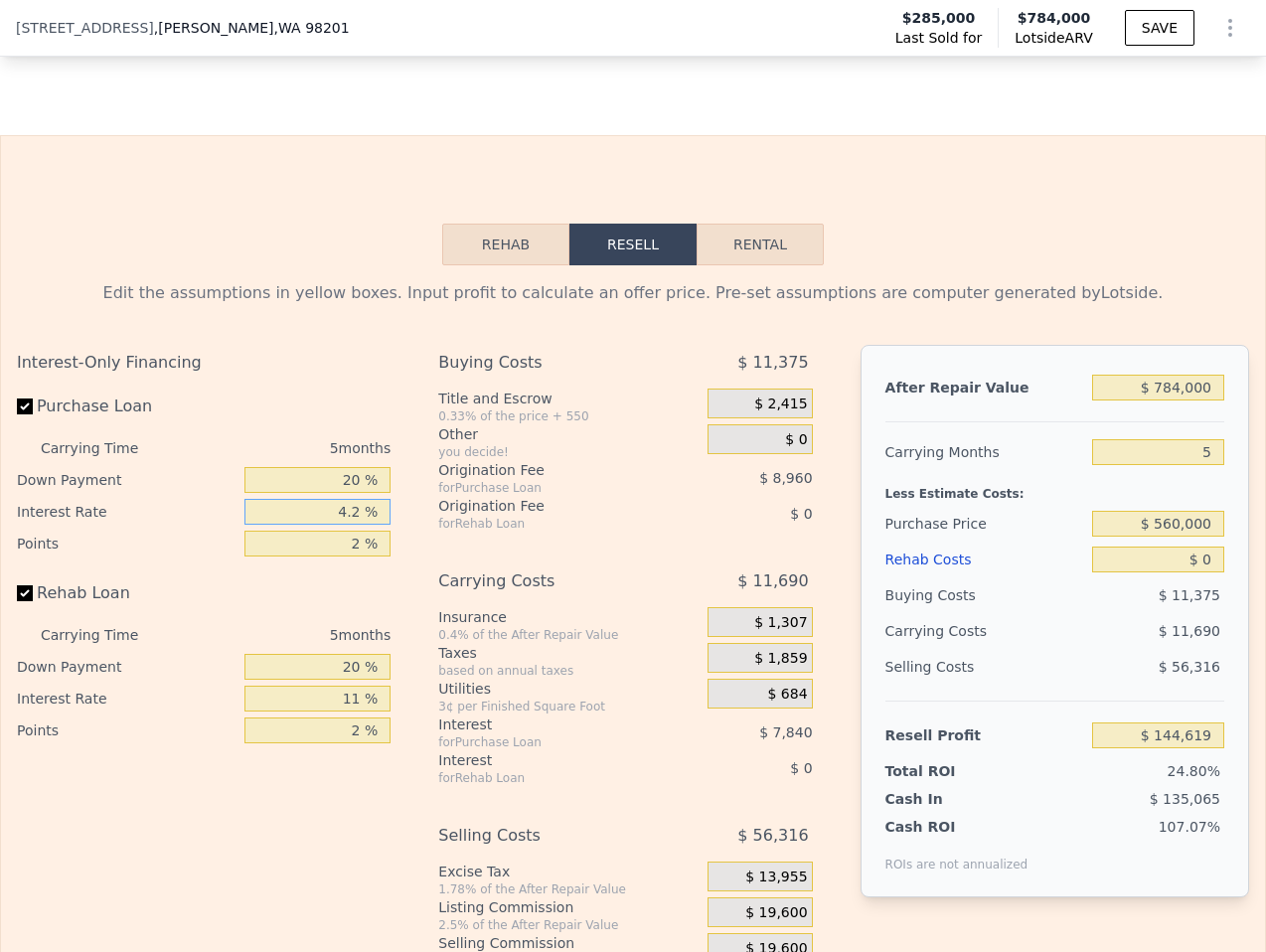
type input "4. %"
type input "$ 144,994"
type input "4 %"
type input "1 %"
type input "$ 150,594"
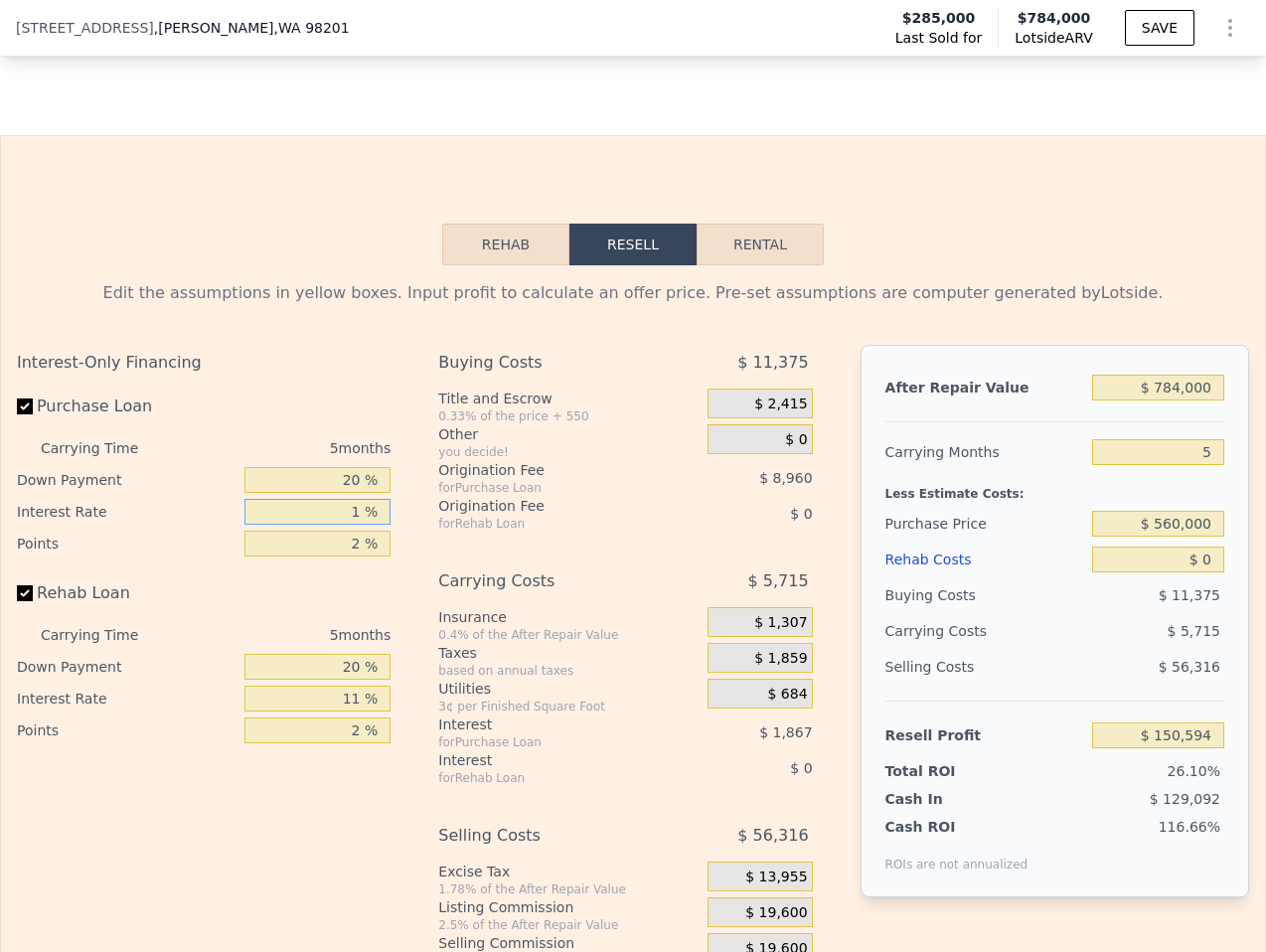
type input "11 %"
type input "$ 131,924"
click at [367, 467] on input "20 %" at bounding box center [317, 480] width 146 height 26
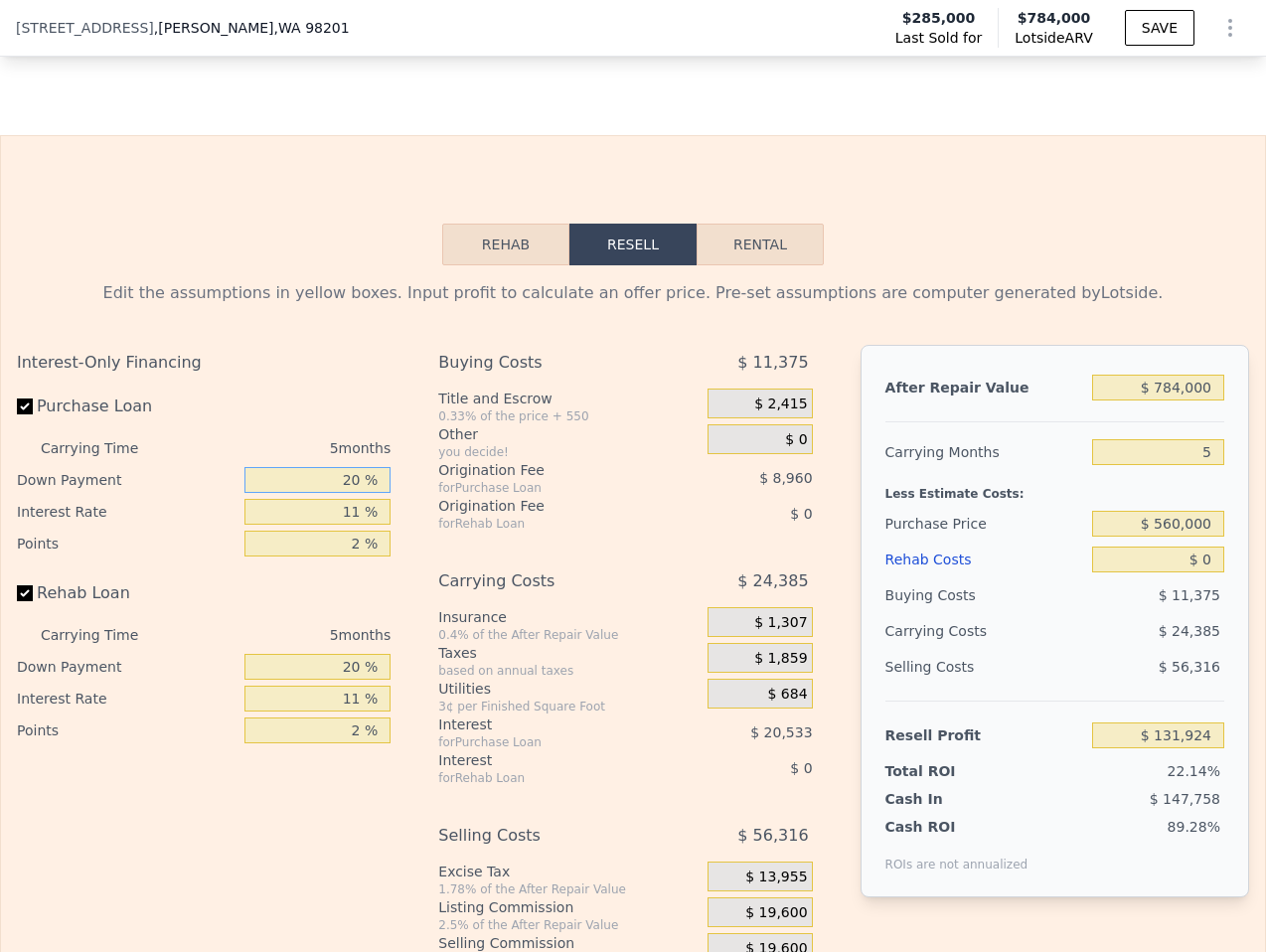
type input "3 %"
type input "$ 125,660"
type input "33 %"
type input "$ 136,720"
type input "33 %"
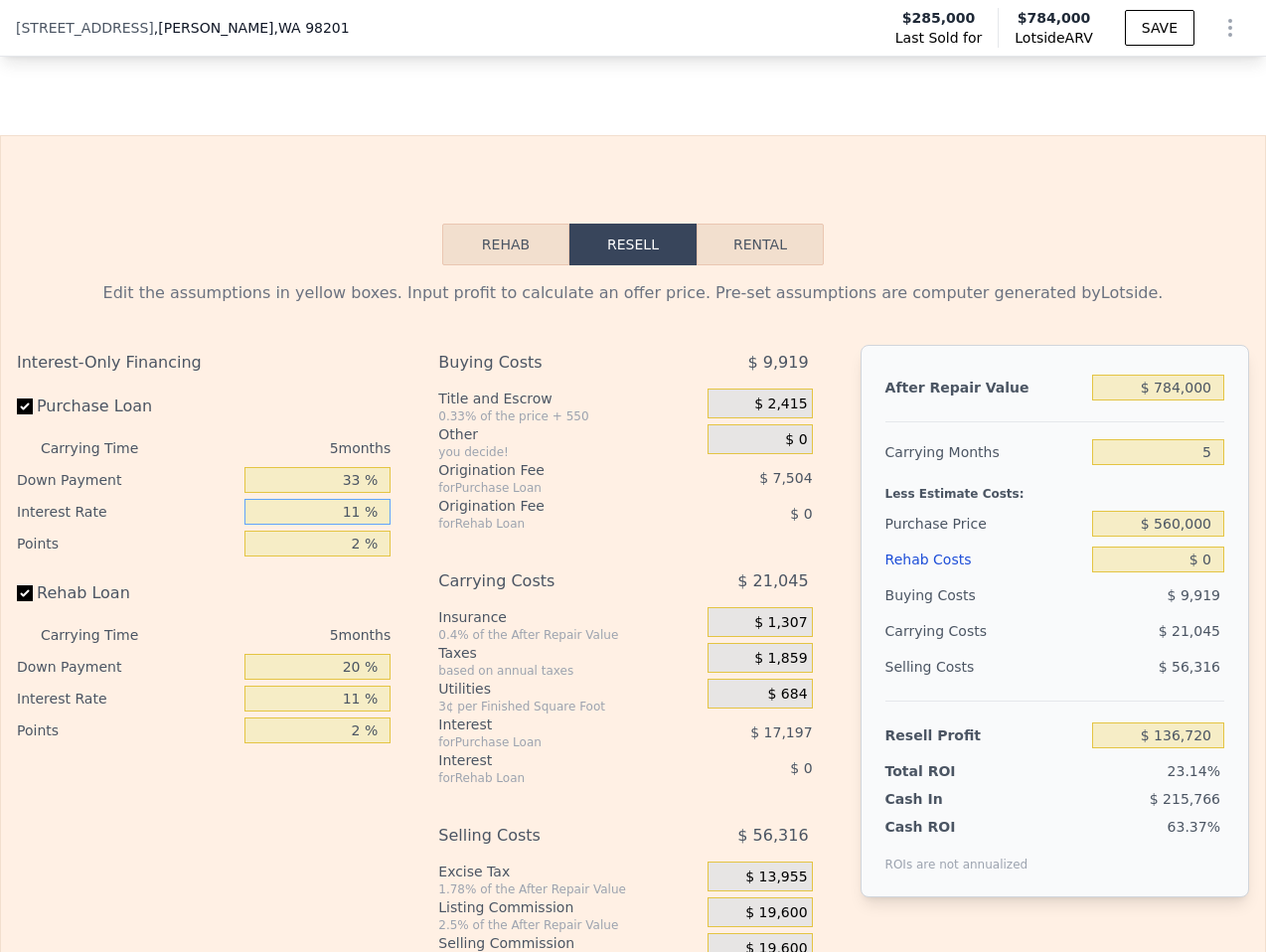
click at [362, 499] on input "11 %" at bounding box center [317, 512] width 146 height 26
type input "4 %"
type input "$ 147,660"
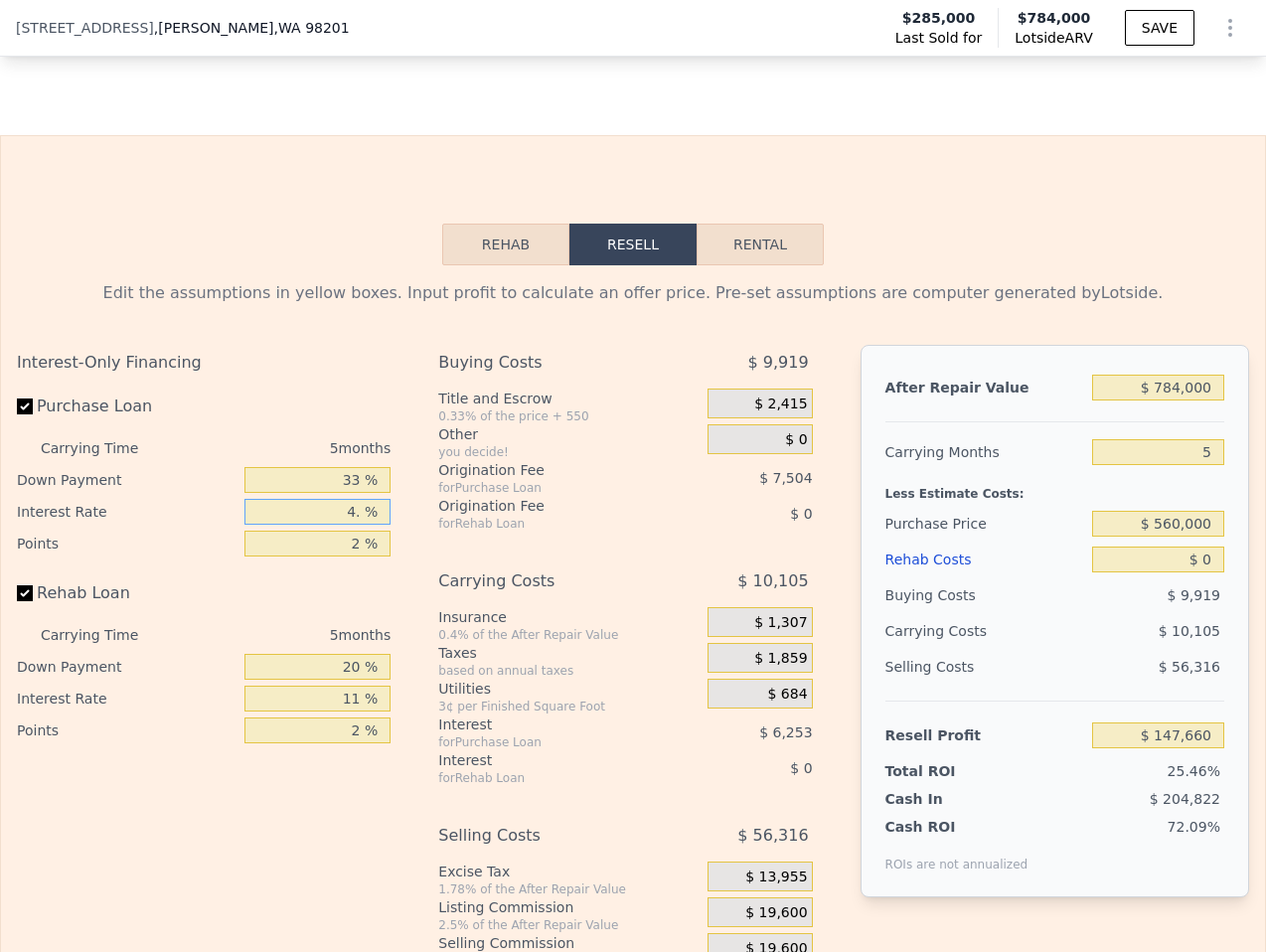
type input "4.2 %"
type input "$ 147,350"
type input "4.25 %"
type input "$ 147,270"
type input "4.25 %"
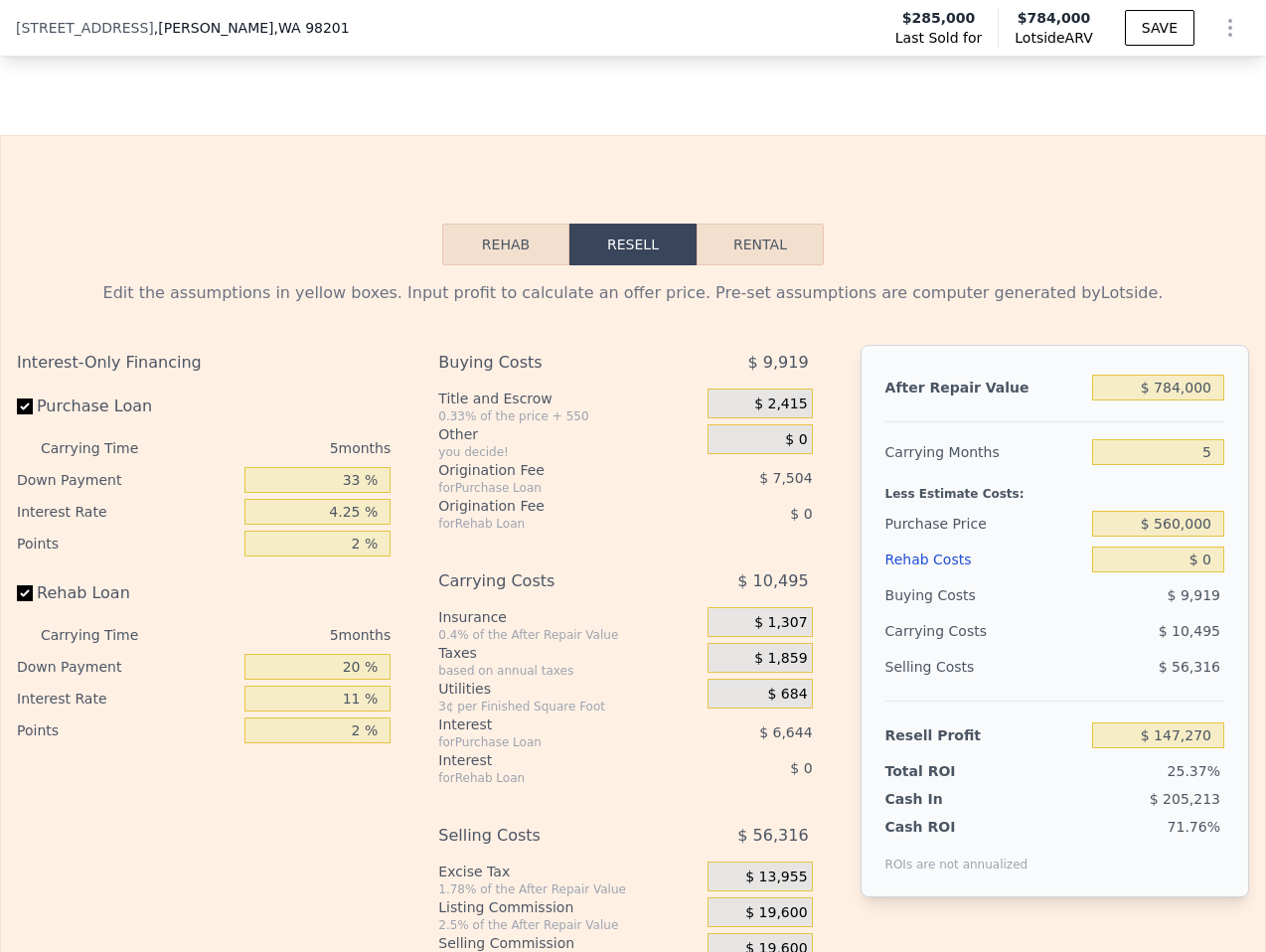
click at [641, 514] on div "Buying Costs $ 9,919 Title and Escrow 0.33% of the price + 550 $ 2,415 Other yo…" at bounding box center [625, 675] width 374 height 660
drag, startPoint x: 641, startPoint y: 514, endPoint x: 655, endPoint y: 511, distance: 14.2
click at [641, 514] on div "Buying Costs $ 9,919 Title and Escrow 0.33% of the price + 550 $ 2,415 Other yo…" at bounding box center [625, 675] width 374 height 660
click at [1018, 506] on div "Purchase Price" at bounding box center [984, 524] width 199 height 36
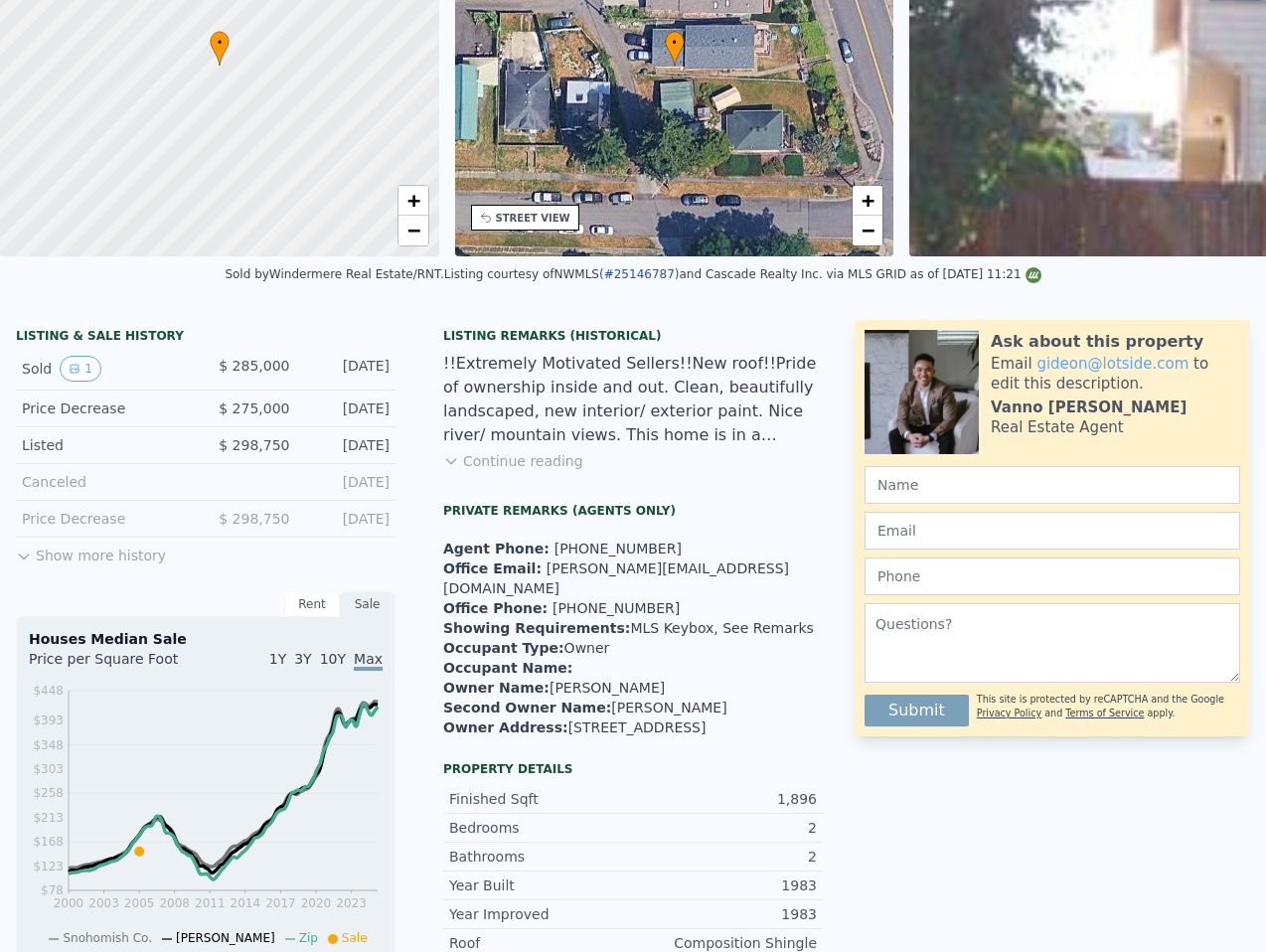
scroll to position [0, 0]
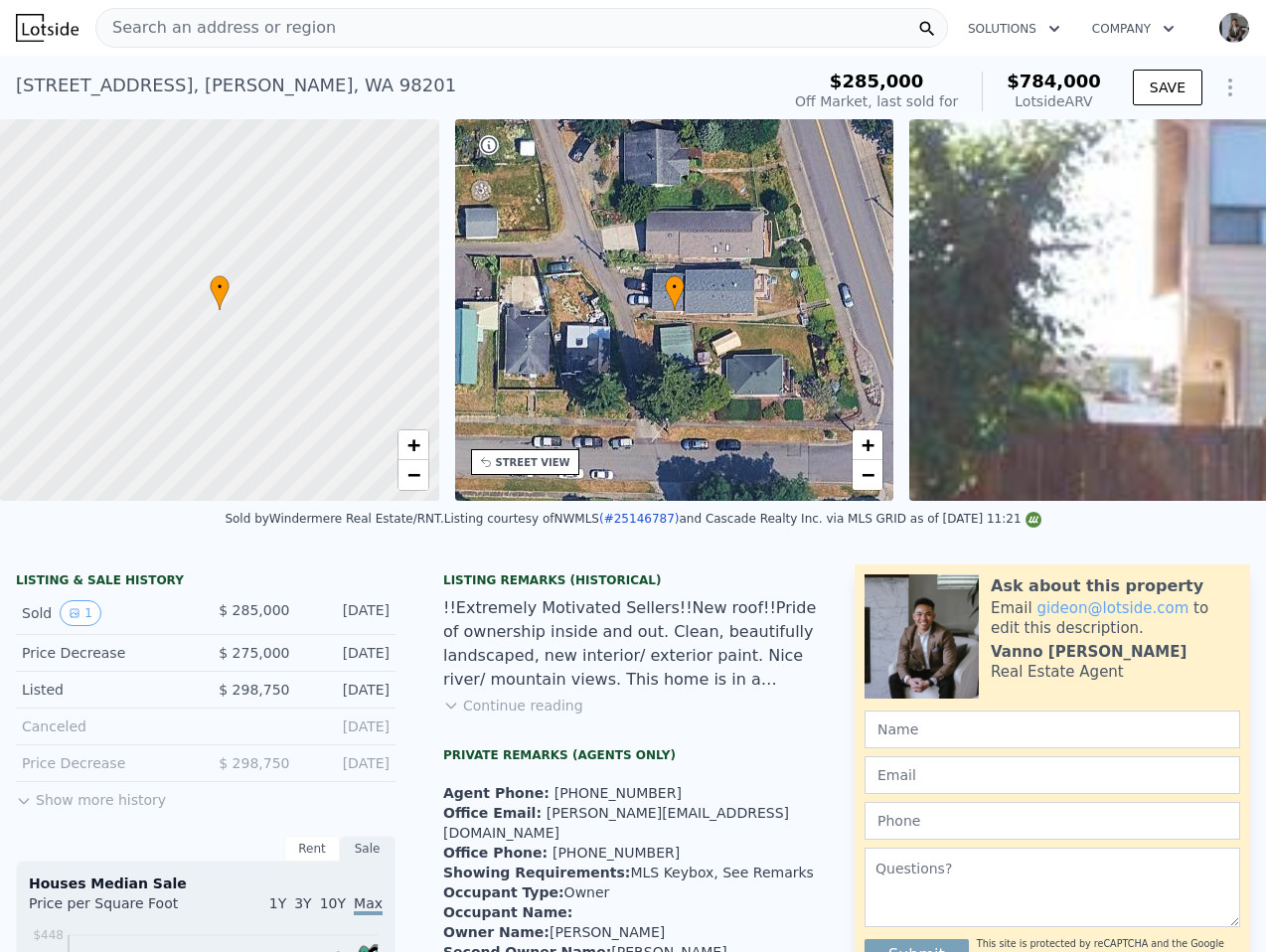
click at [195, 82] on div "2126 E Grand Ave , Everett , WA 98201" at bounding box center [236, 86] width 440 height 28
copy div "2126 E Grand Ave , Everett , WA 98201 Sold Dec 2005 for $285k (~ARV $784k )"
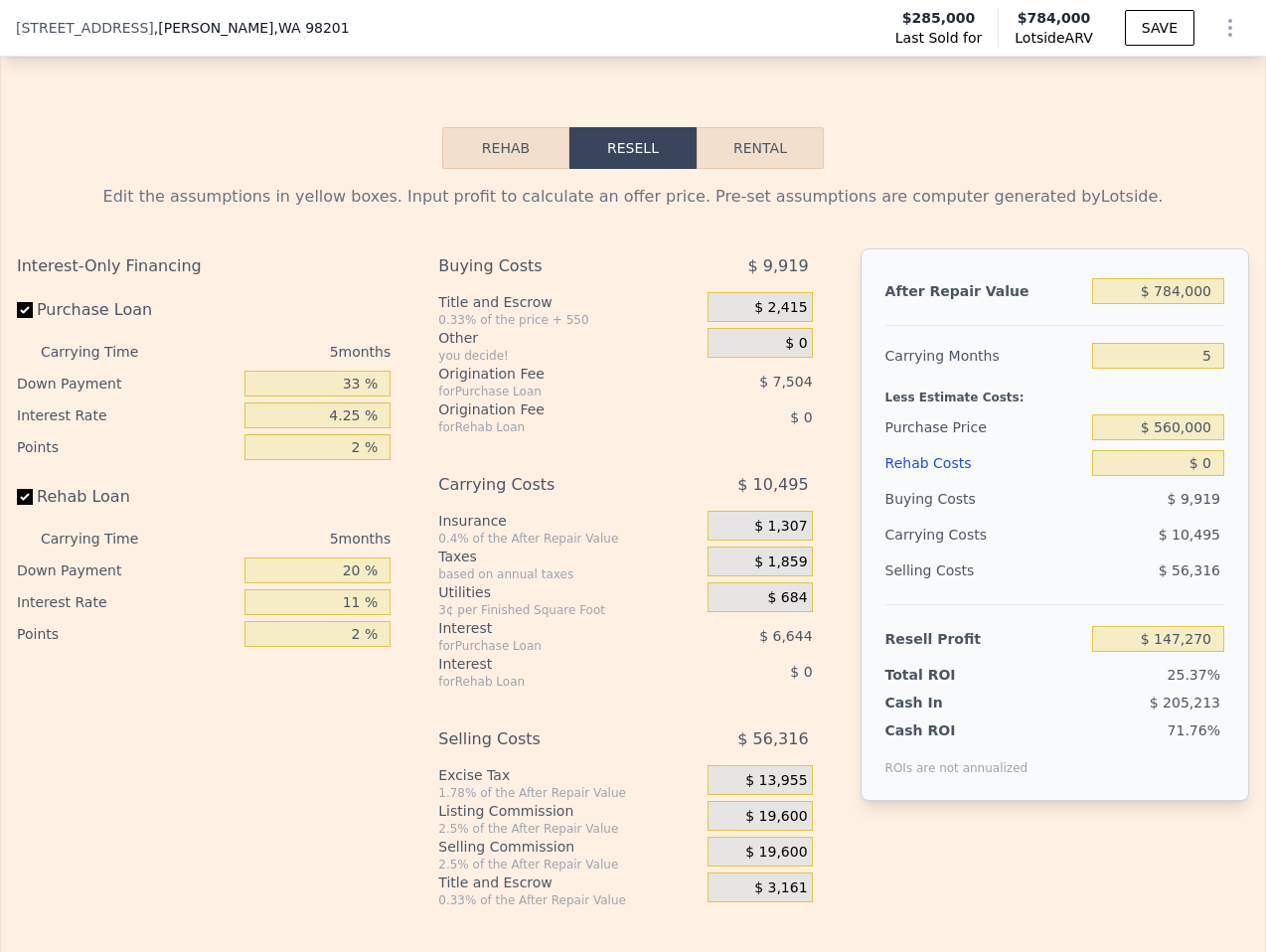
scroll to position [3411, 0]
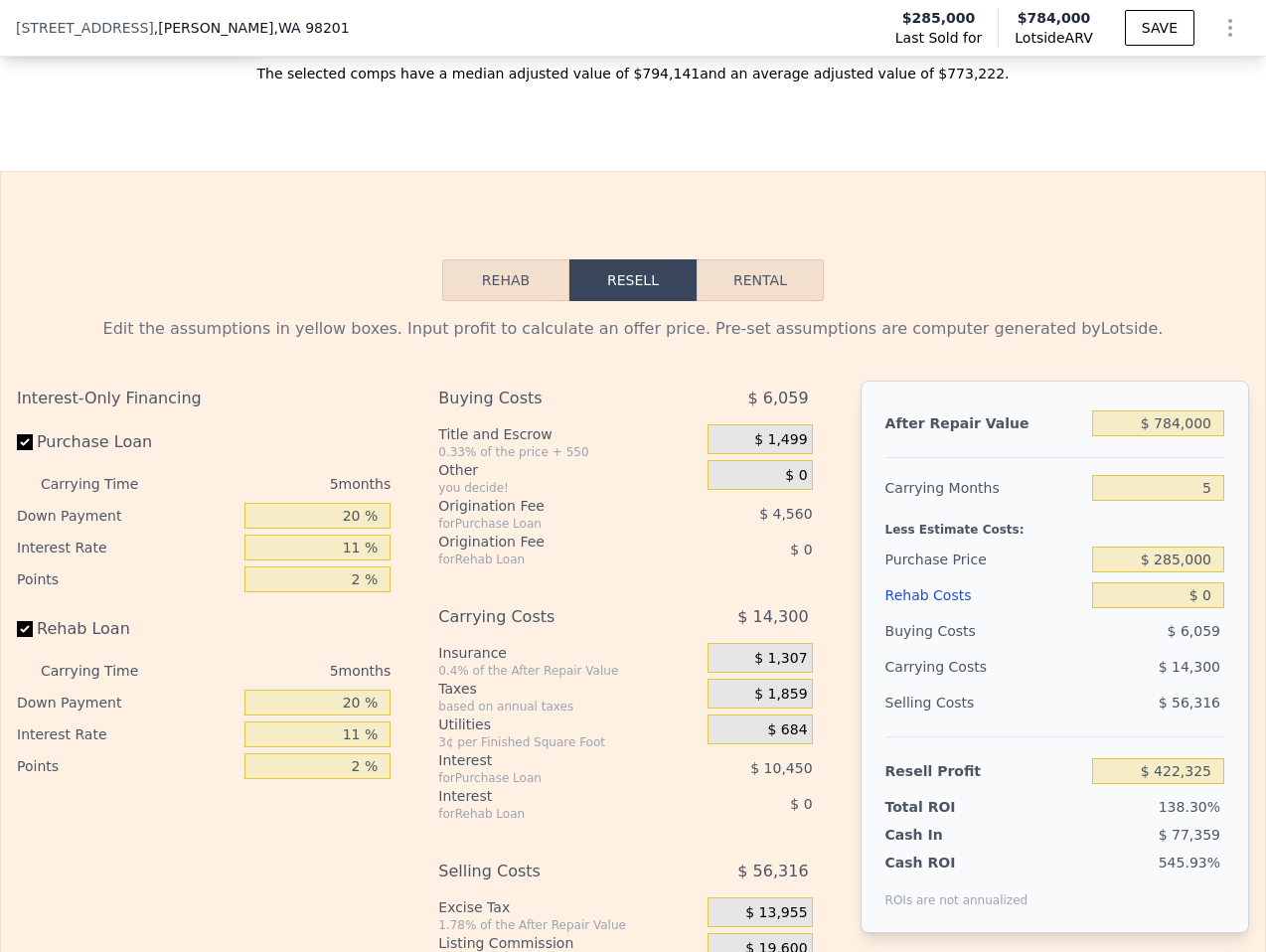
scroll to position [3448, 0]
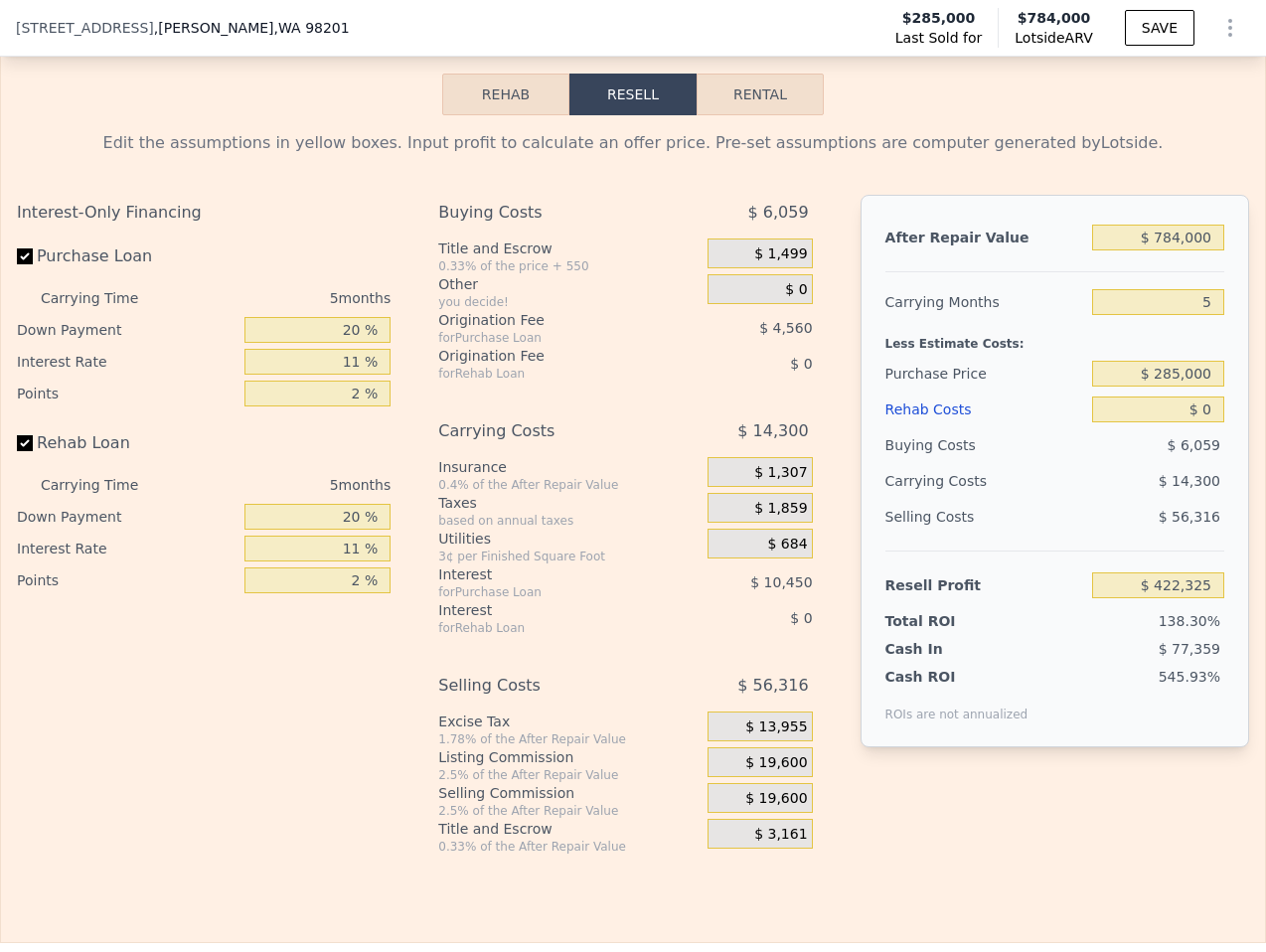
click at [1152, 215] on div "After Repair Value $ 784,000 Carrying Months 5 Less Estimate Costs: Purchase Pr…" at bounding box center [1054, 471] width 388 height 552
click at [1160, 225] on input "$ 784,000" at bounding box center [1158, 238] width 132 height 26
type input "$ 7"
type input "-$ 304,595"
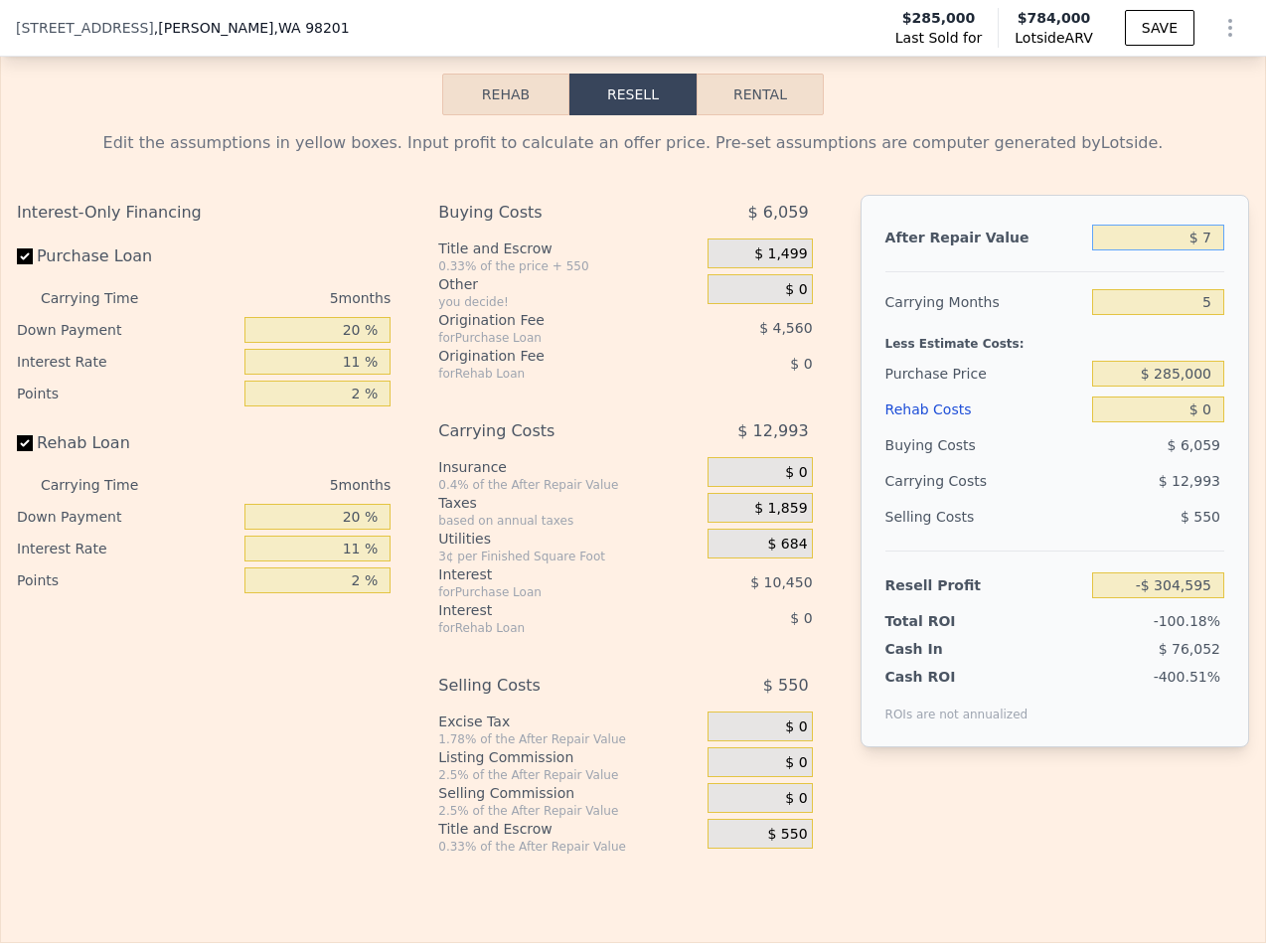
type input "$ 70"
type input "-$ 304,537"
type input "$ 700"
type input "-$ 303,953"
type input "$ 7,000"
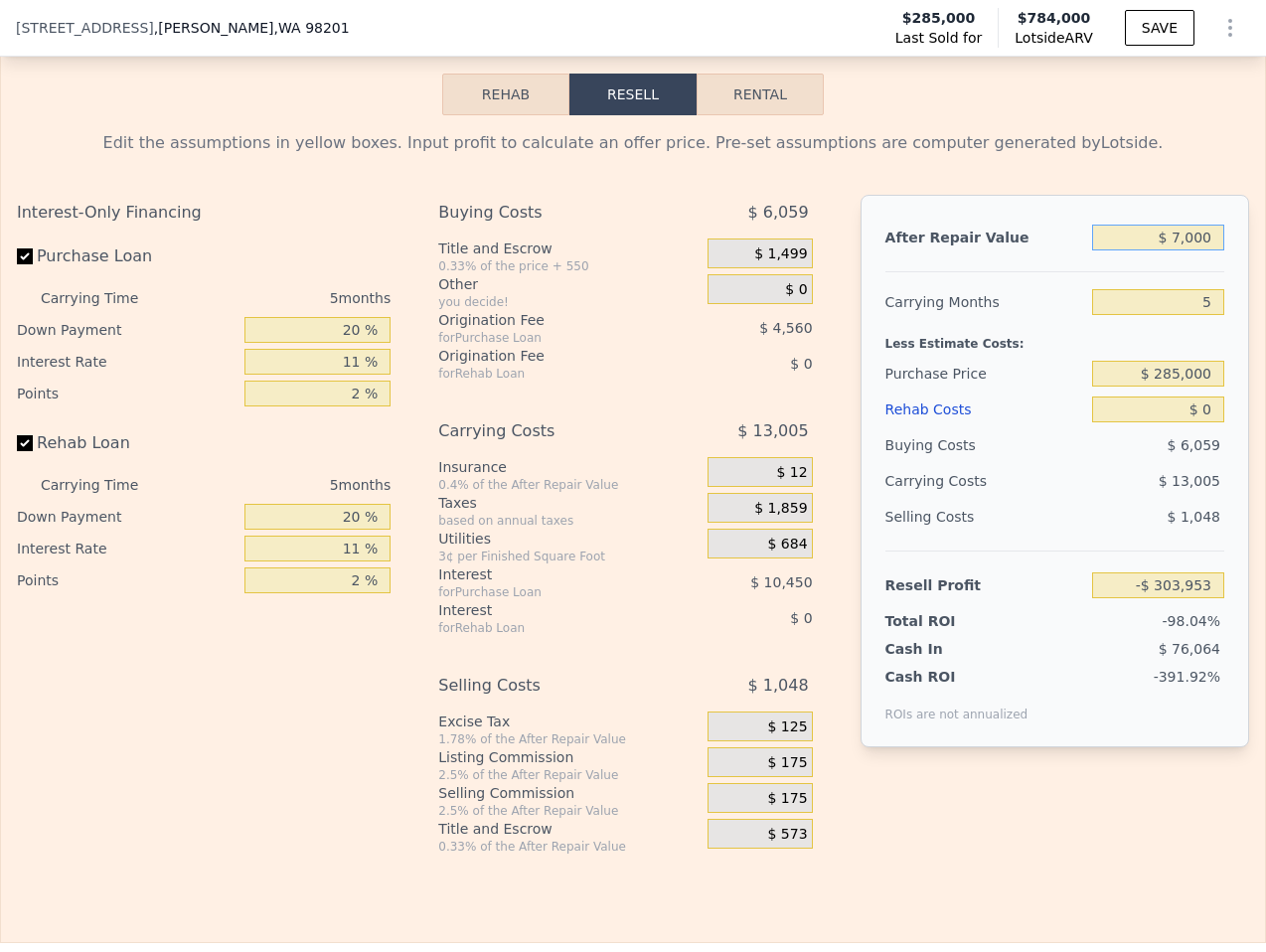
type input "-$ 298,112"
type input "$ 70,000"
type input "-$ 239,698"
type input "$ 700,000"
type input "$ 344,440"
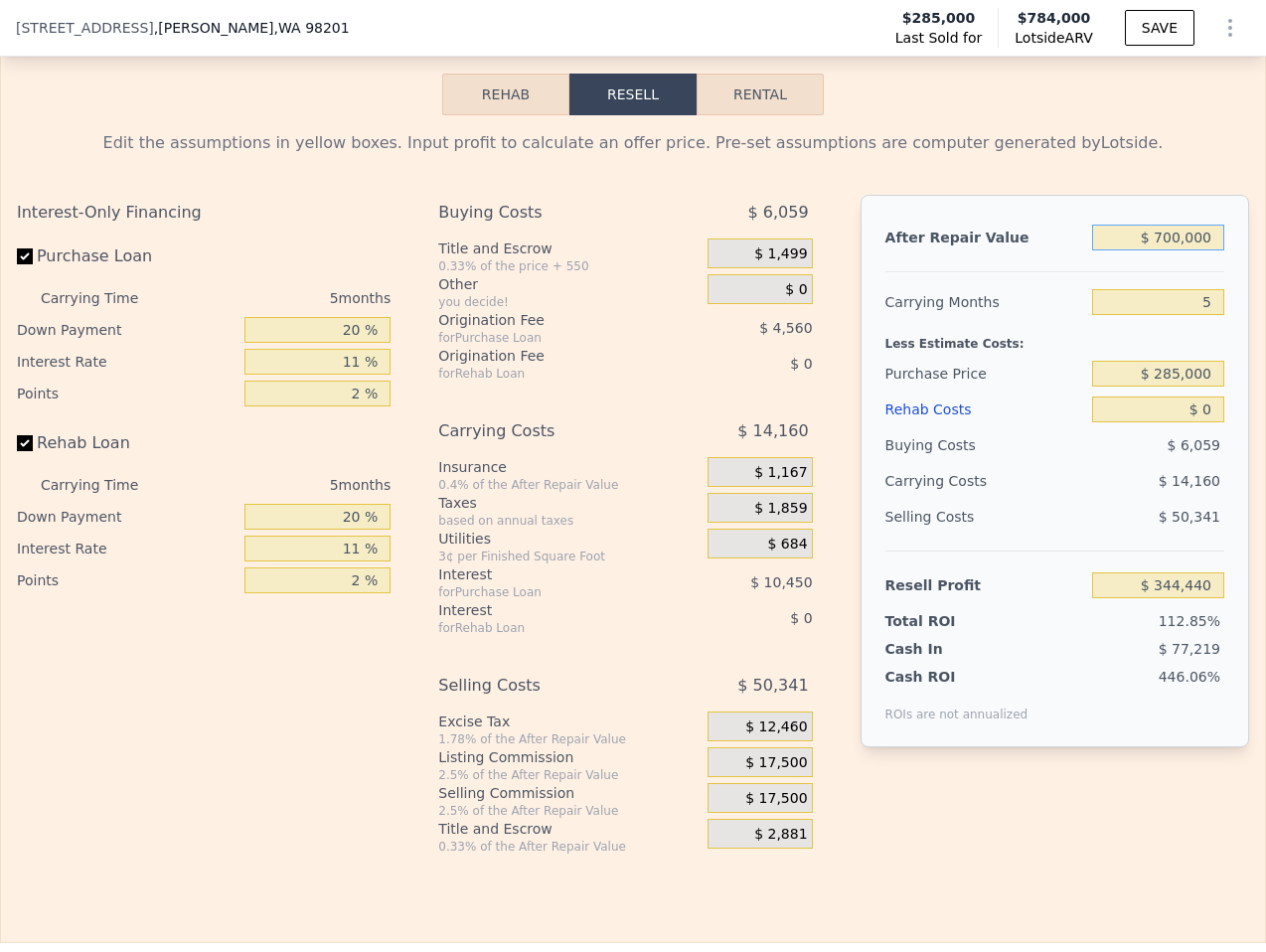
type input "$ 7,000,000"
type input "$ 6,185,821"
type input "$ 700,000"
type input "$ 344,440"
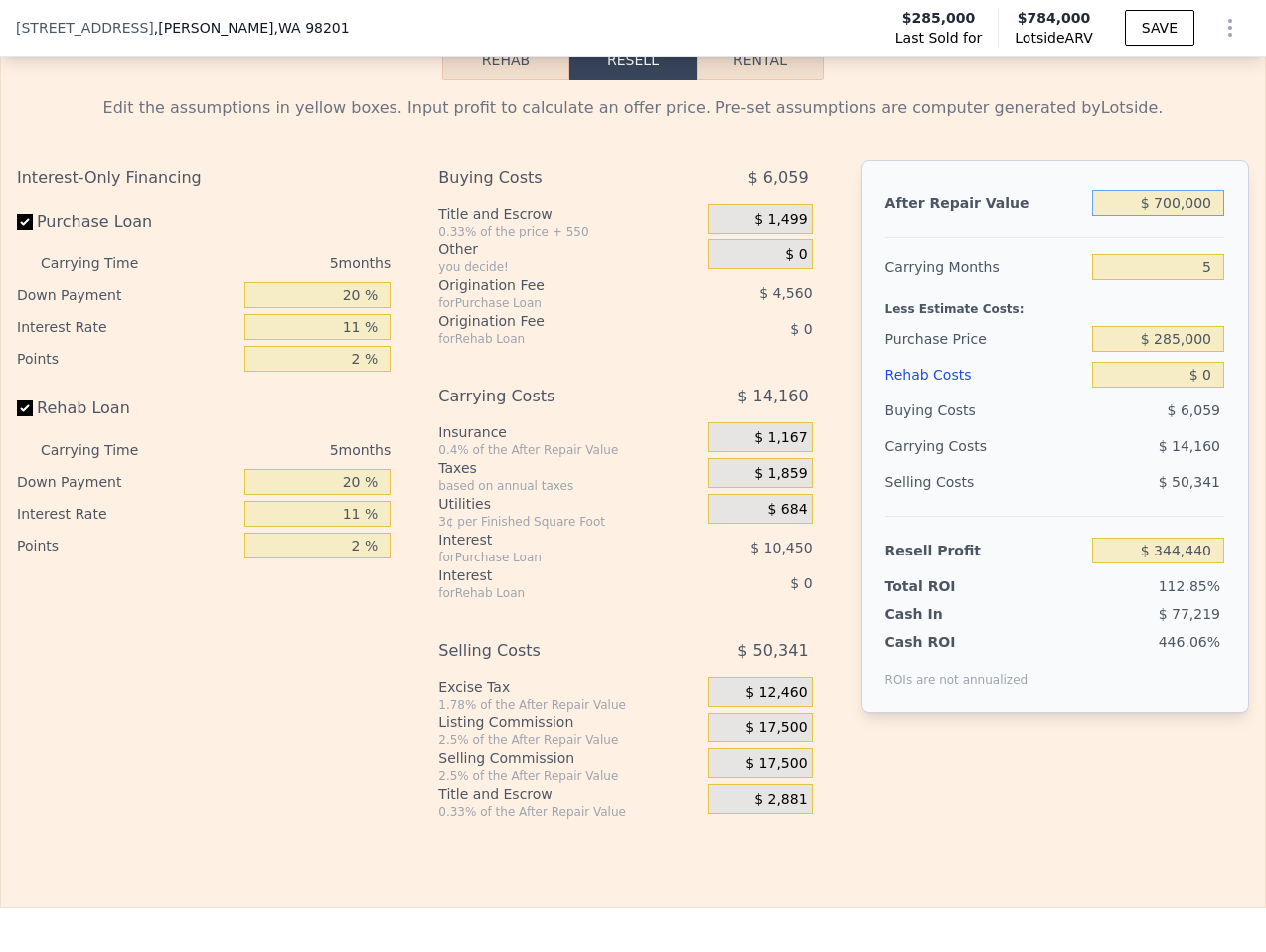
scroll to position [3512, 0]
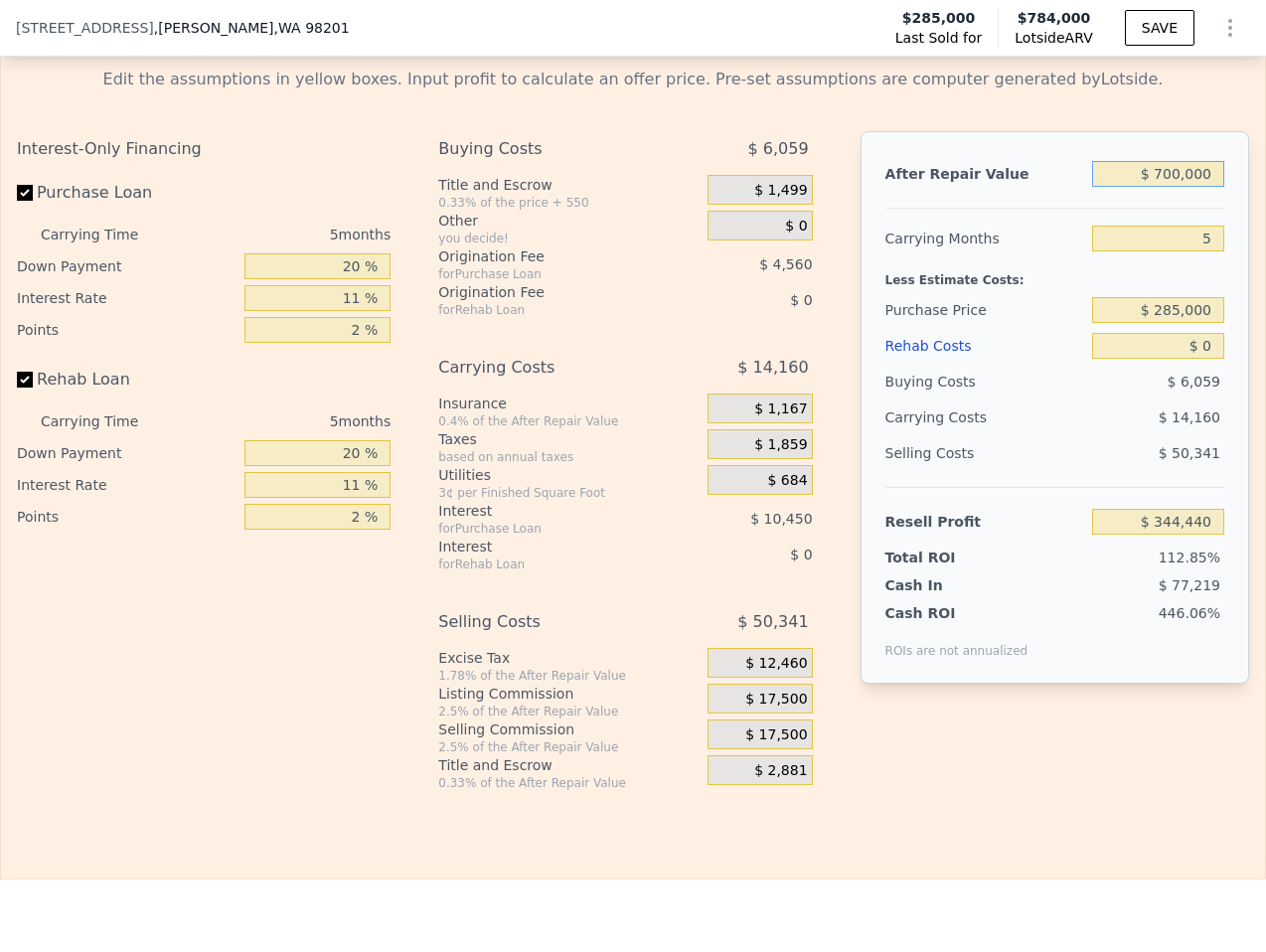
click at [1180, 161] on input "$ 700,000" at bounding box center [1158, 174] width 132 height 26
type input "$ 7"
type input "-$ 304,595"
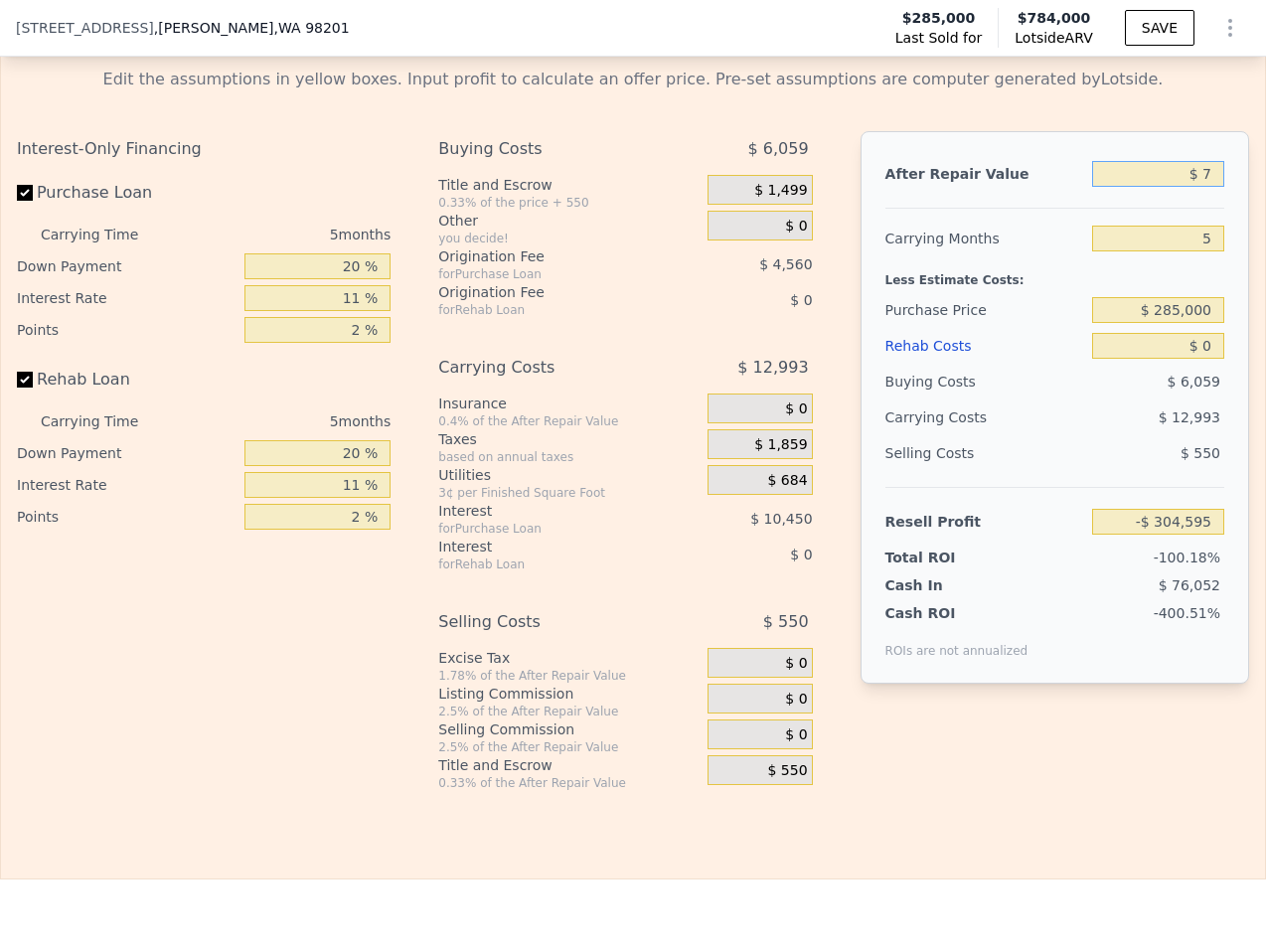
type input "$ 72"
type input "-$ 304,535"
type input "$ 725"
type input "-$ 303,929"
type input "$ 78,400,000"
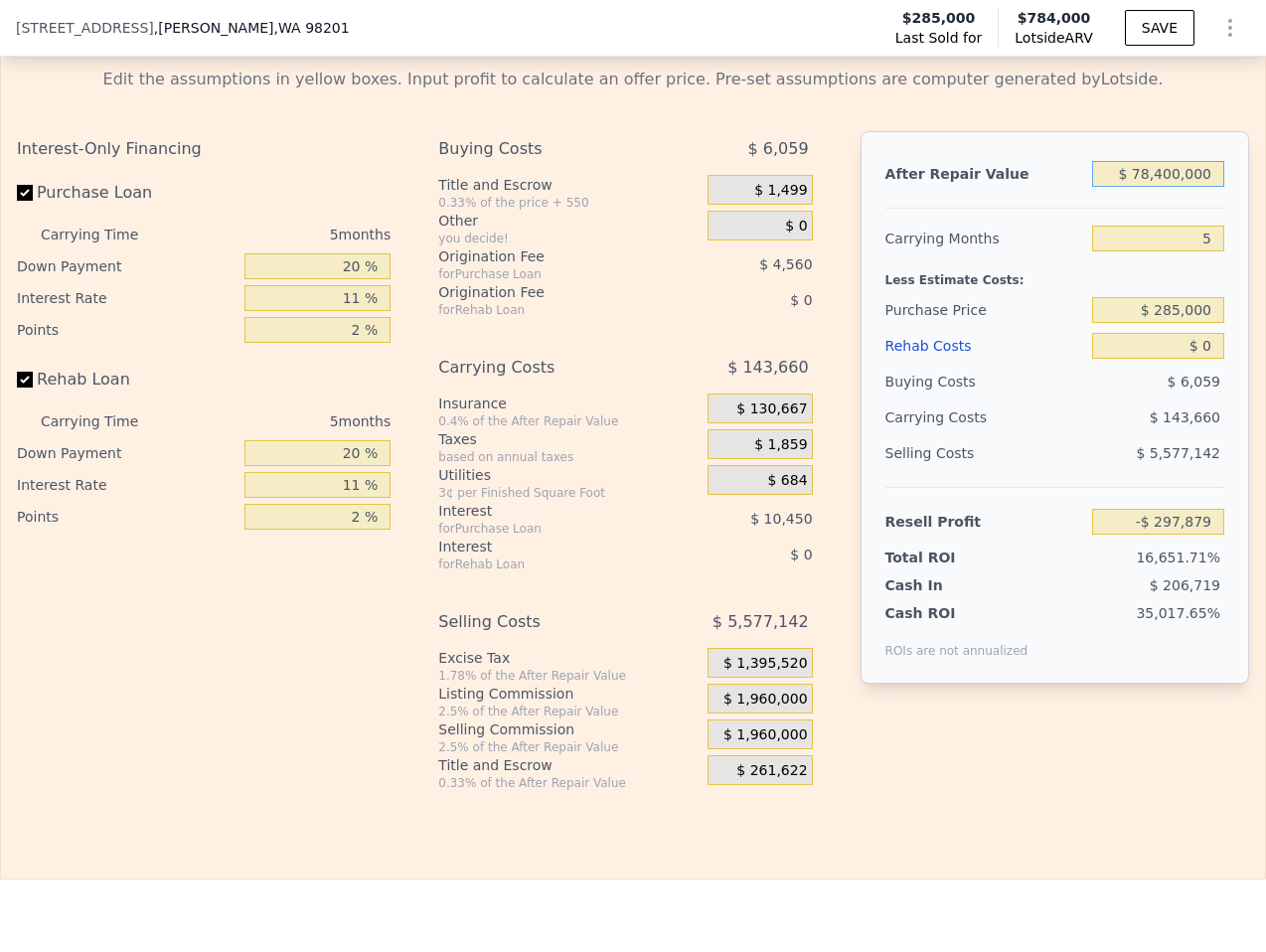
type input "$ 72,388,139"
type input "$ 7,840,000"
type input "$ 6,964,672"
type input "$ 784,000"
type input "$ 422,325"
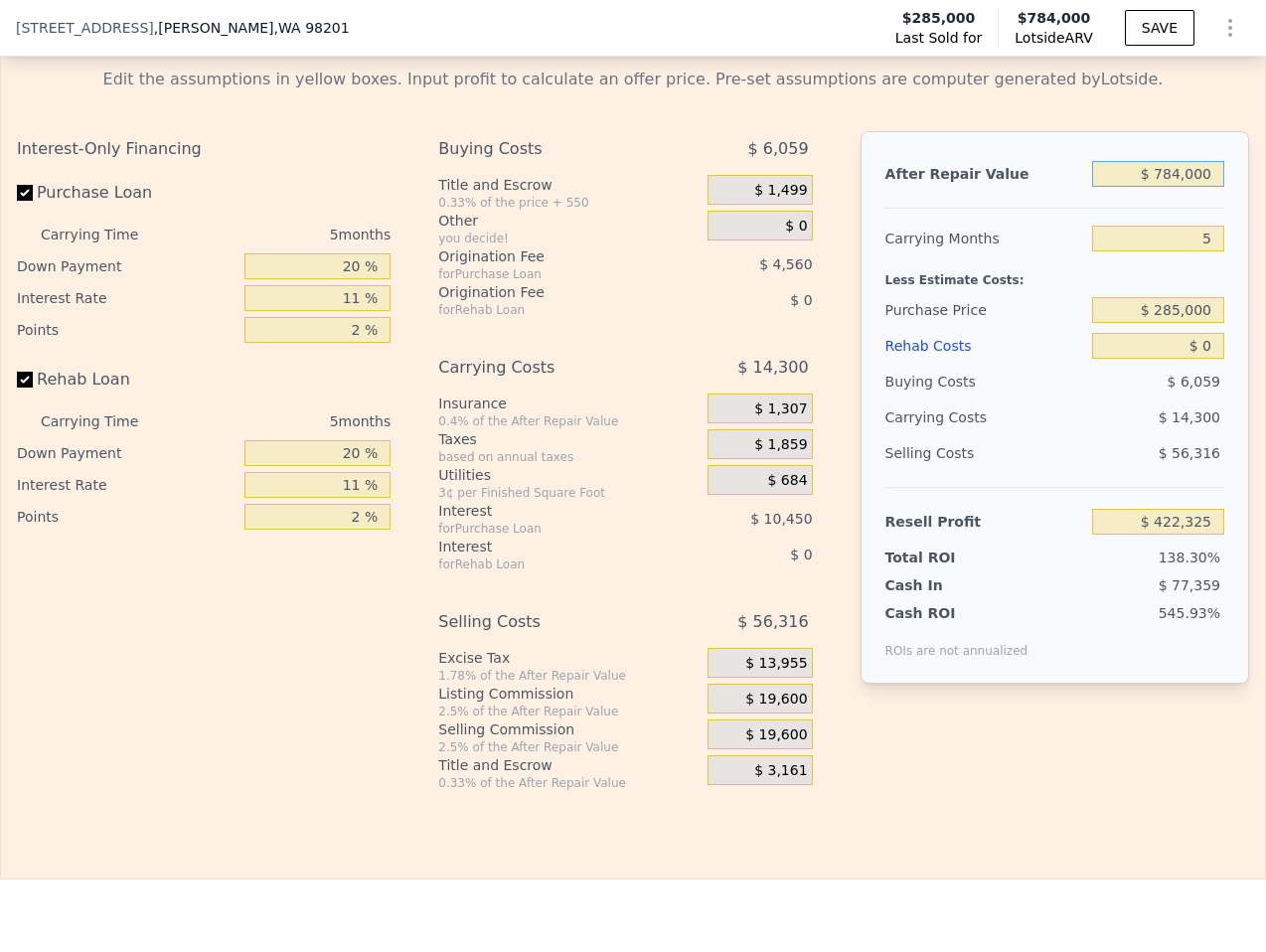
type input "$ 78,400"
type input "-$ 231,910"
type input "$ 7,840"
type input "-$ 297,333"
type input "$ 784"
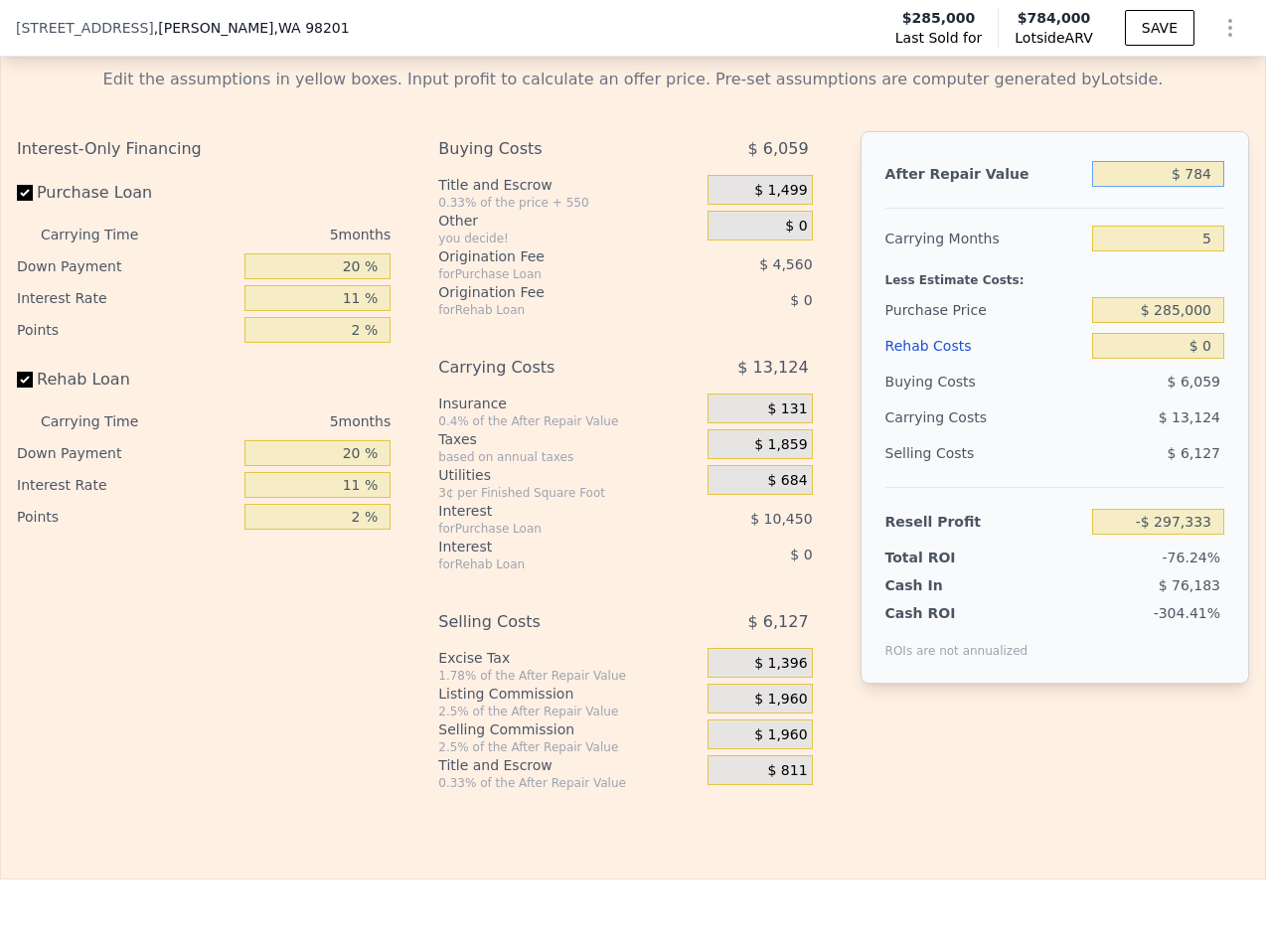
type input "-$ 303,876"
type input "$ 78"
type input "-$ 304,529"
type input "$ 7"
type input "-$ 304,595"
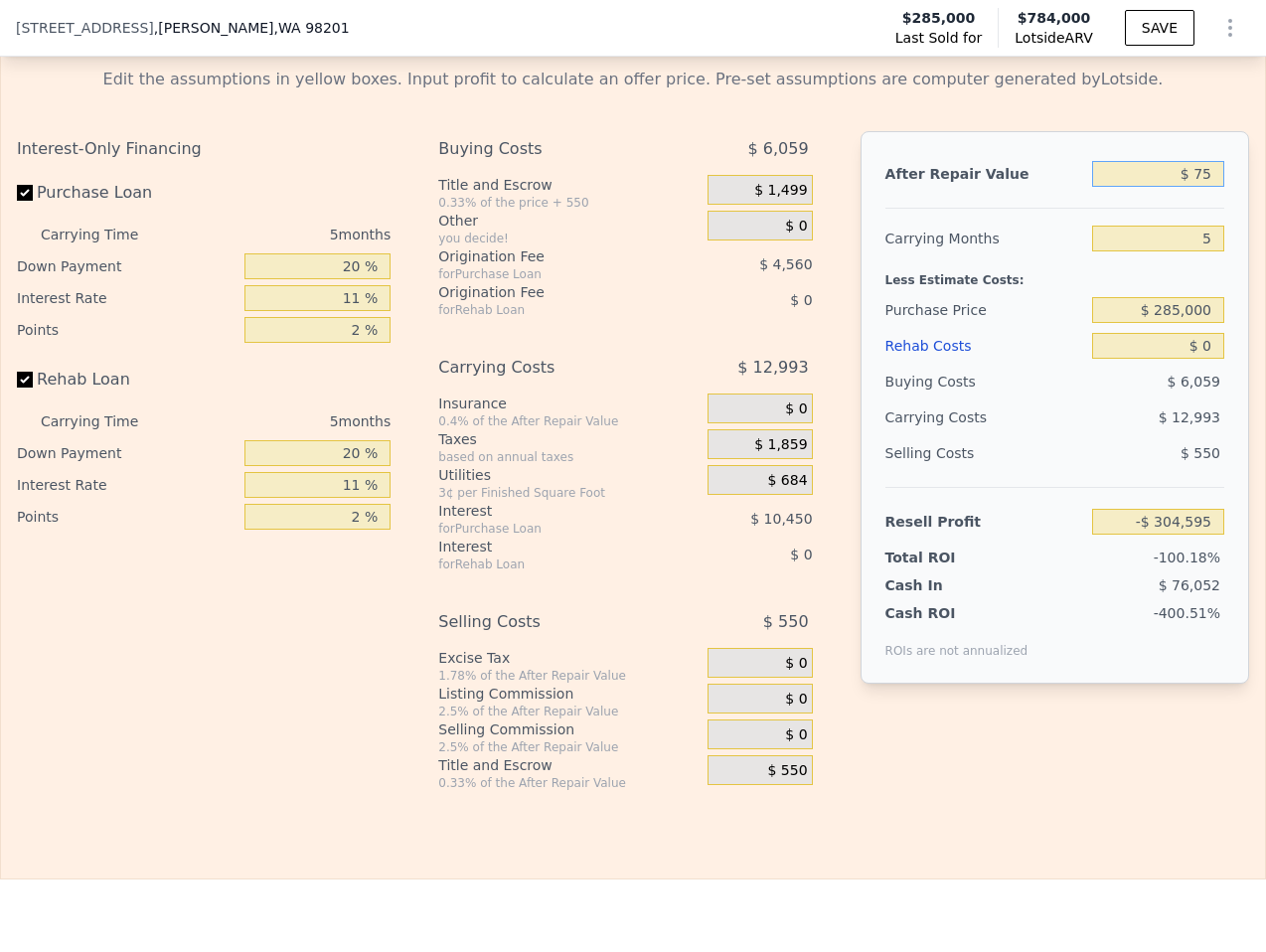
type input "$ 752"
type input "-$ 303,905"
type input "$ 7,525"
type input "-$ 297,625"
type input "$ 75,250"
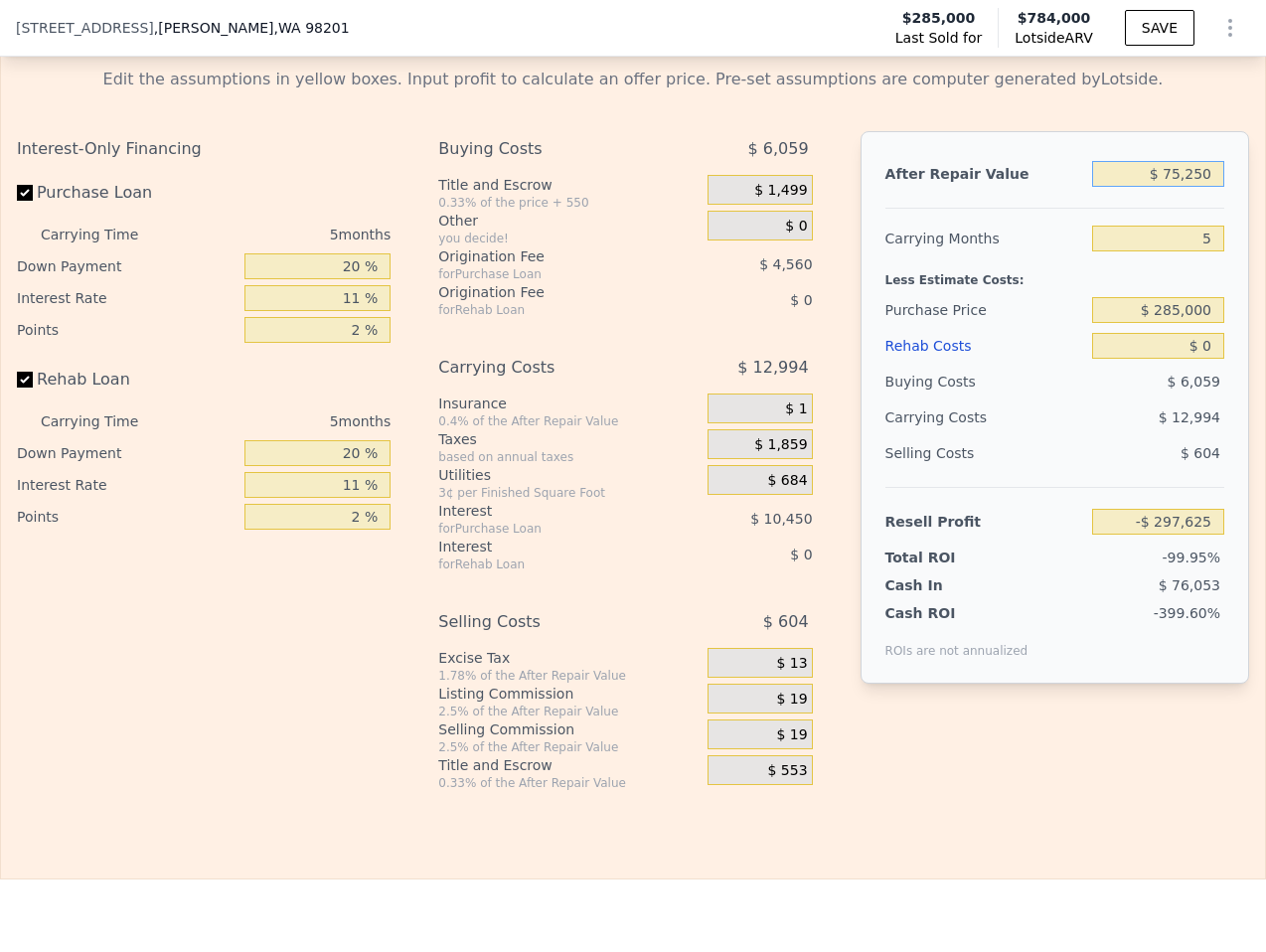
type input "-$ 234,829"
type input "$ 752,500"
type input "$ 393,117"
type input "$ 7,525,000"
type input "$ 6,672,603"
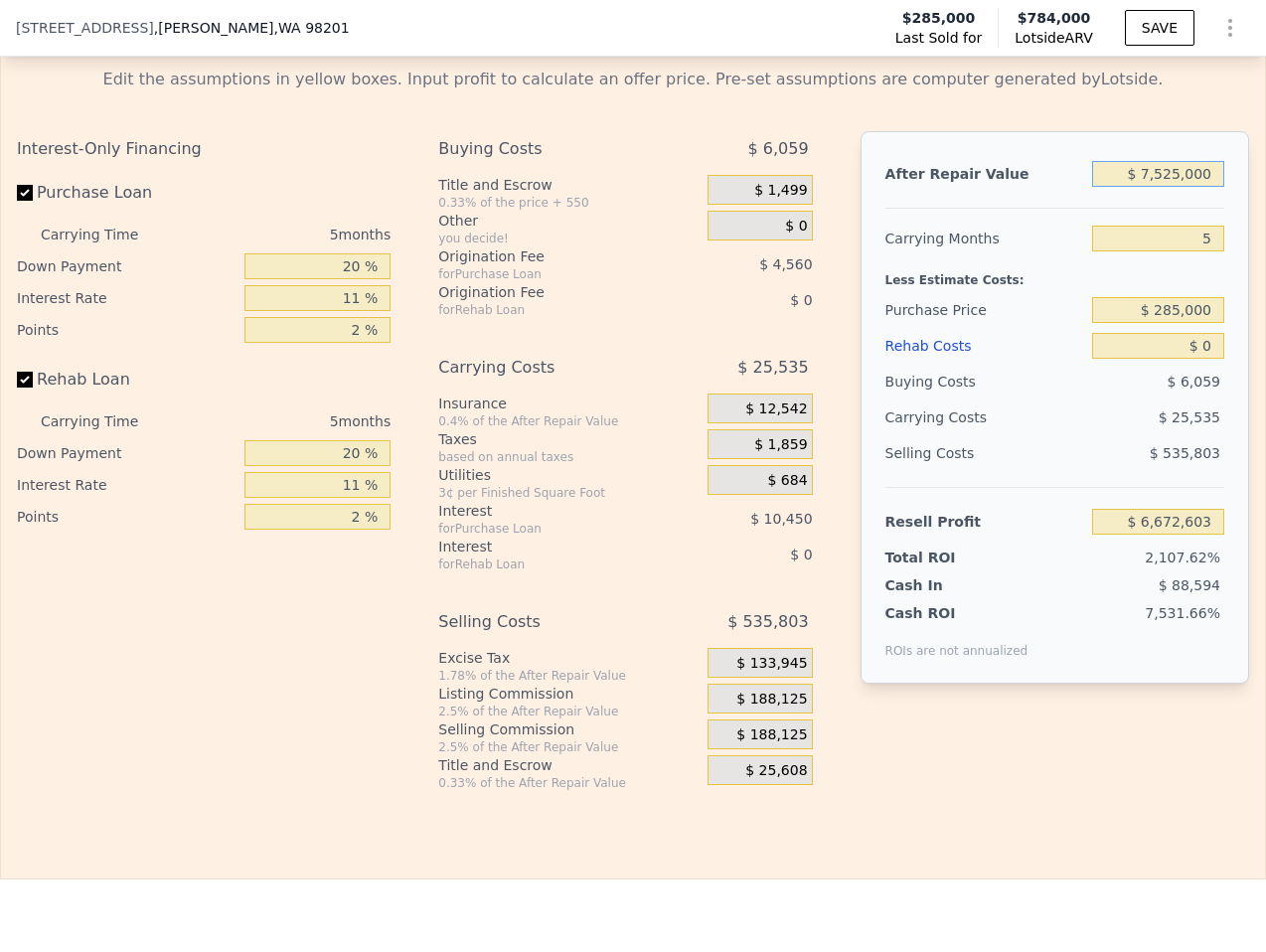
type input "$ 752,500"
type input "$ 393,117"
type input "$ 75,250"
type input "-$ 234,829"
type input "$ 7,525"
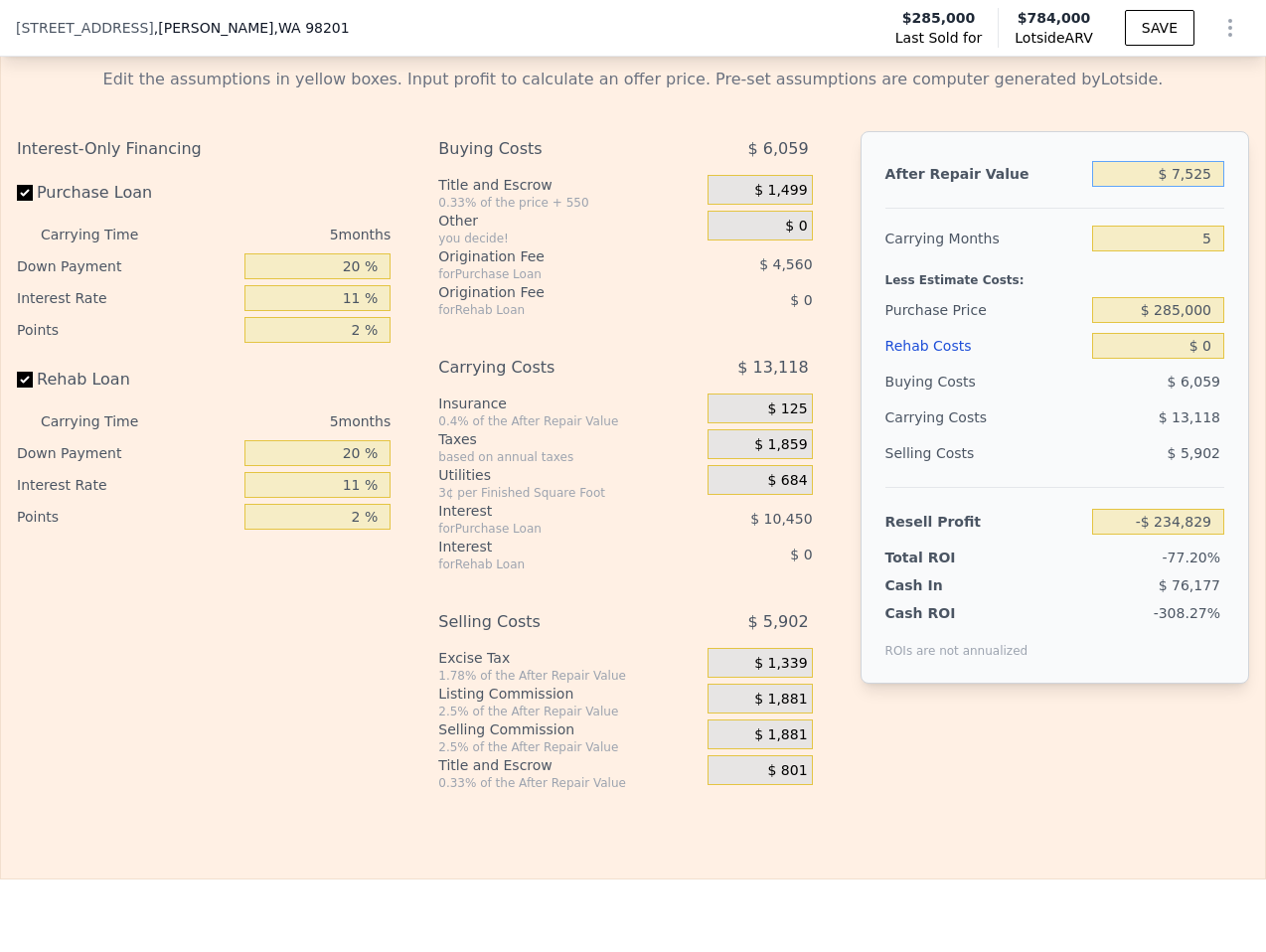
type input "-$ 297,625"
type input "$ 752"
type input "-$ 303,905"
type input "$ 75"
type input "-$ 304,532"
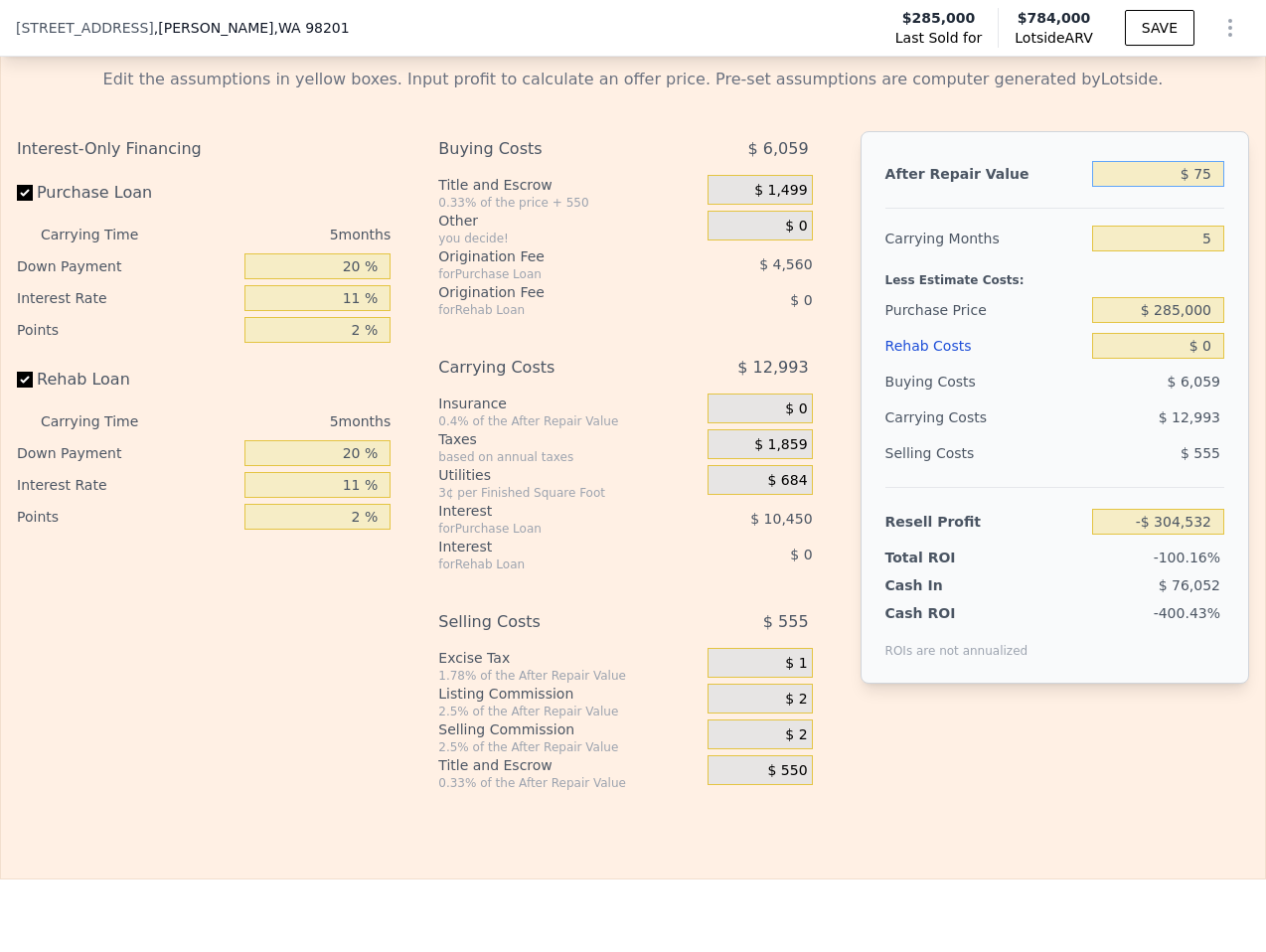
type input "$ 7"
type input "-$ 304,595"
type input "$ 725"
type input "-$ 303,929"
type input "$ 7,250"
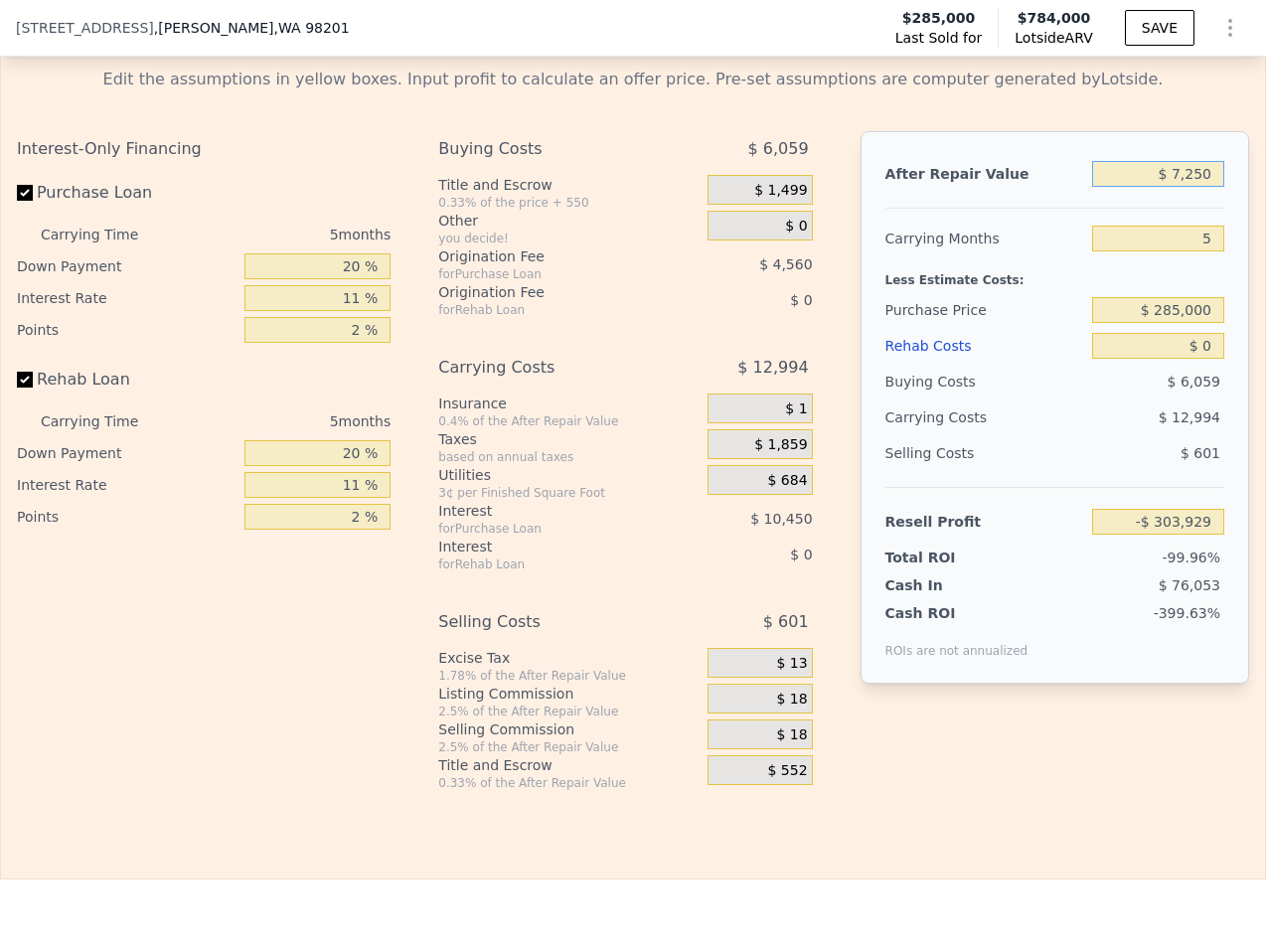
type input "-$ 297,879"
type input "$ 72,500"
type input "-$ 237,381"
type input "$ 725,000"
type input "$ 367,621"
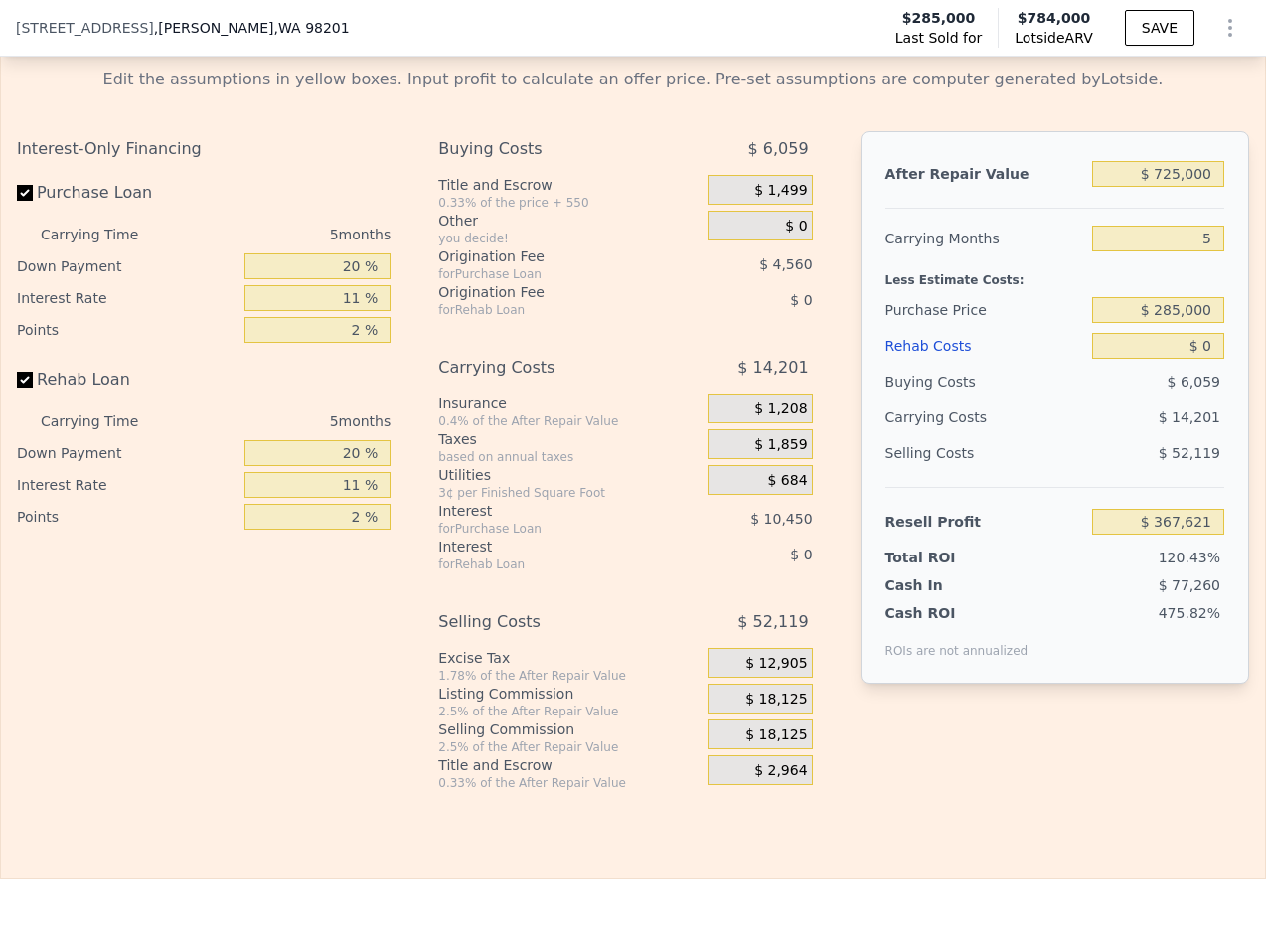
scroll to position [0, 8]
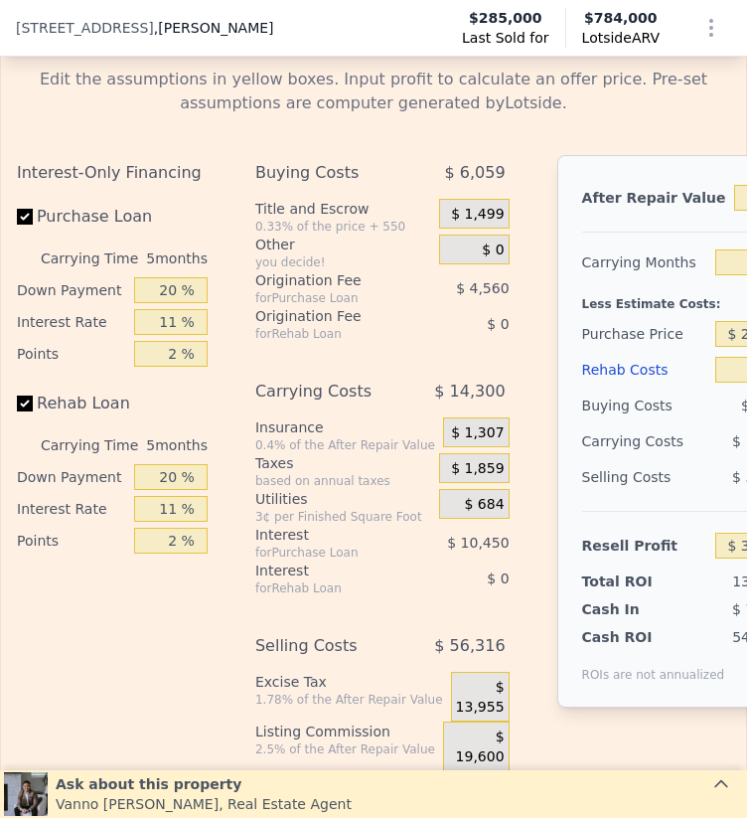
type input "$ 784,000"
type input "$ 422,325"
